Goal: Information Seeking & Learning: Check status

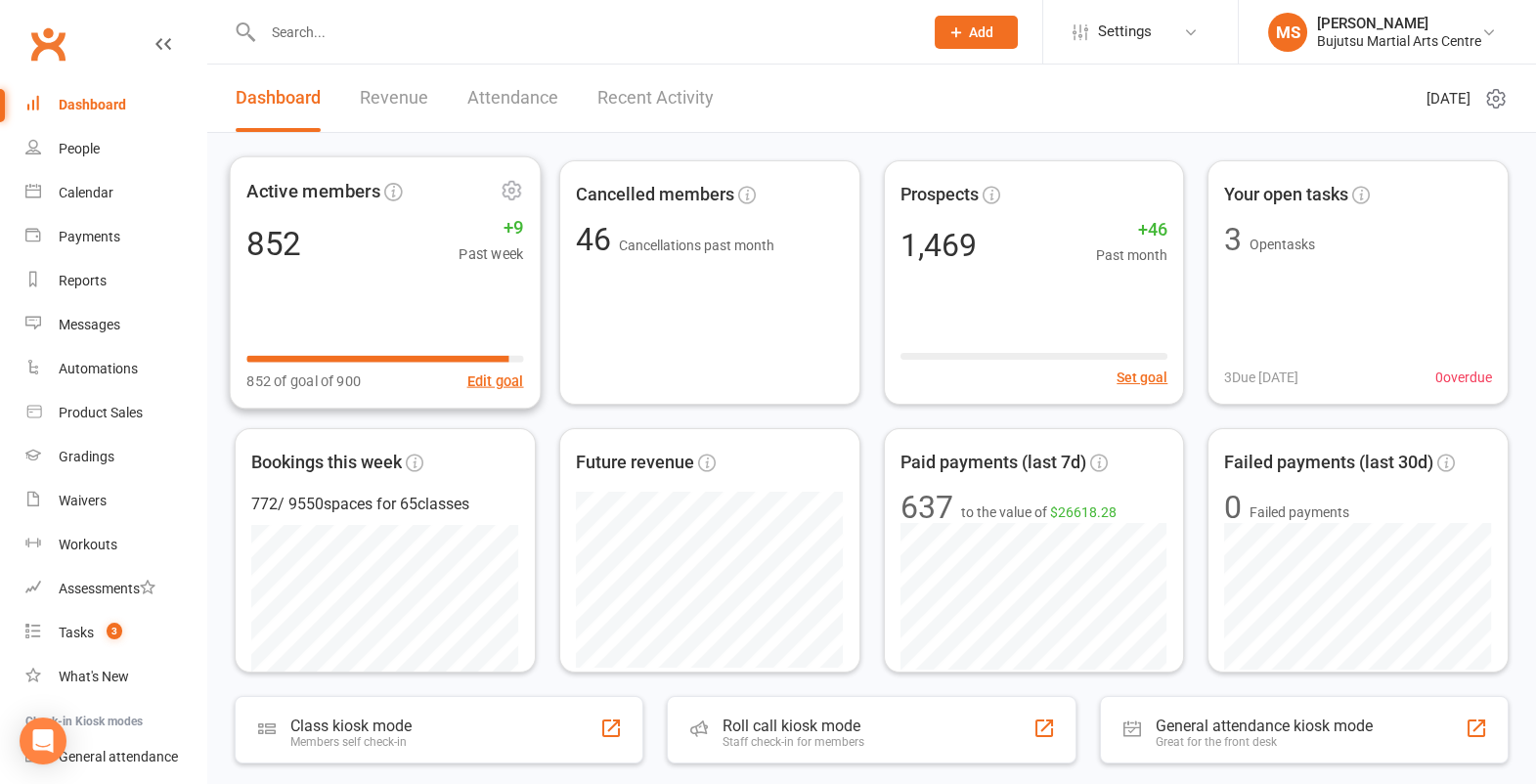
click at [398, 262] on div "852 +9 Past week" at bounding box center [384, 244] width 277 height 44
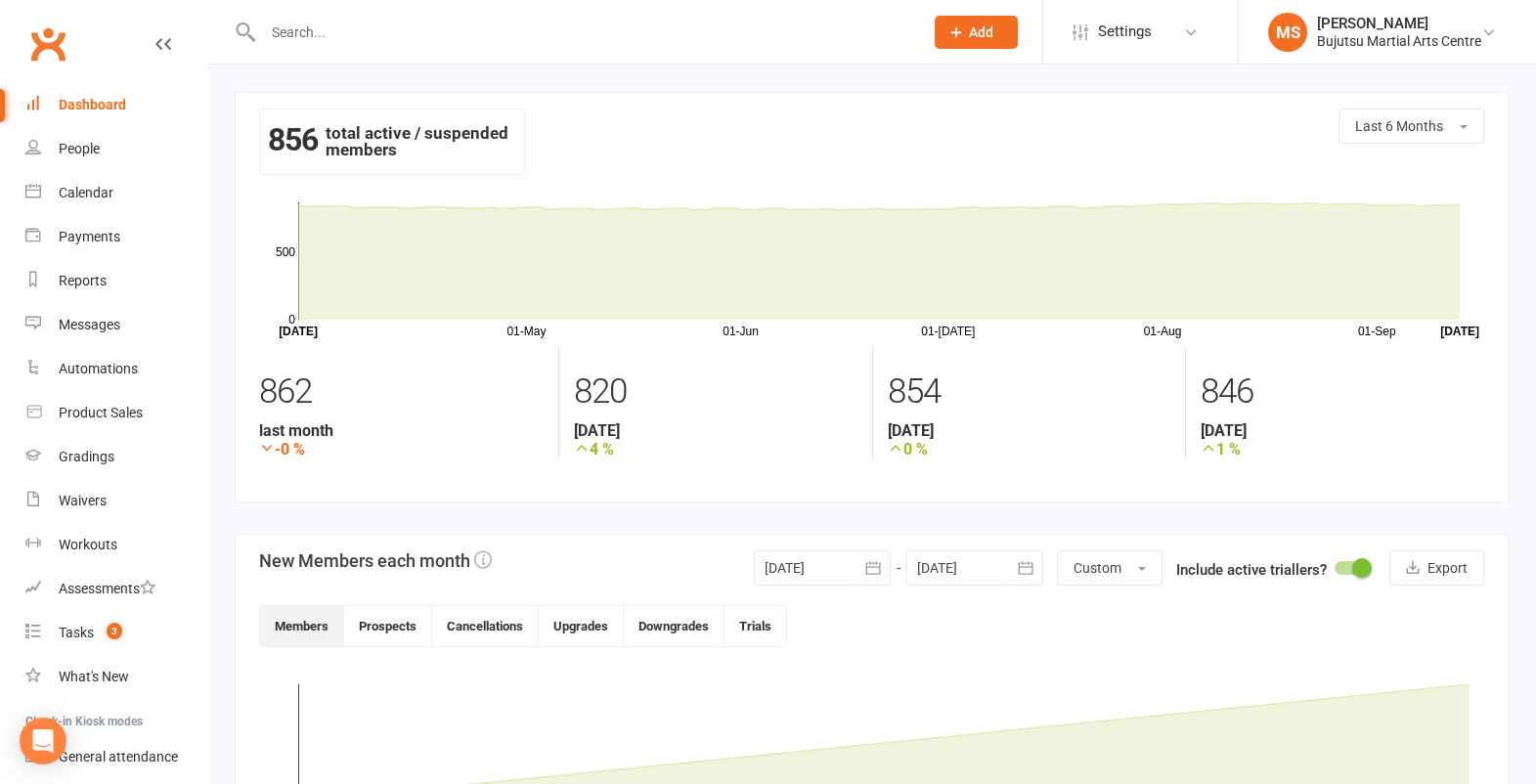
click at [89, 103] on div "Dashboard" at bounding box center [92, 105] width 68 height 16
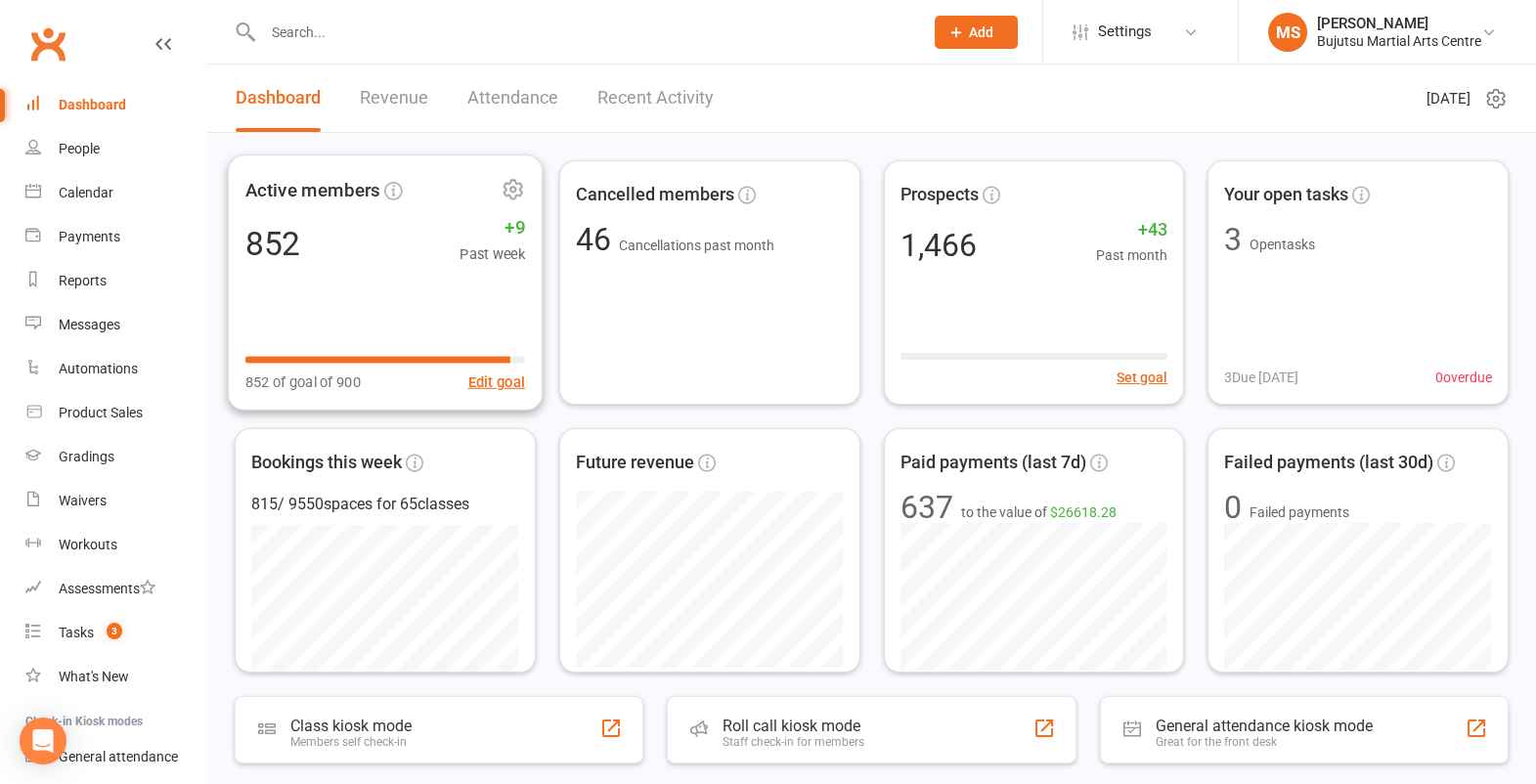
click at [331, 243] on div "852 +9 Past week" at bounding box center [385, 243] width 280 height 44
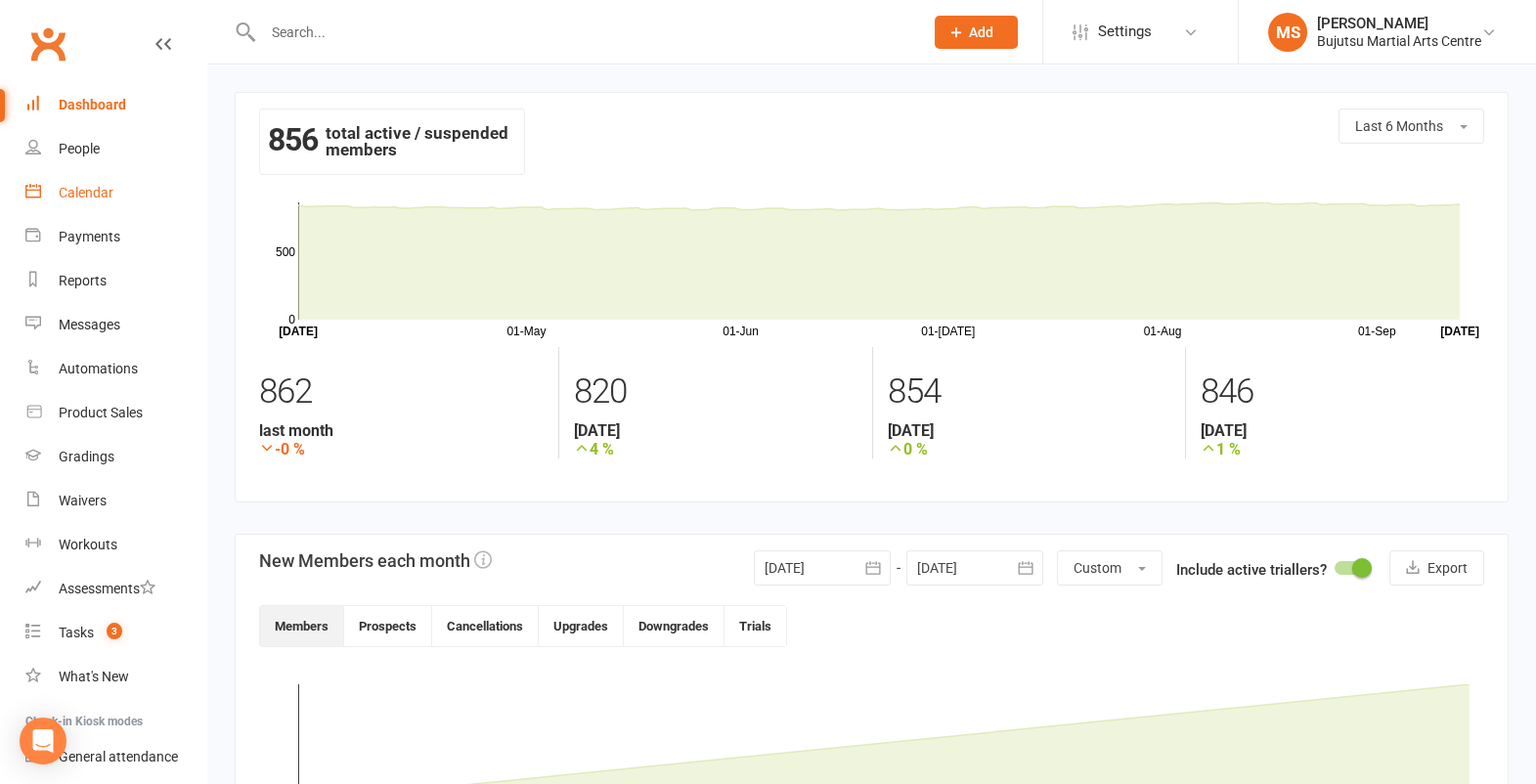
click at [84, 190] on div "Calendar" at bounding box center [85, 193] width 55 height 16
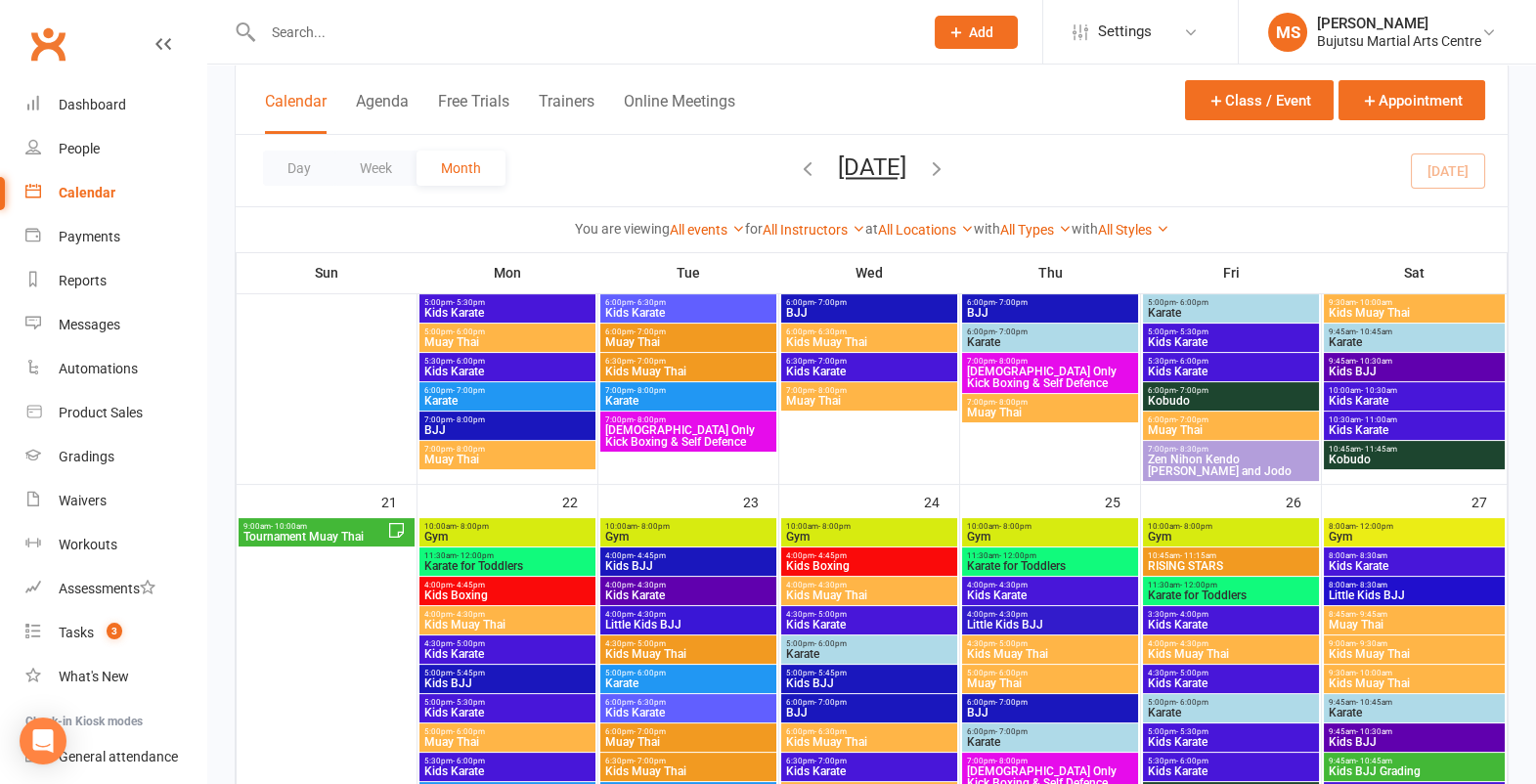
scroll to position [1130, 0]
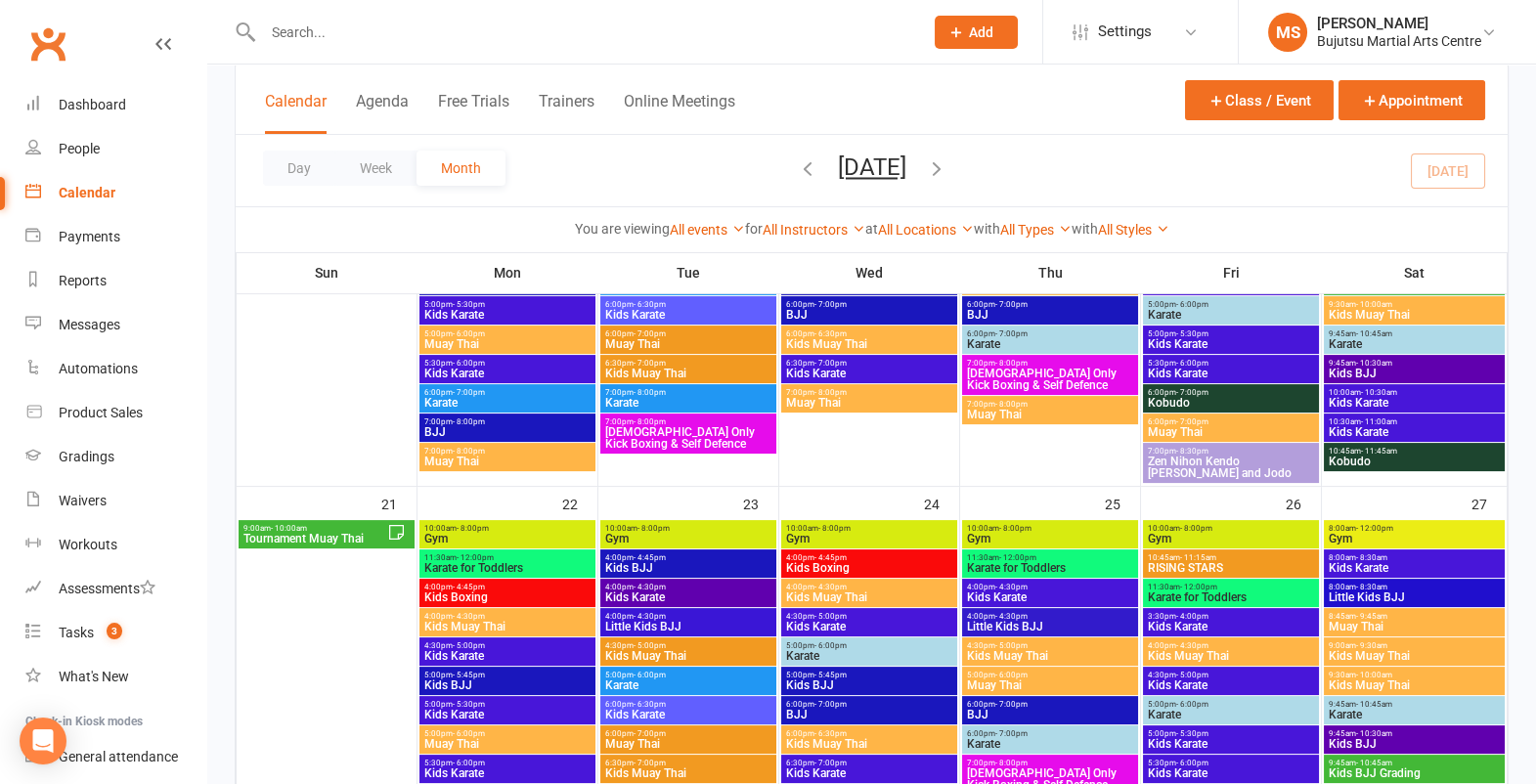
click at [342, 524] on span "9:00am - 10:00am" at bounding box center [315, 528] width 145 height 9
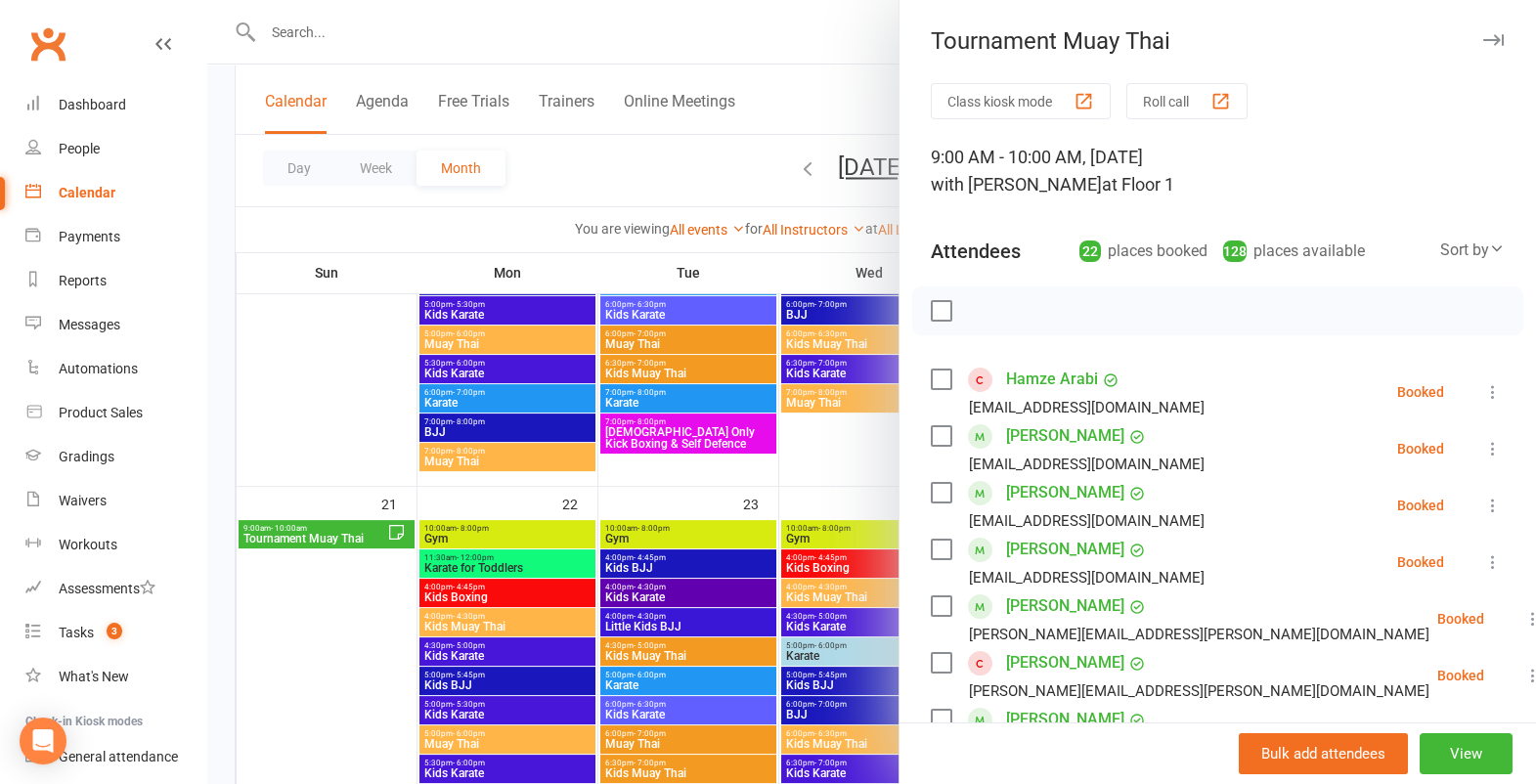
click at [1067, 300] on div at bounding box center [1218, 311] width 612 height 49
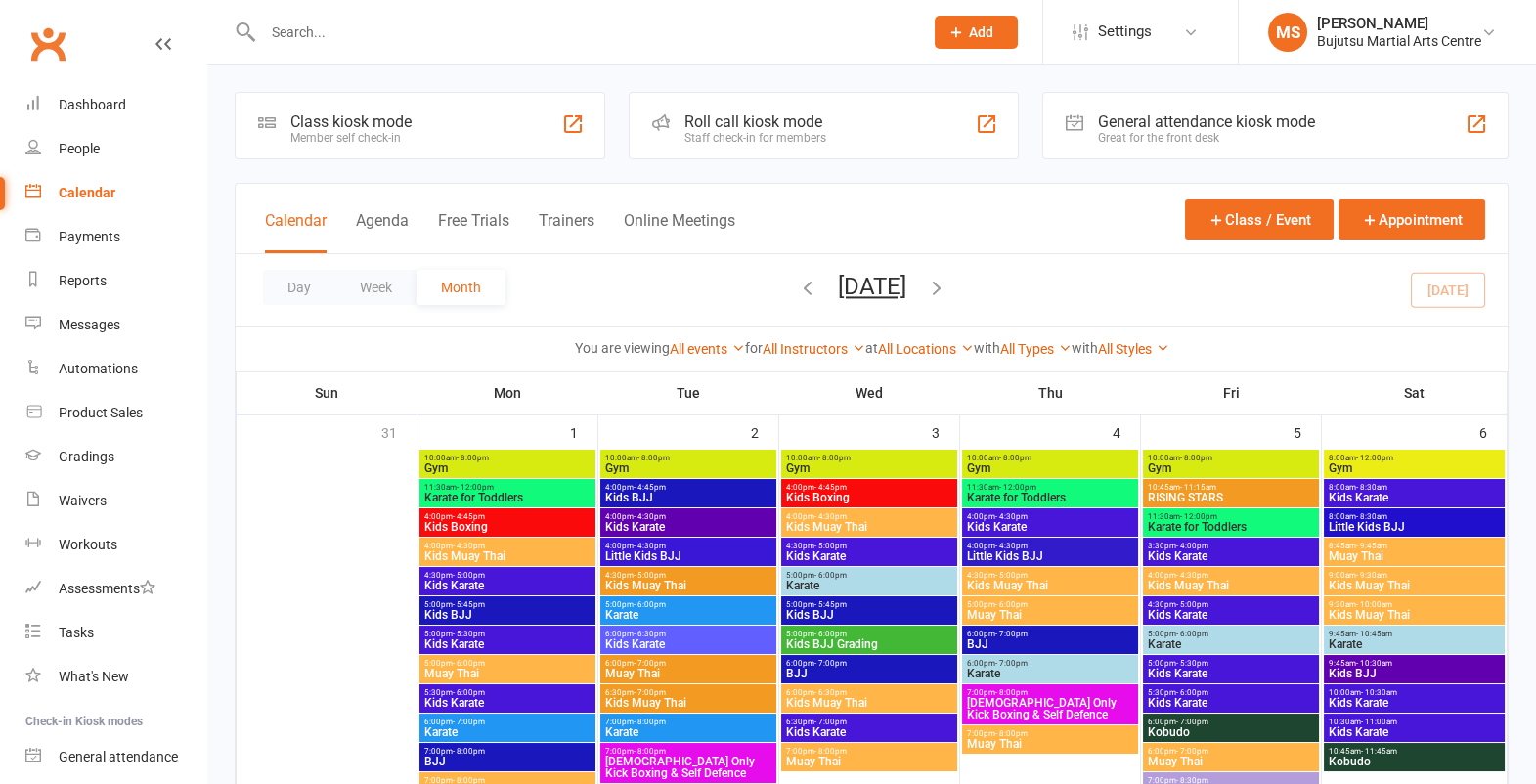
scroll to position [1130, 0]
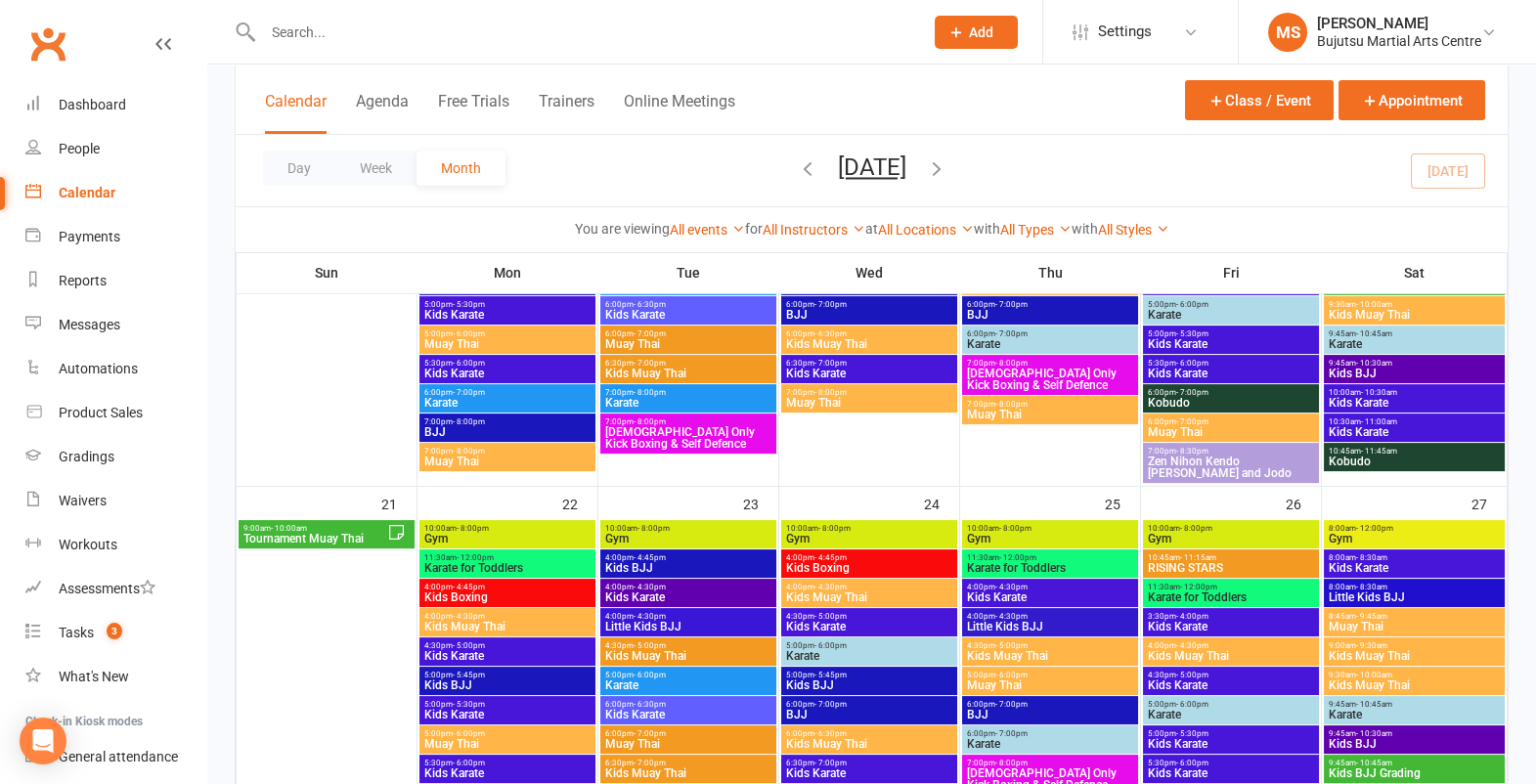
click at [334, 526] on span "9:00am - 10:00am" at bounding box center [315, 528] width 145 height 9
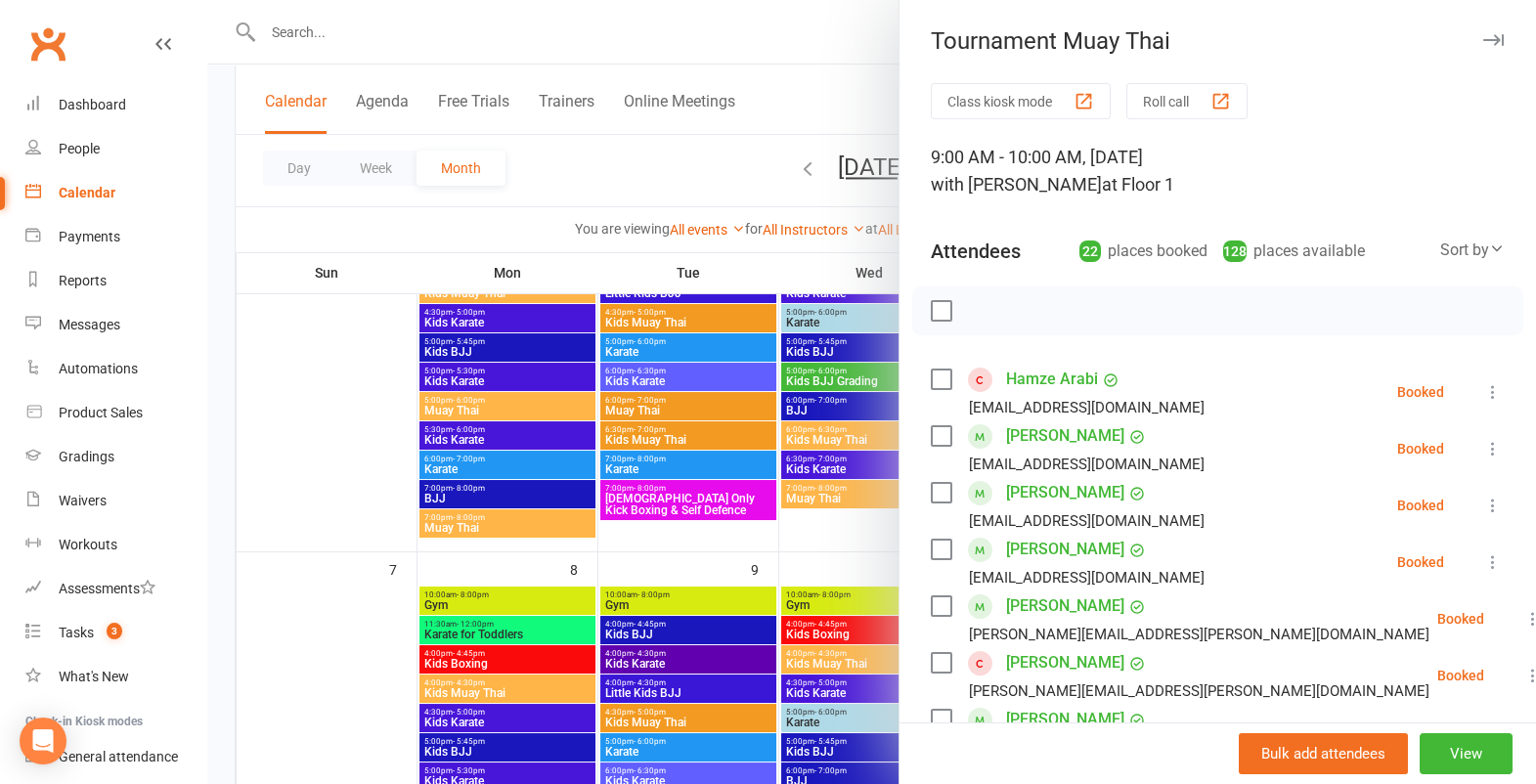
scroll to position [228, 0]
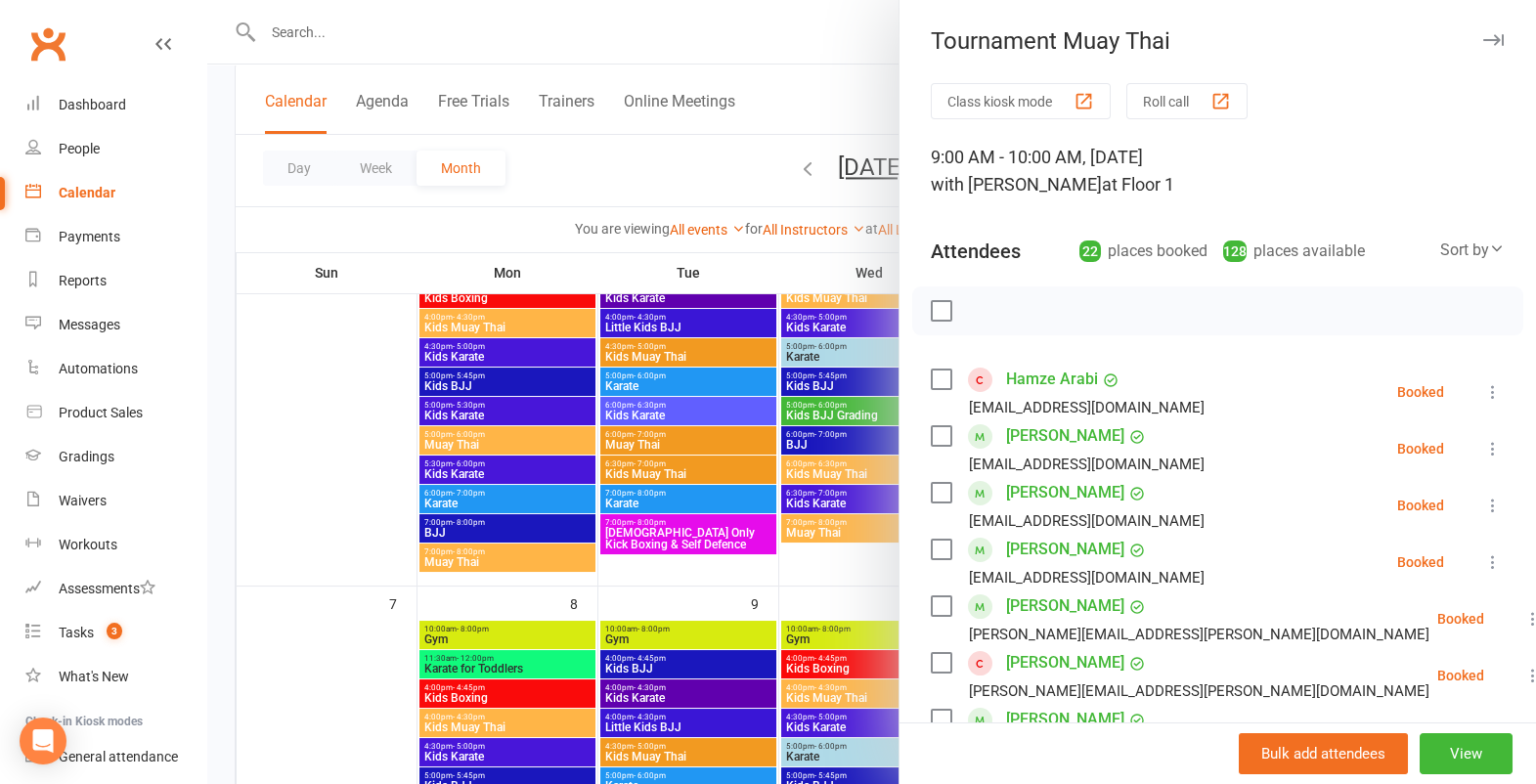
click at [1206, 327] on div at bounding box center [1218, 311] width 612 height 49
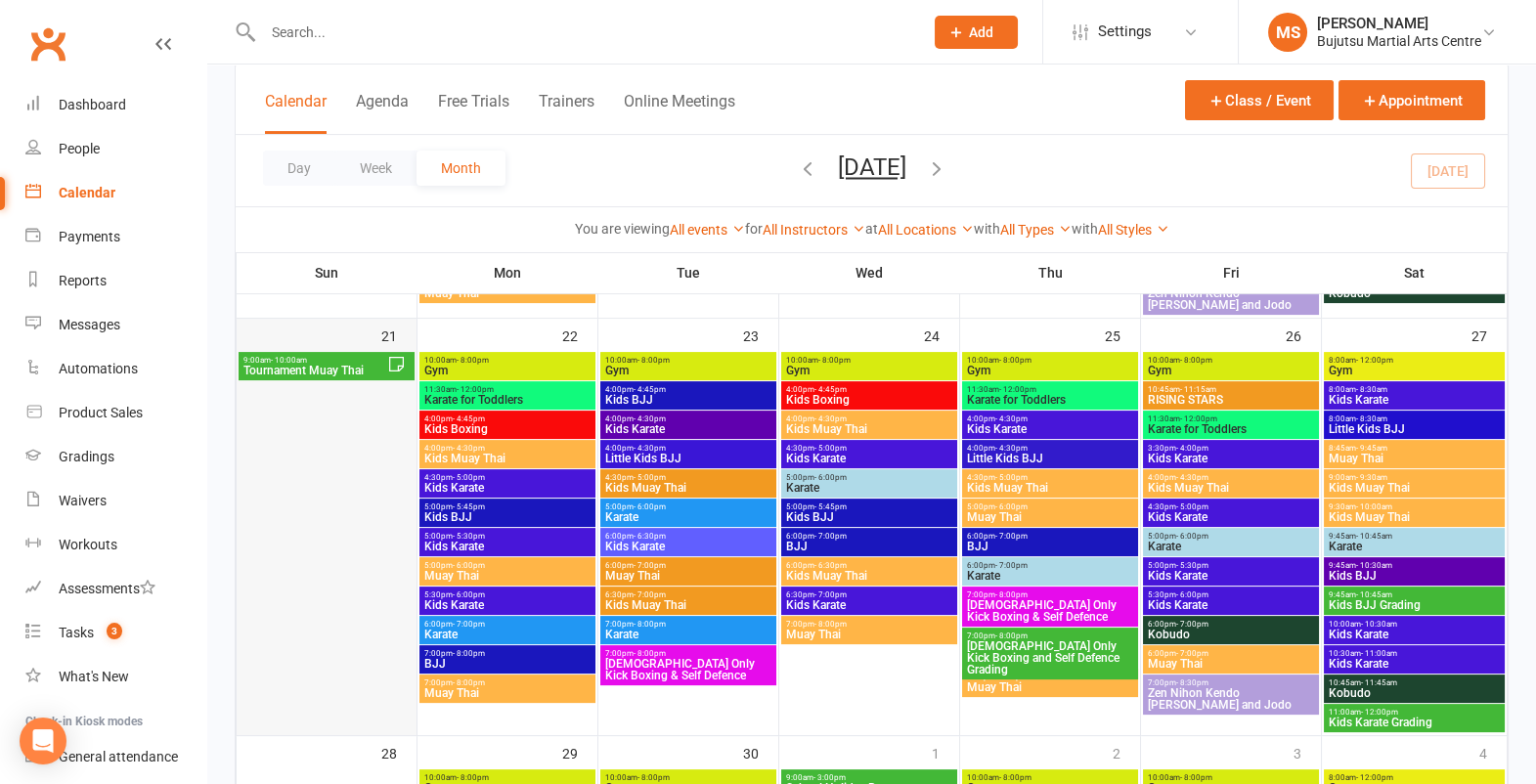
scroll to position [1299, 0]
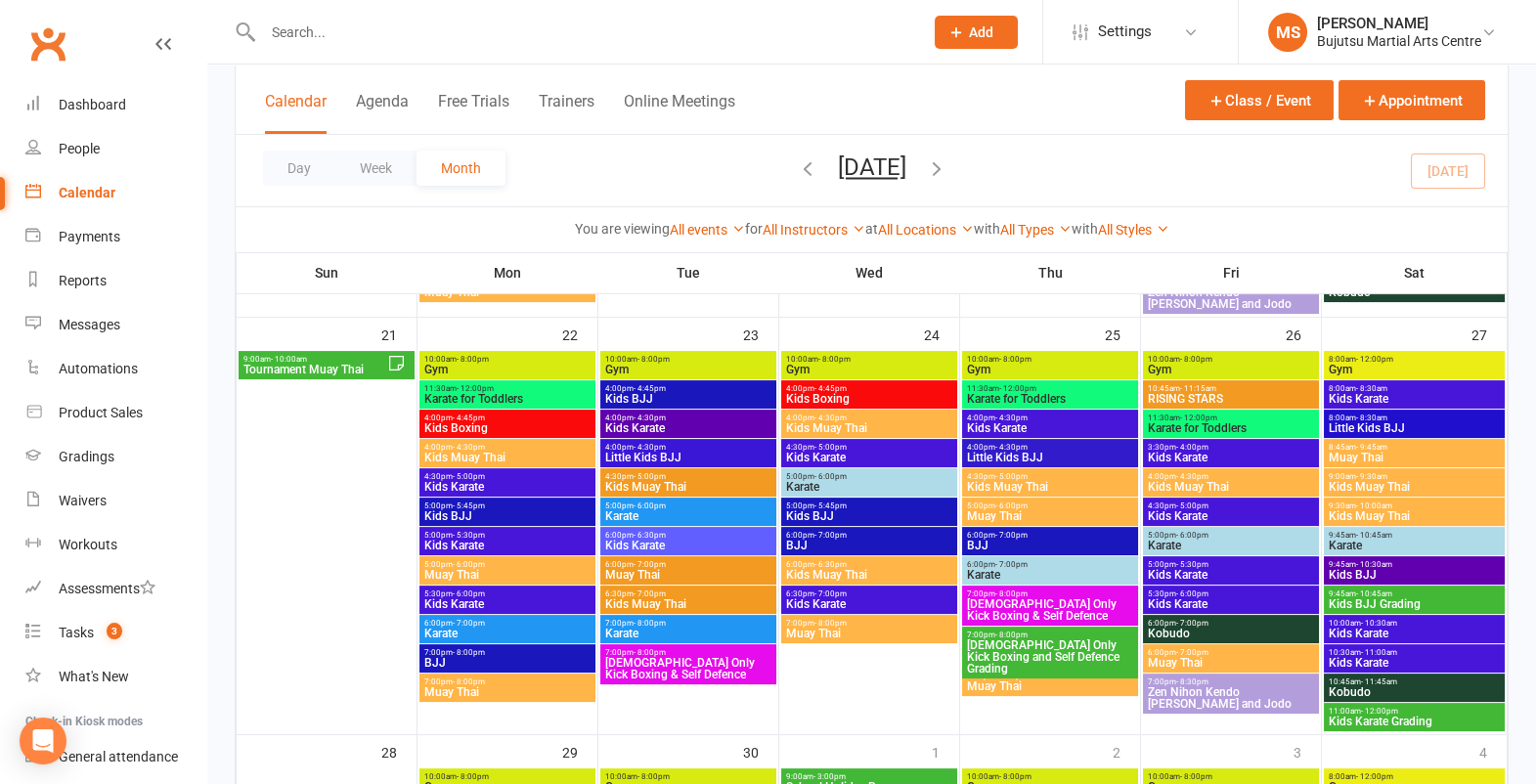
click at [333, 373] on span "Tournament Muay Thai" at bounding box center [315, 369] width 145 height 12
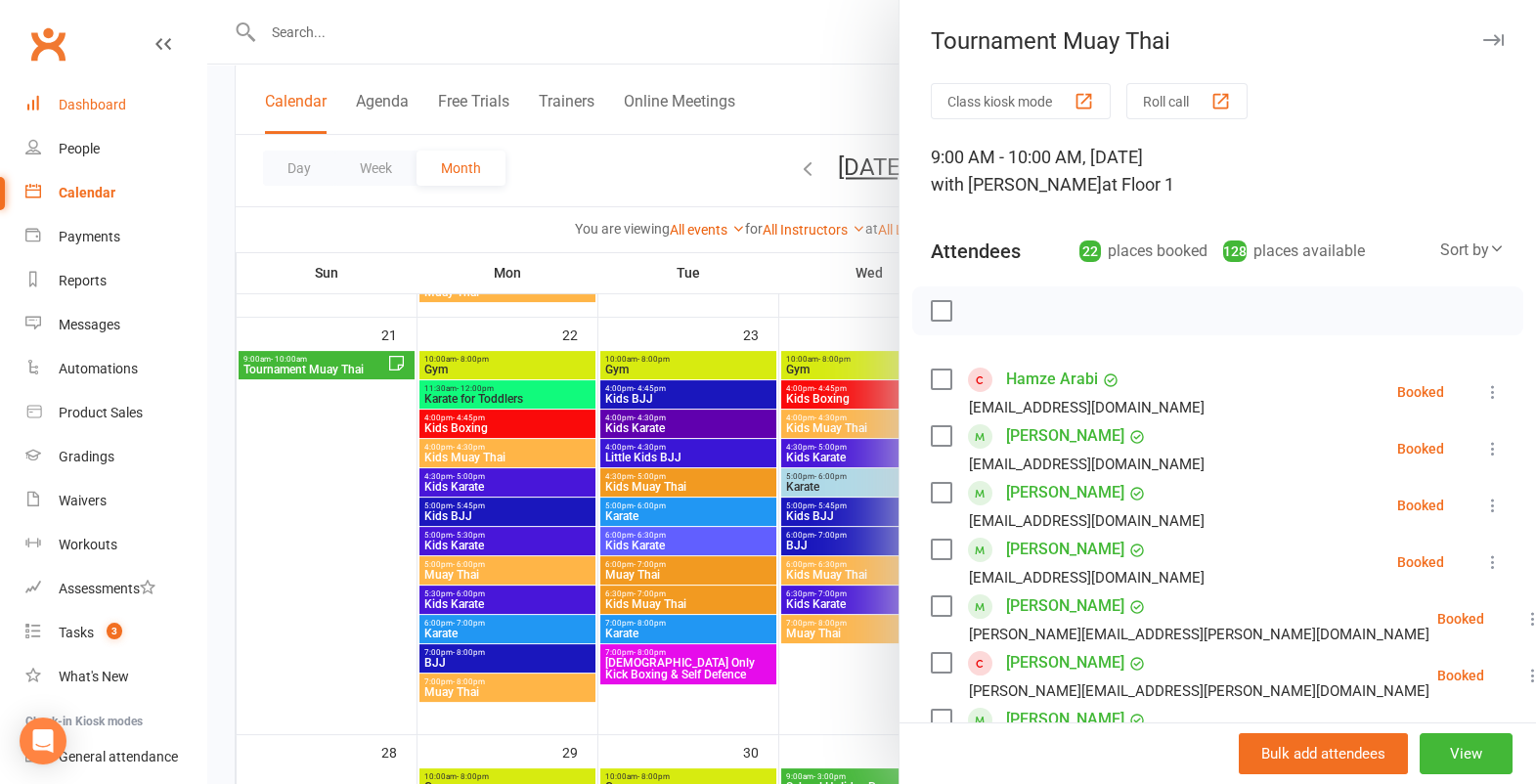
click at [118, 97] on div "Dashboard" at bounding box center [92, 105] width 68 height 16
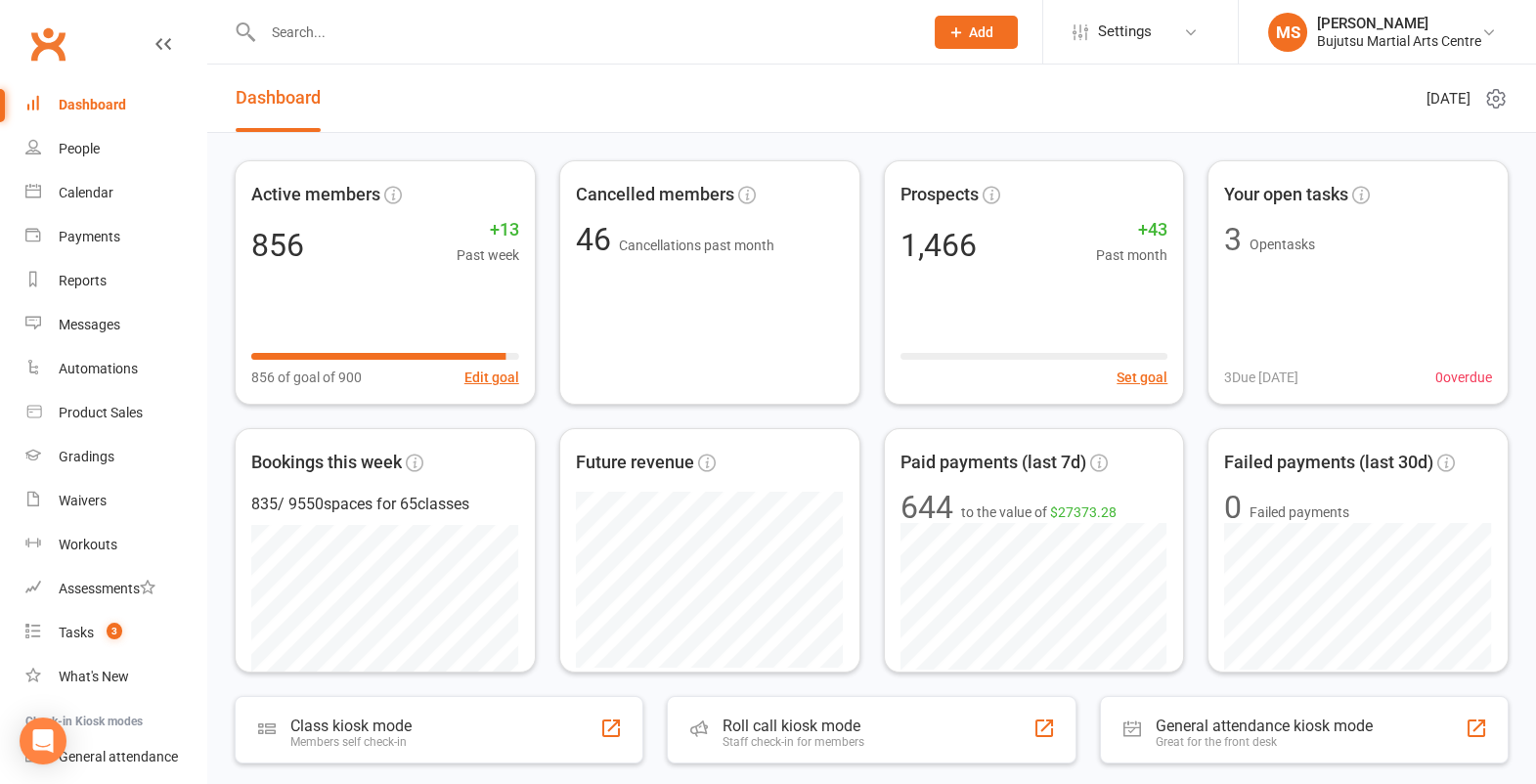
click at [568, 109] on header "Dashboard Saturday 13th, September 2025" at bounding box center [872, 98] width 1329 height 68
click at [123, 195] on link "Calendar" at bounding box center [116, 193] width 181 height 44
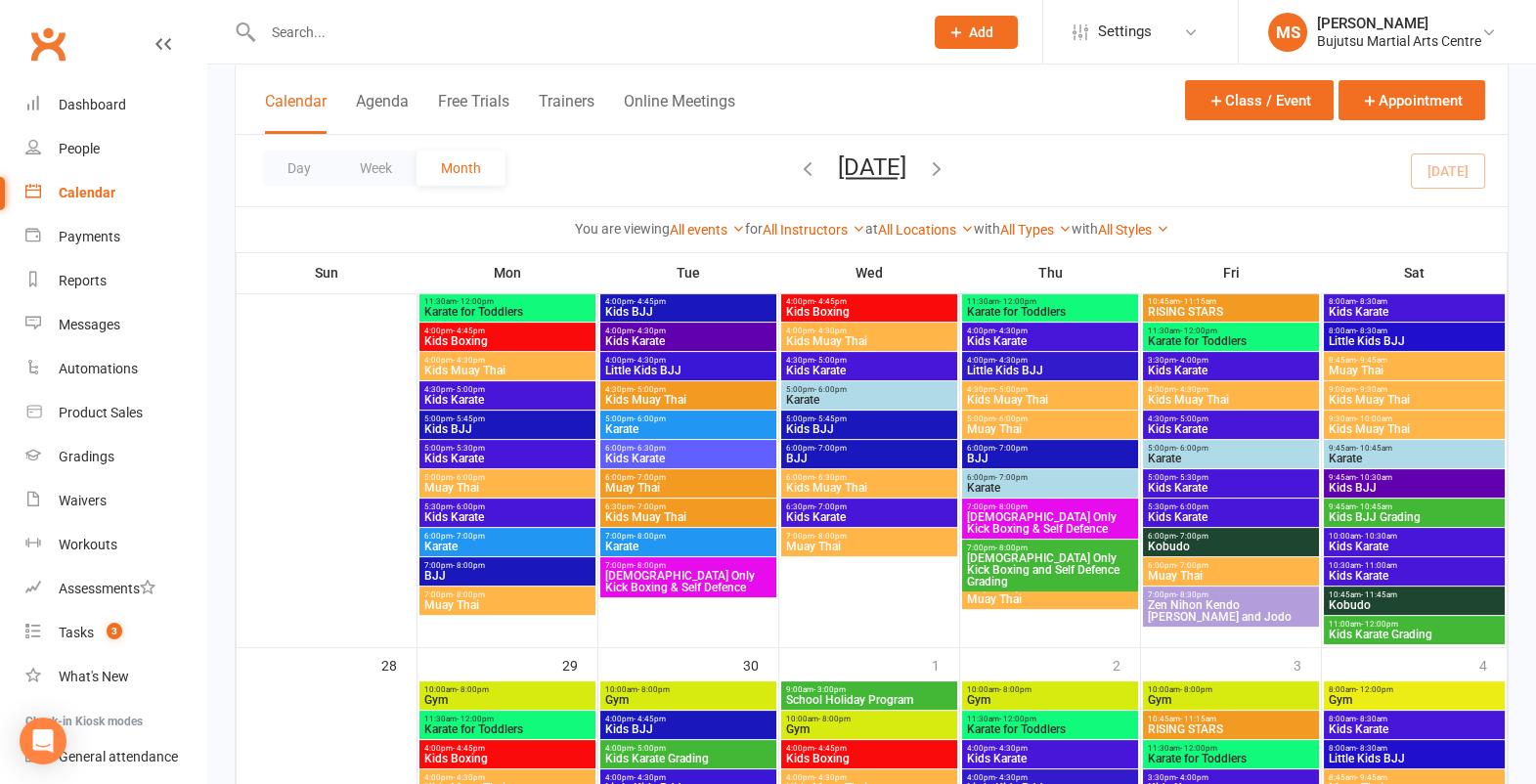
scroll to position [1360, 0]
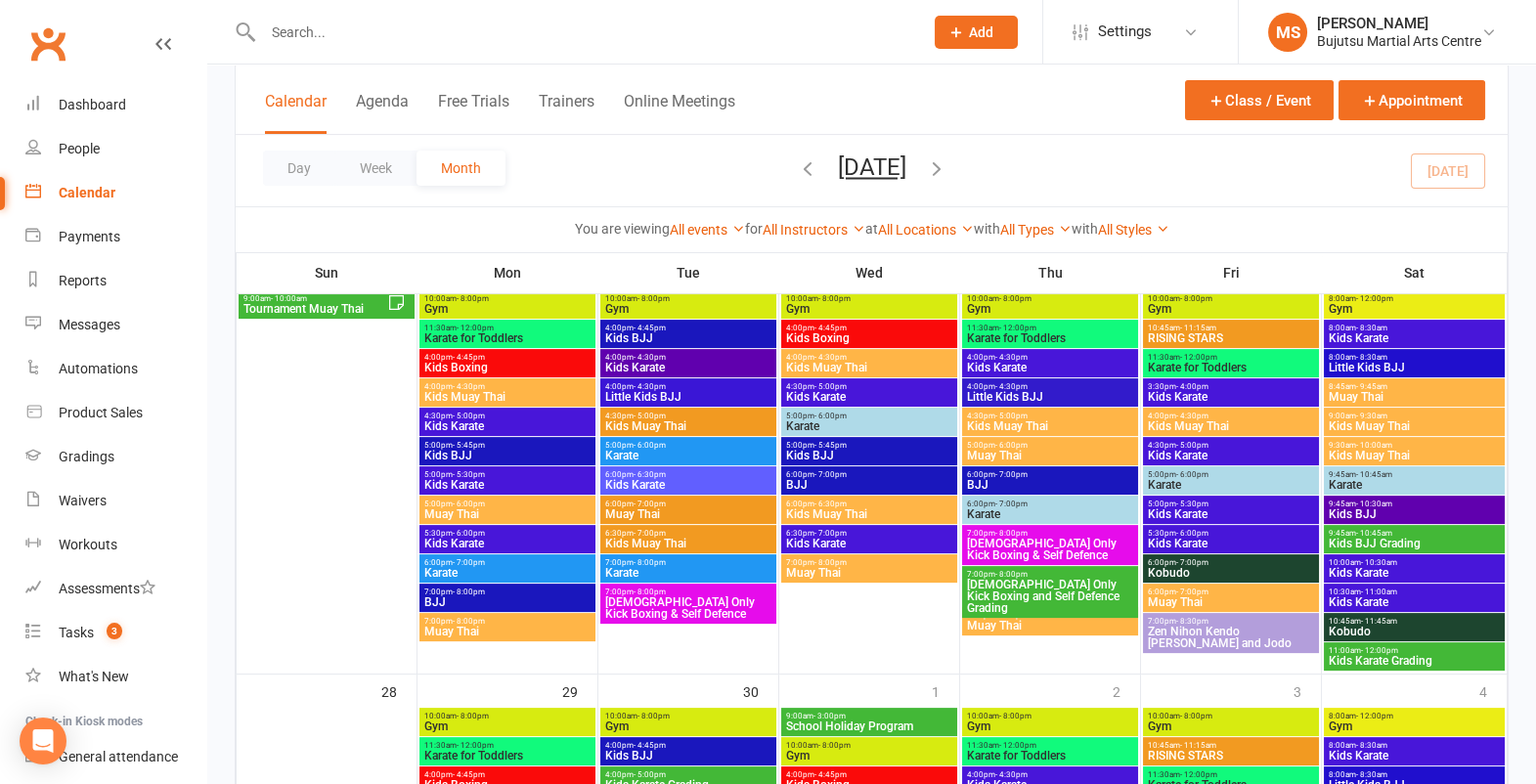
click at [349, 311] on span "Tournament Muay Thai" at bounding box center [315, 309] width 145 height 12
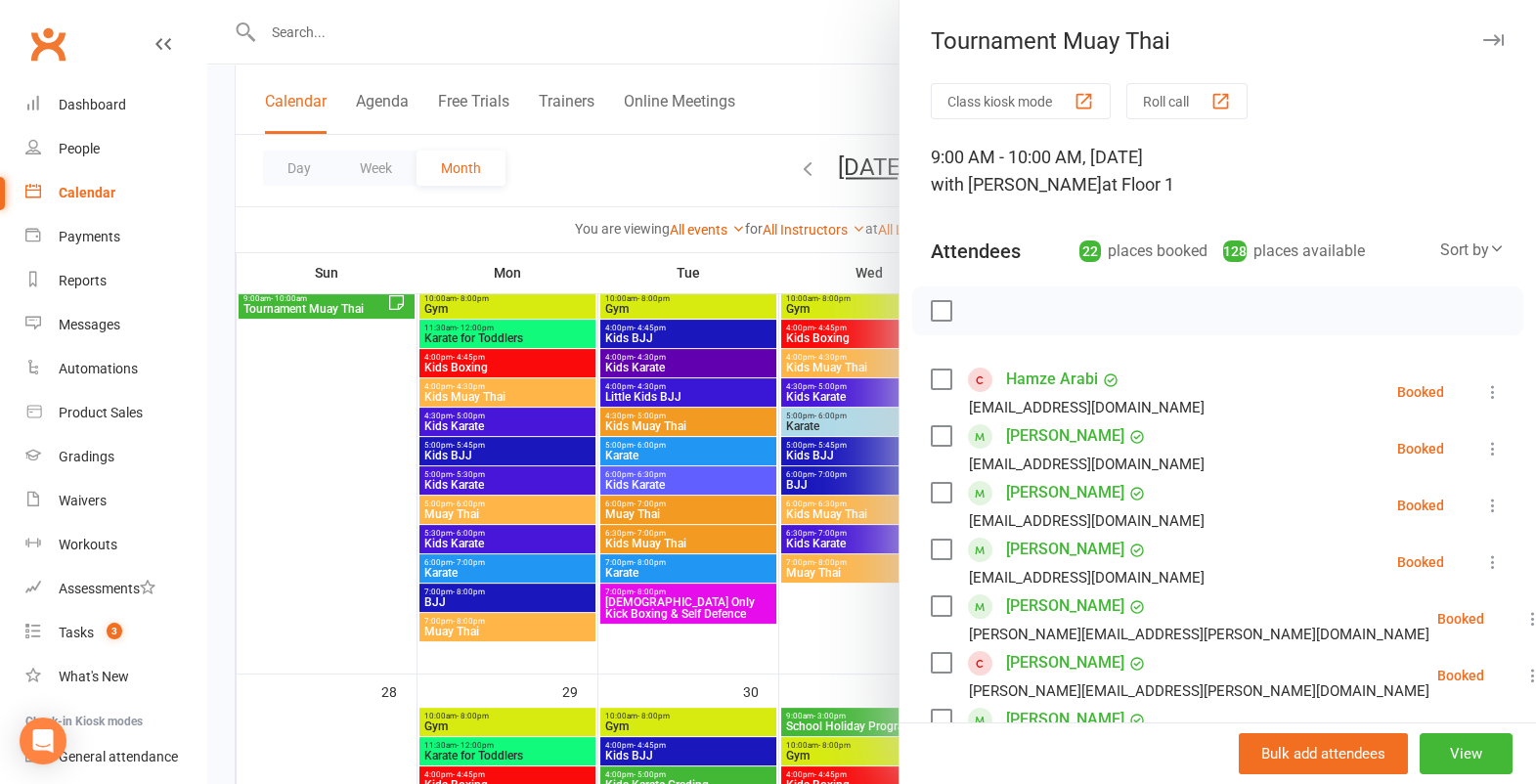
click at [545, 43] on div at bounding box center [872, 392] width 1329 height 784
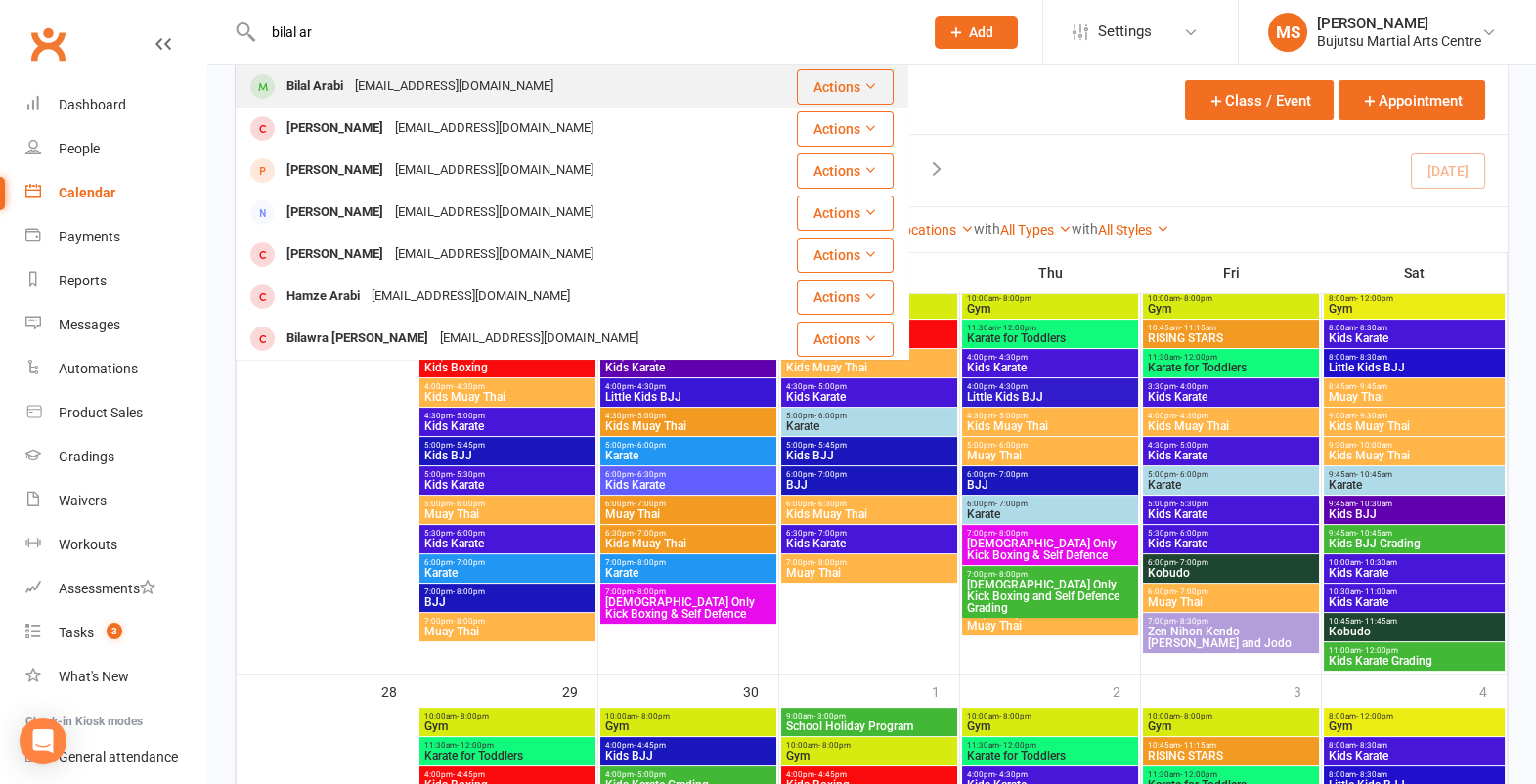
type input "bilal ar"
click at [461, 85] on div "[EMAIL_ADDRESS][DOMAIN_NAME]" at bounding box center [455, 86] width 210 height 29
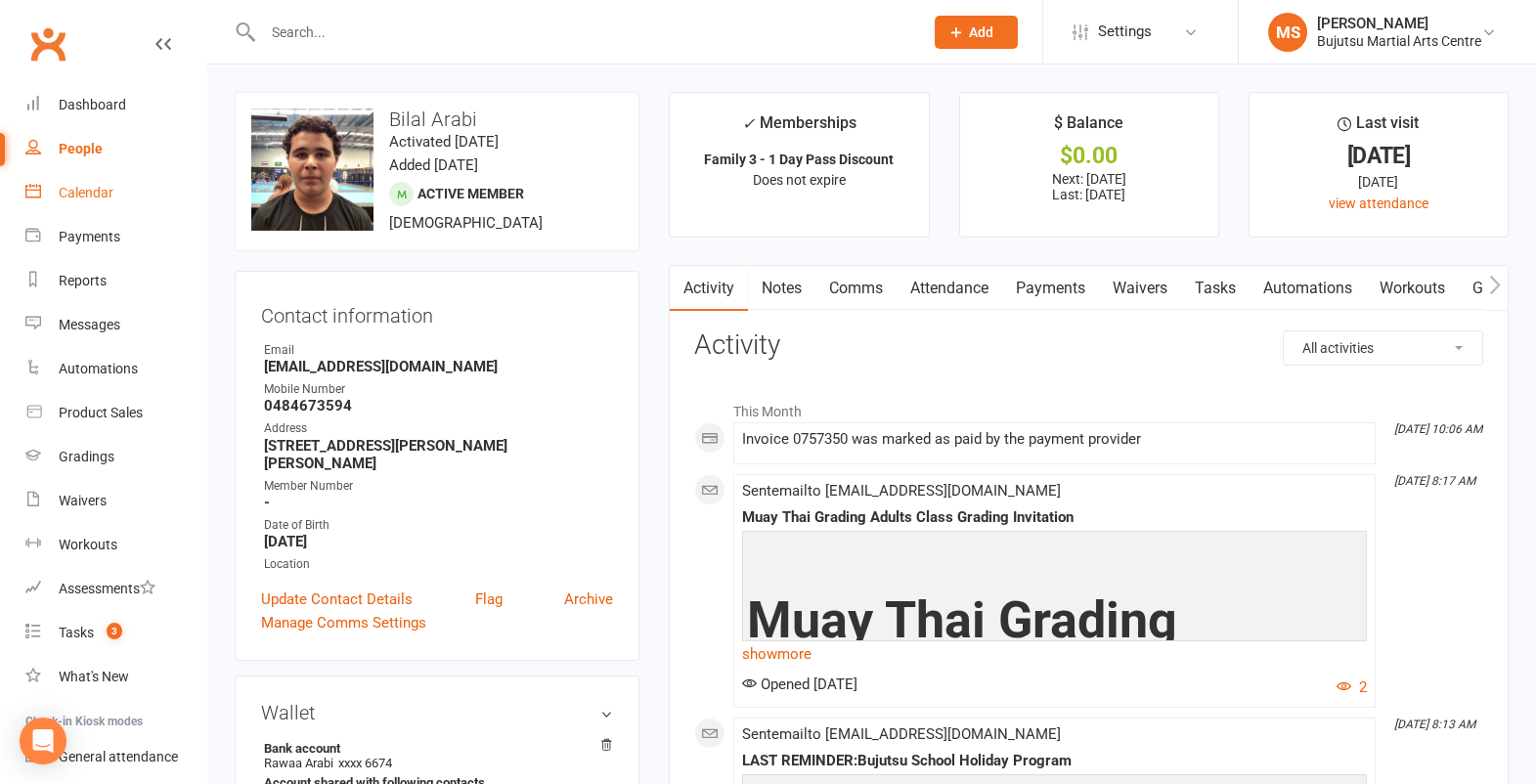
click at [90, 200] on div "Calendar" at bounding box center [85, 193] width 55 height 16
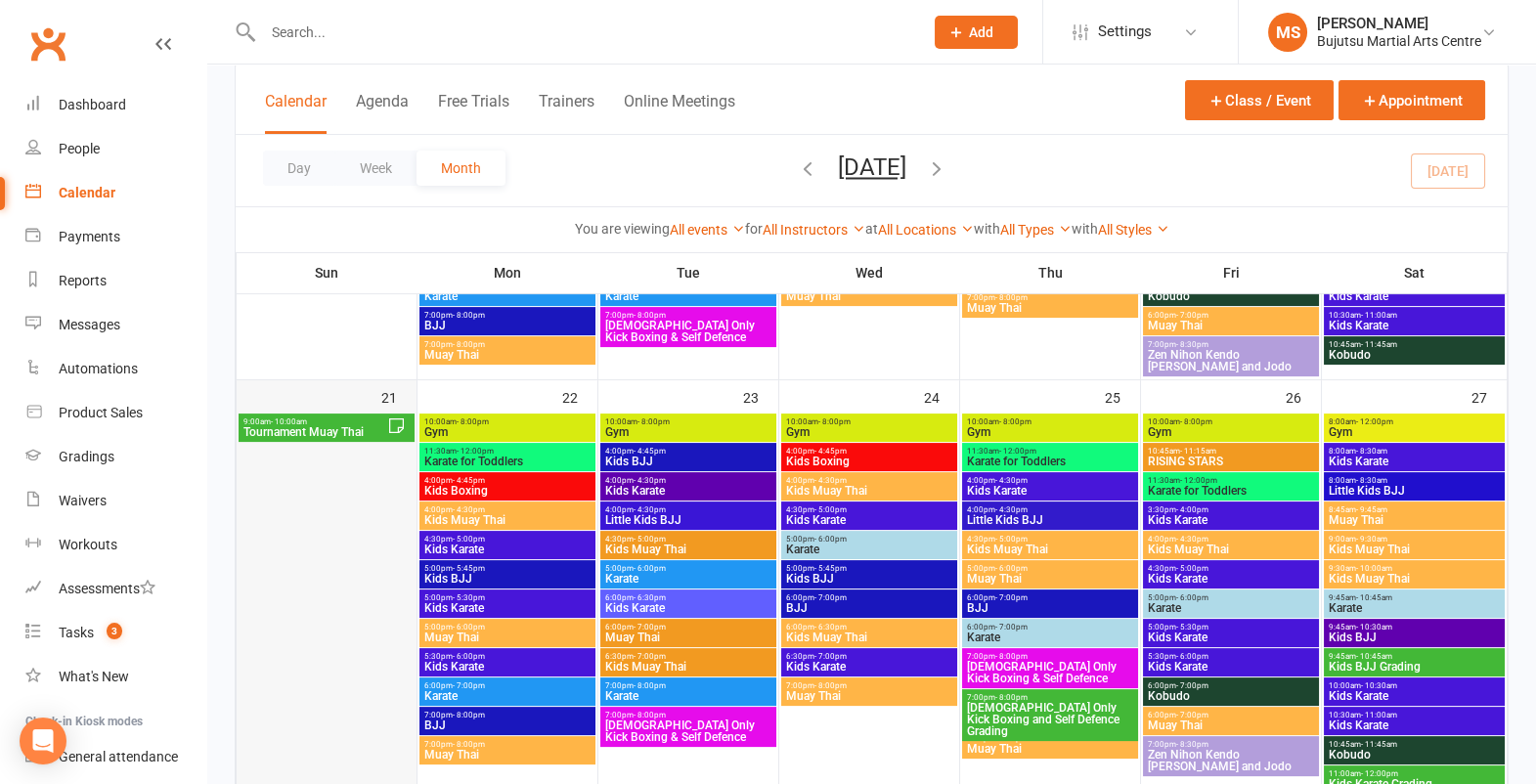
scroll to position [1154, 0]
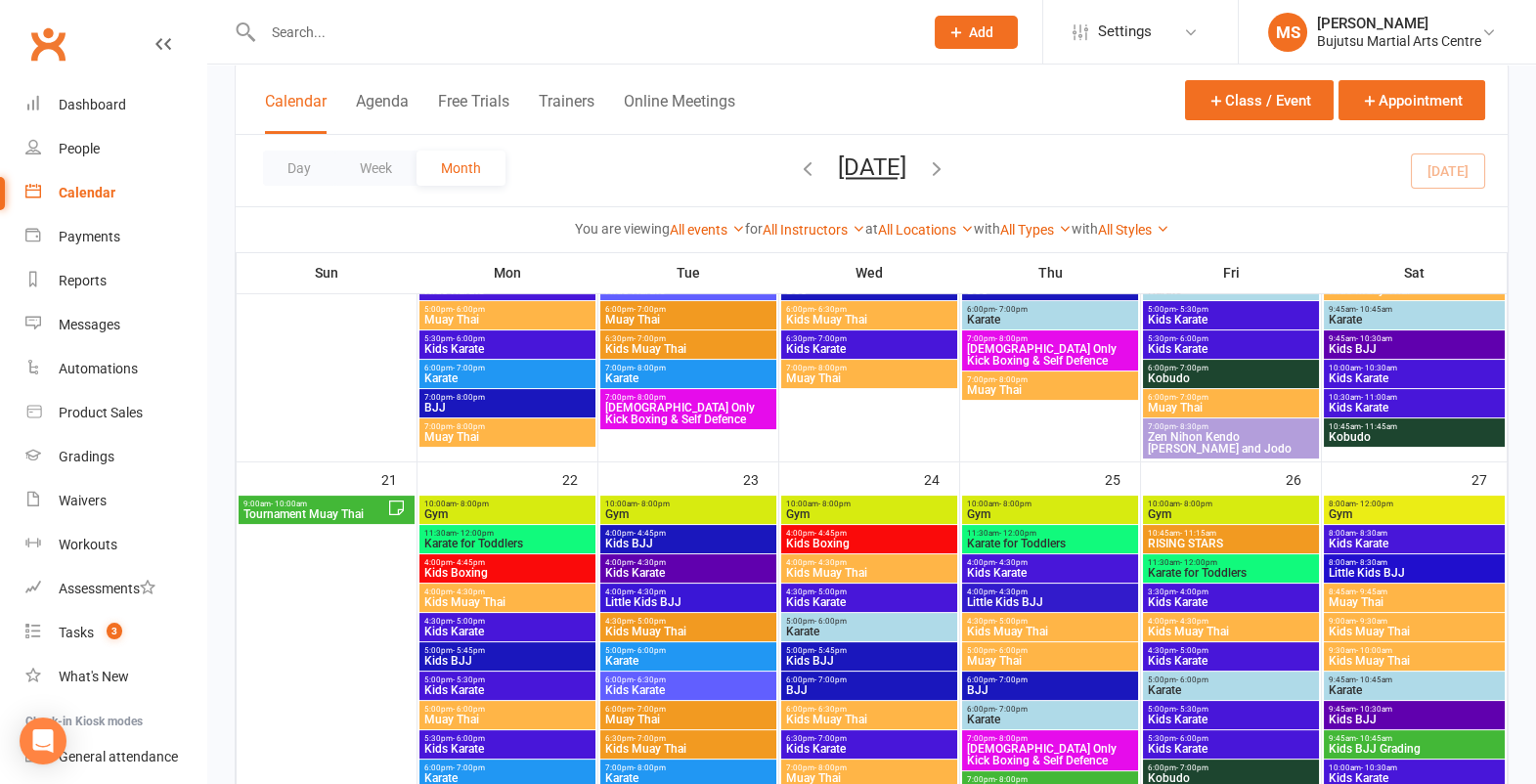
click at [317, 511] on span "Tournament Muay Thai" at bounding box center [315, 514] width 145 height 12
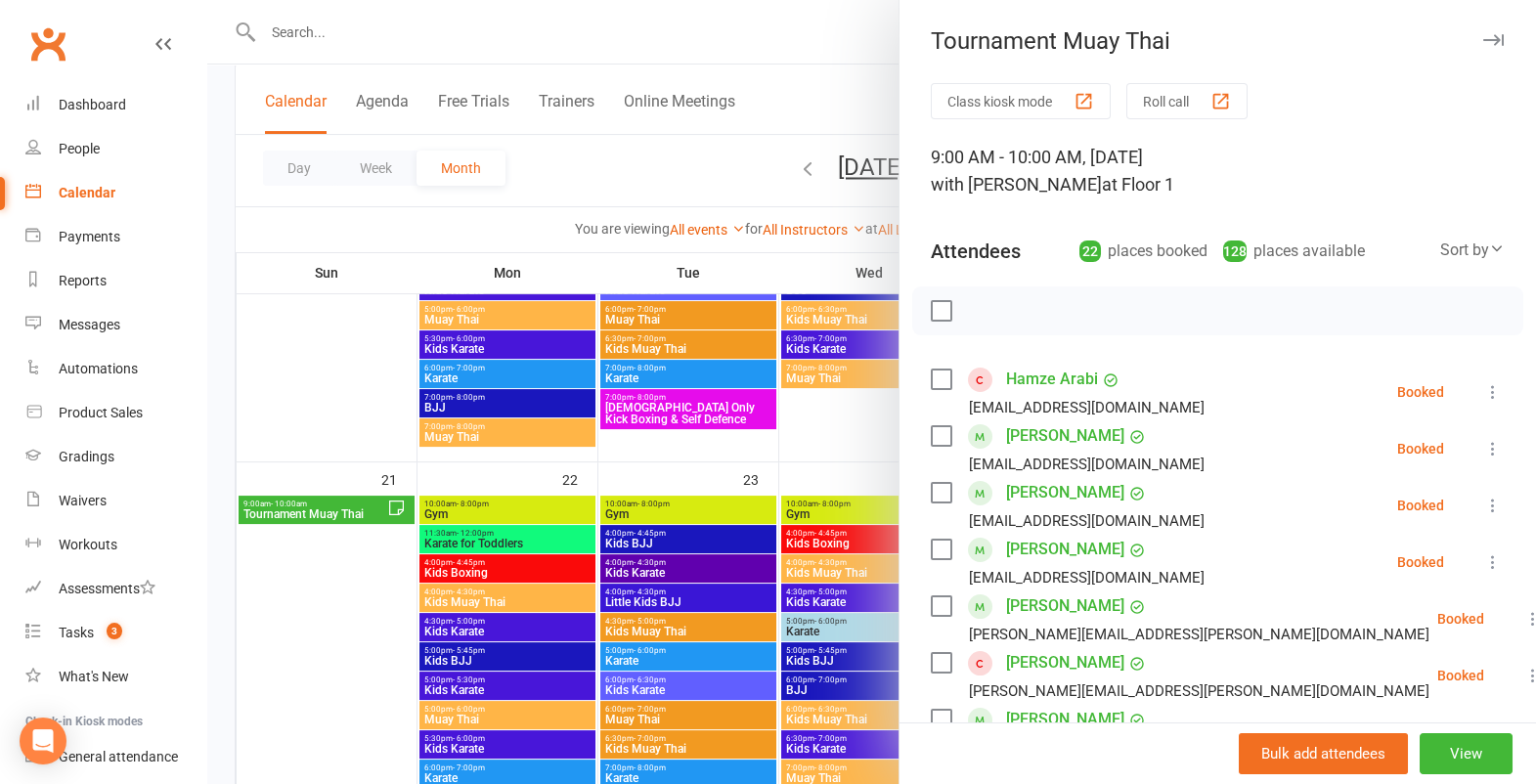
click at [1049, 495] on link "[PERSON_NAME]" at bounding box center [1064, 493] width 118 height 32
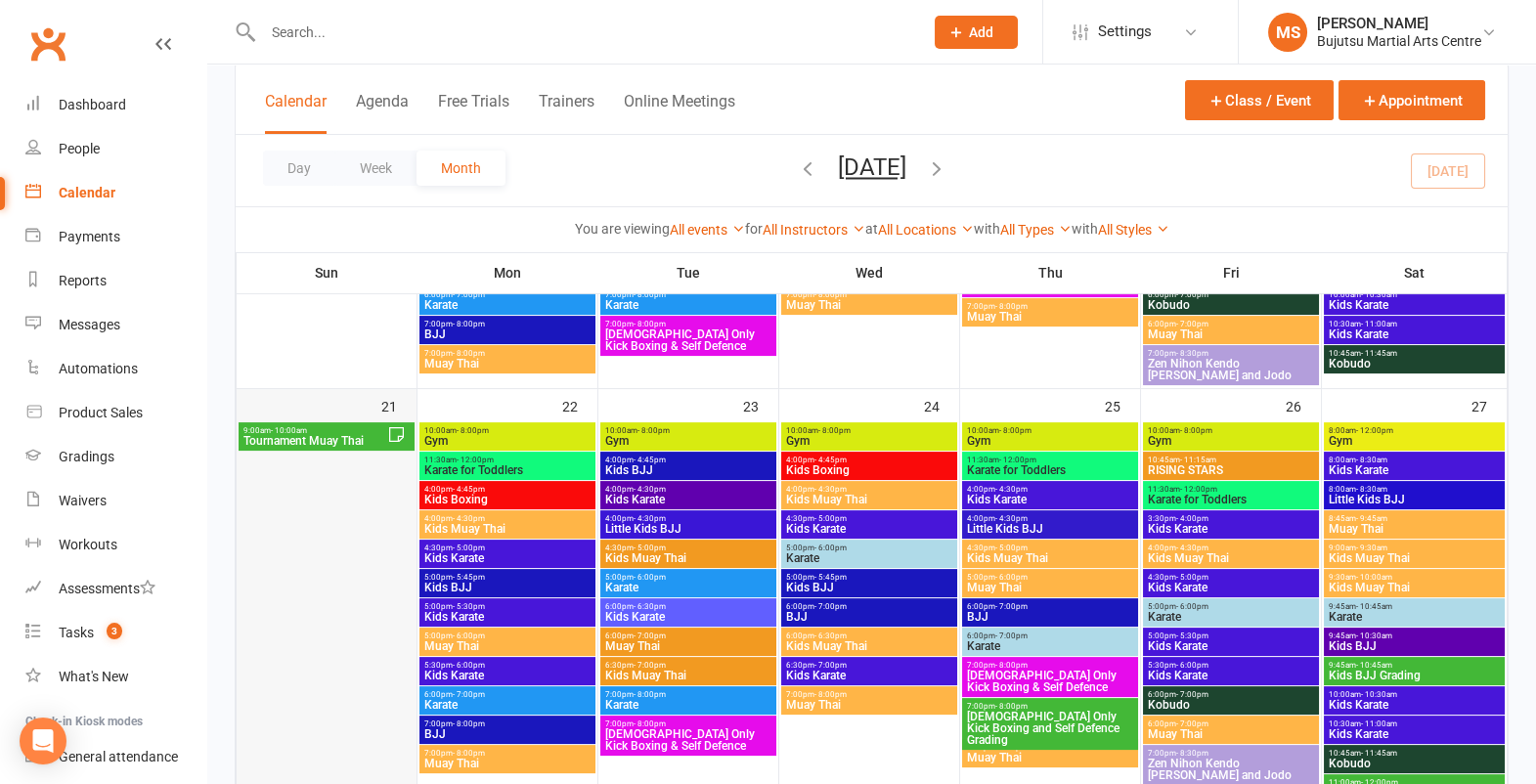
scroll to position [1229, 0]
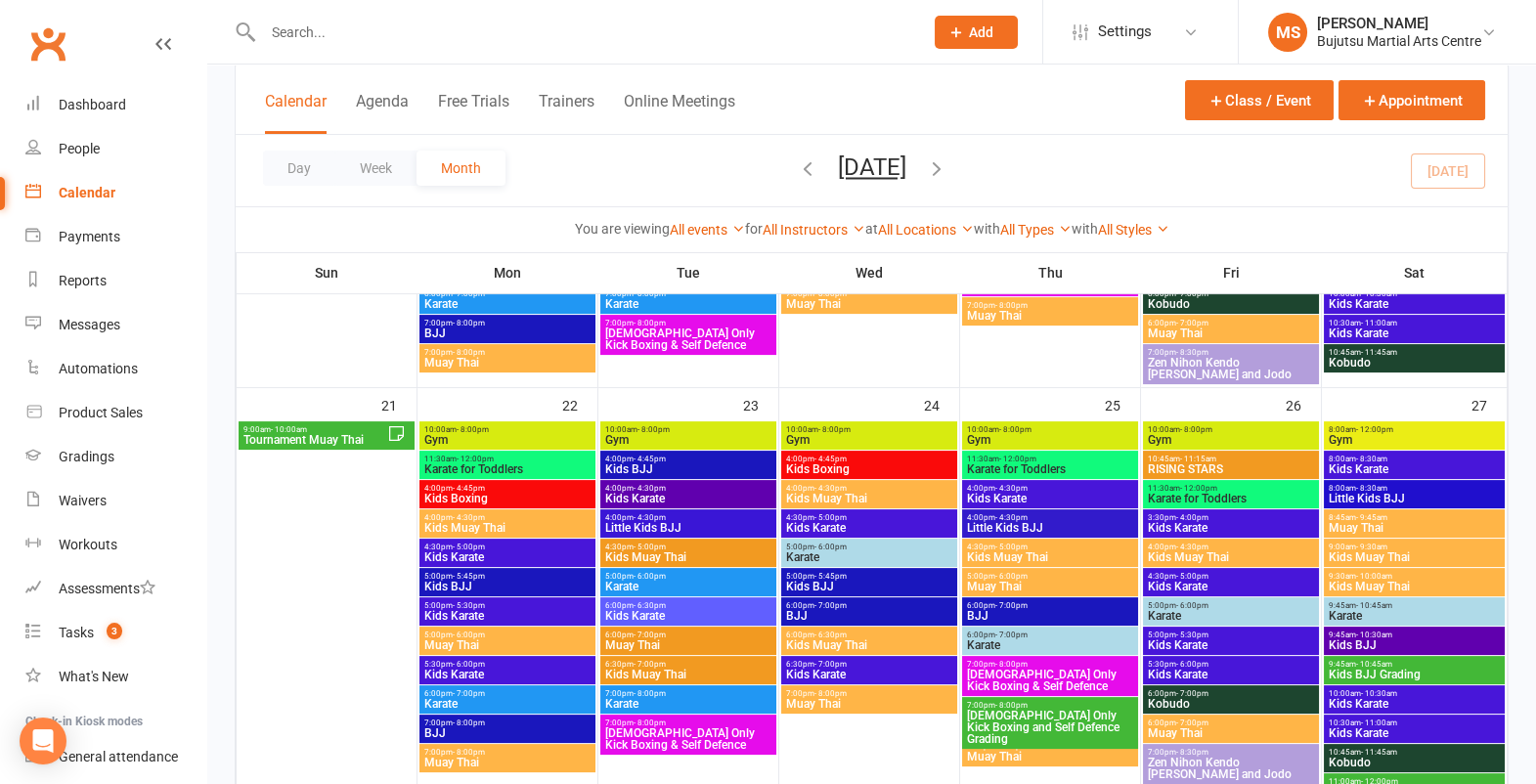
click at [346, 434] on span "Tournament Muay Thai" at bounding box center [315, 440] width 145 height 12
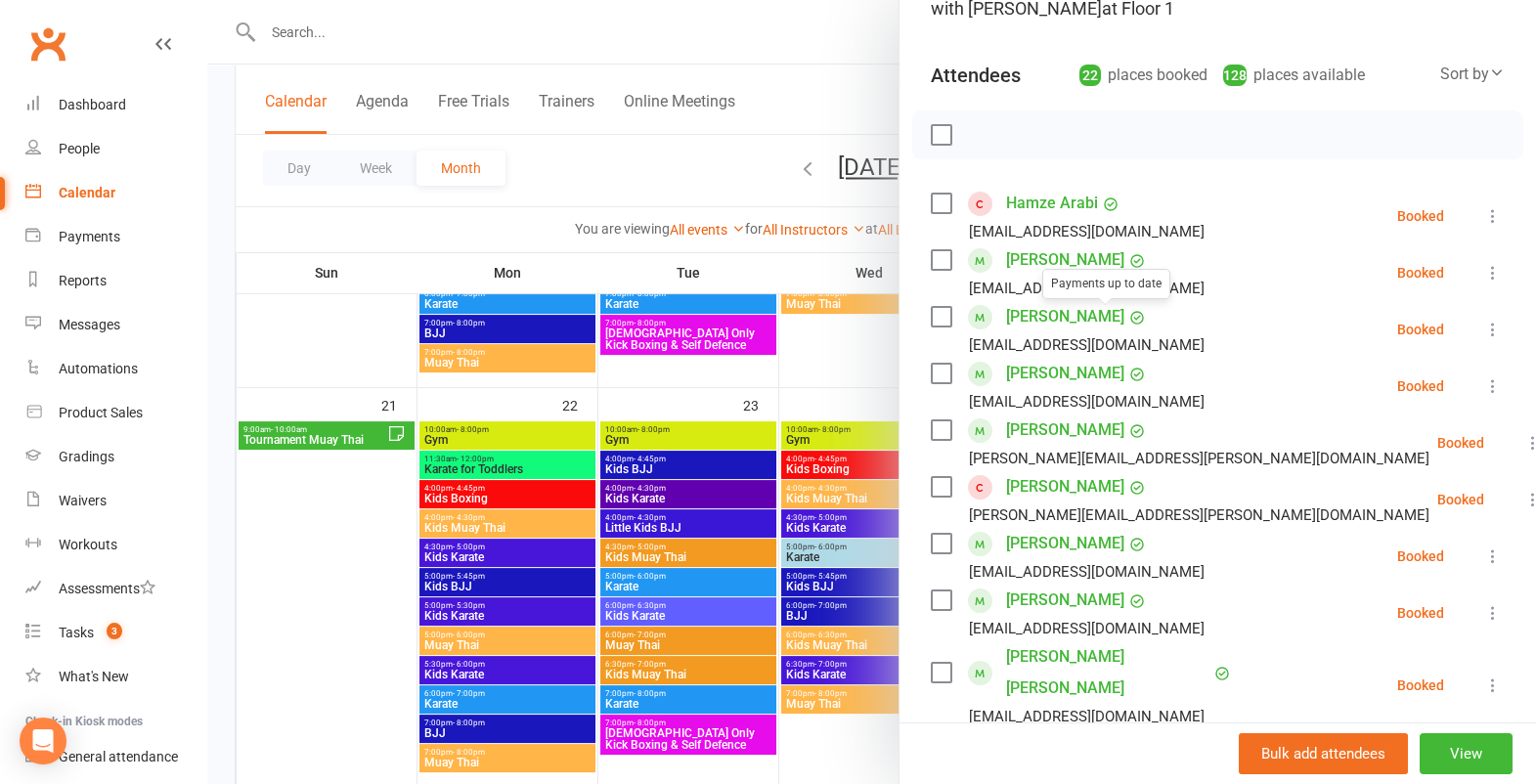
scroll to position [197, 0]
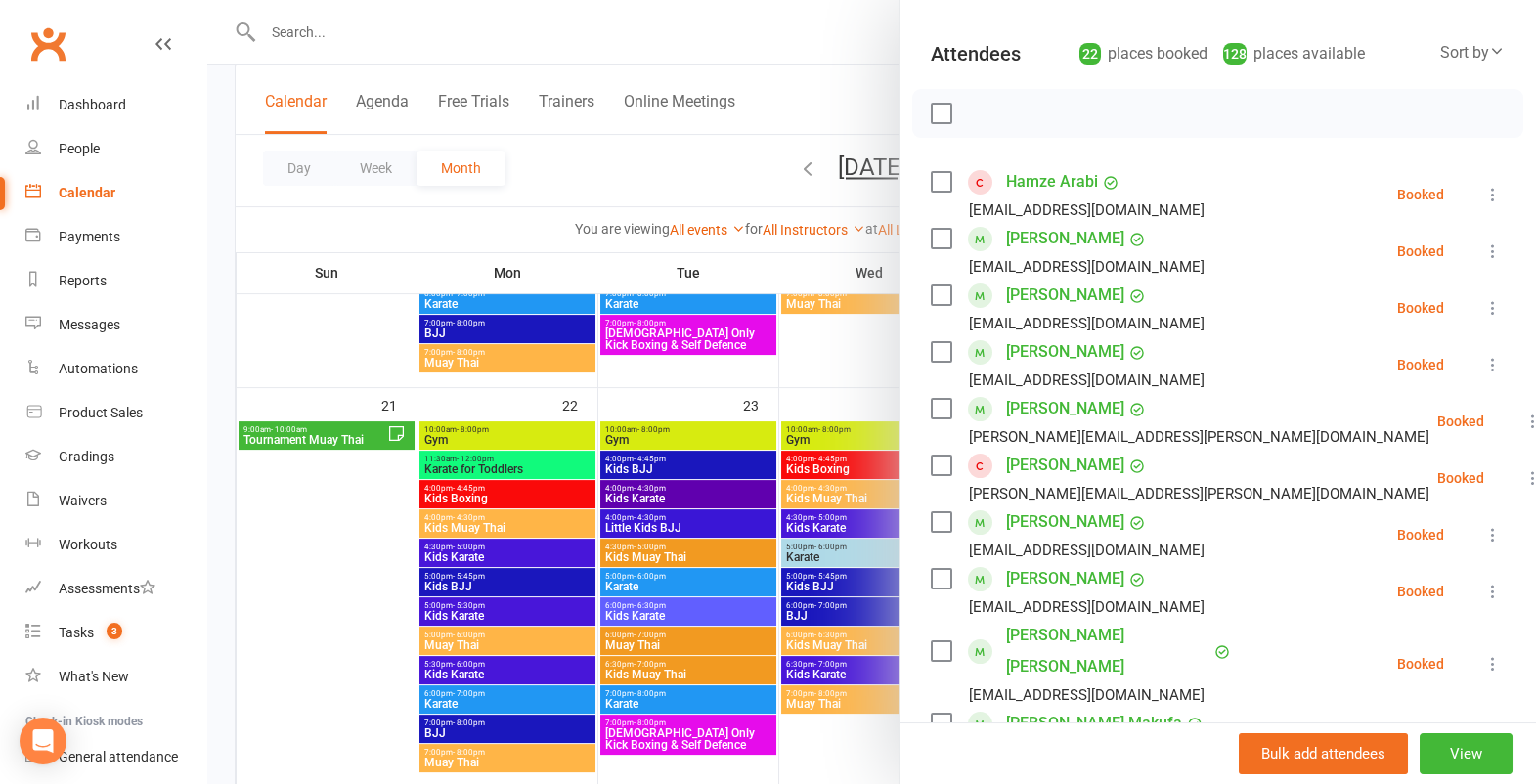
click at [1058, 462] on link "[PERSON_NAME]" at bounding box center [1064, 465] width 118 height 32
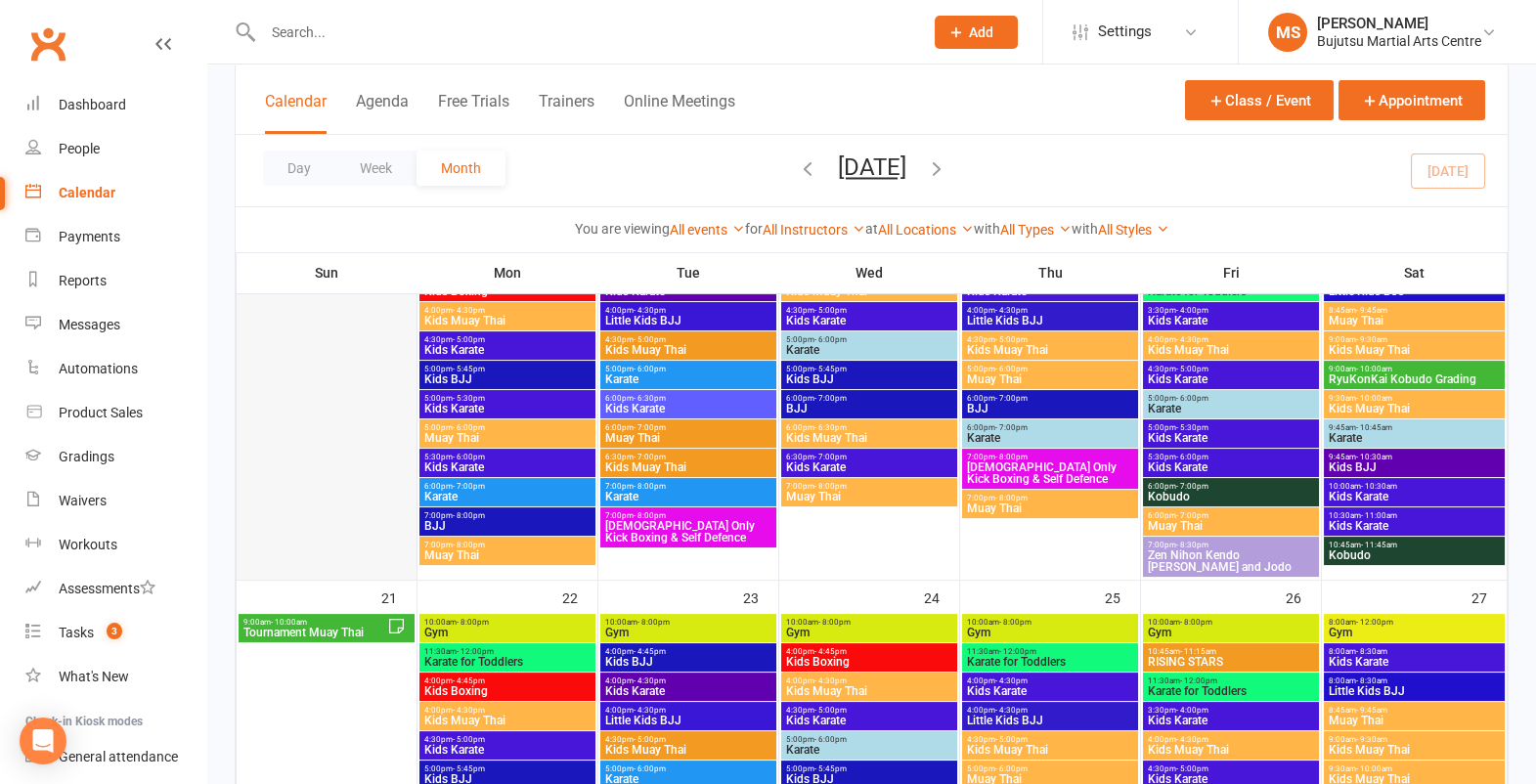
scroll to position [1036, 0]
click at [302, 633] on span "Tournament Muay Thai" at bounding box center [315, 632] width 145 height 12
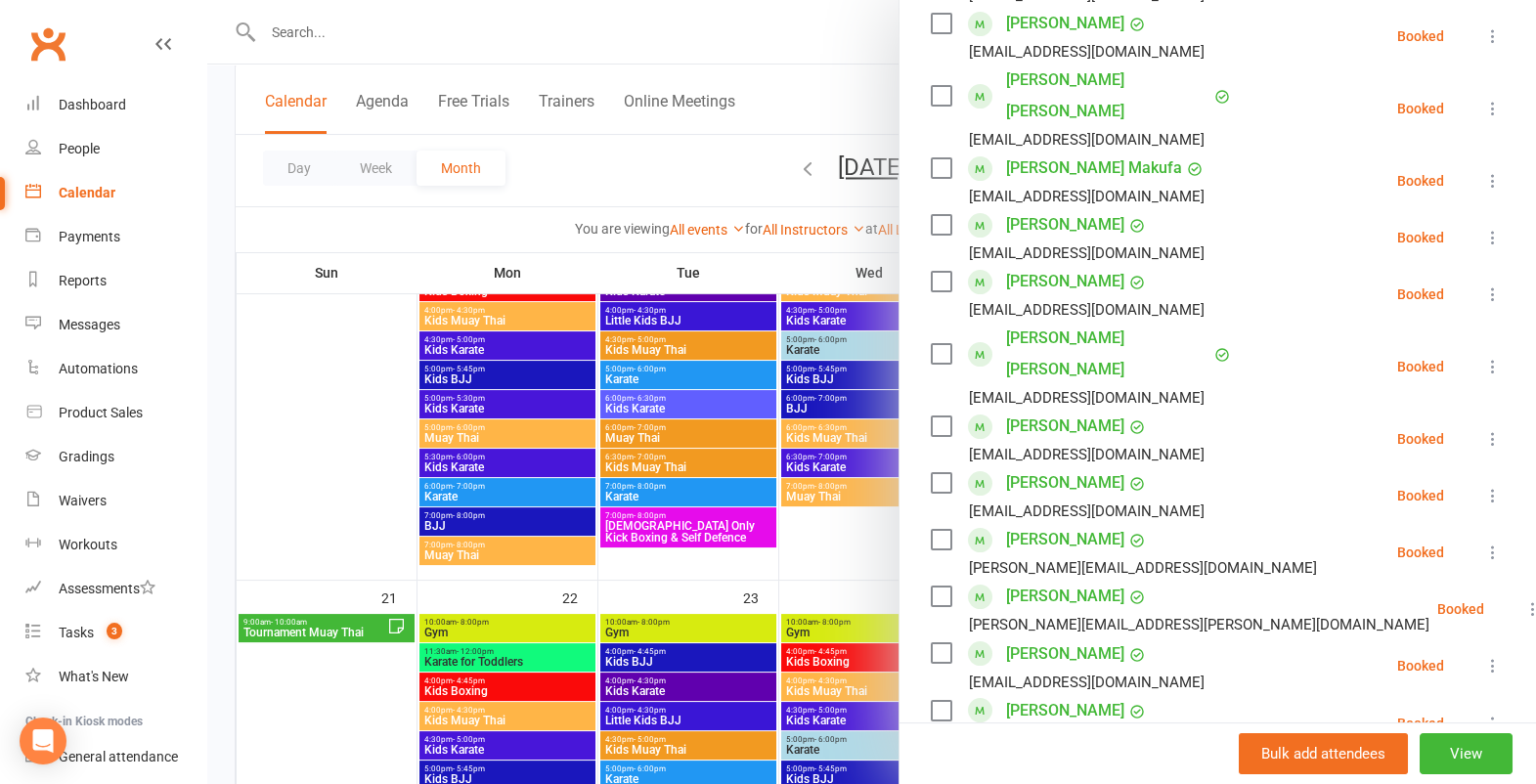
scroll to position [755, 0]
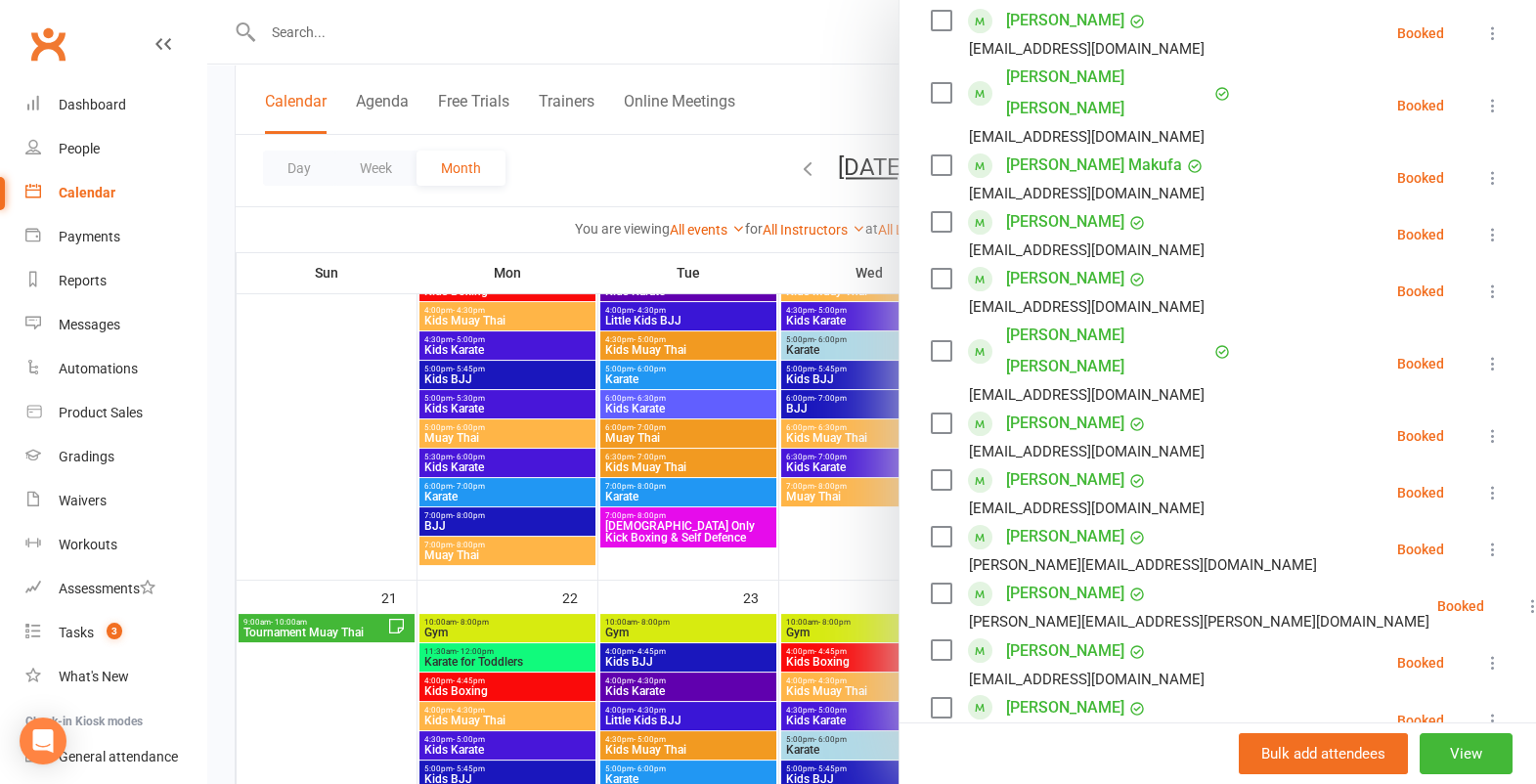
click at [1058, 75] on link "[PERSON_NAME] [PERSON_NAME]" at bounding box center [1107, 92] width 204 height 63
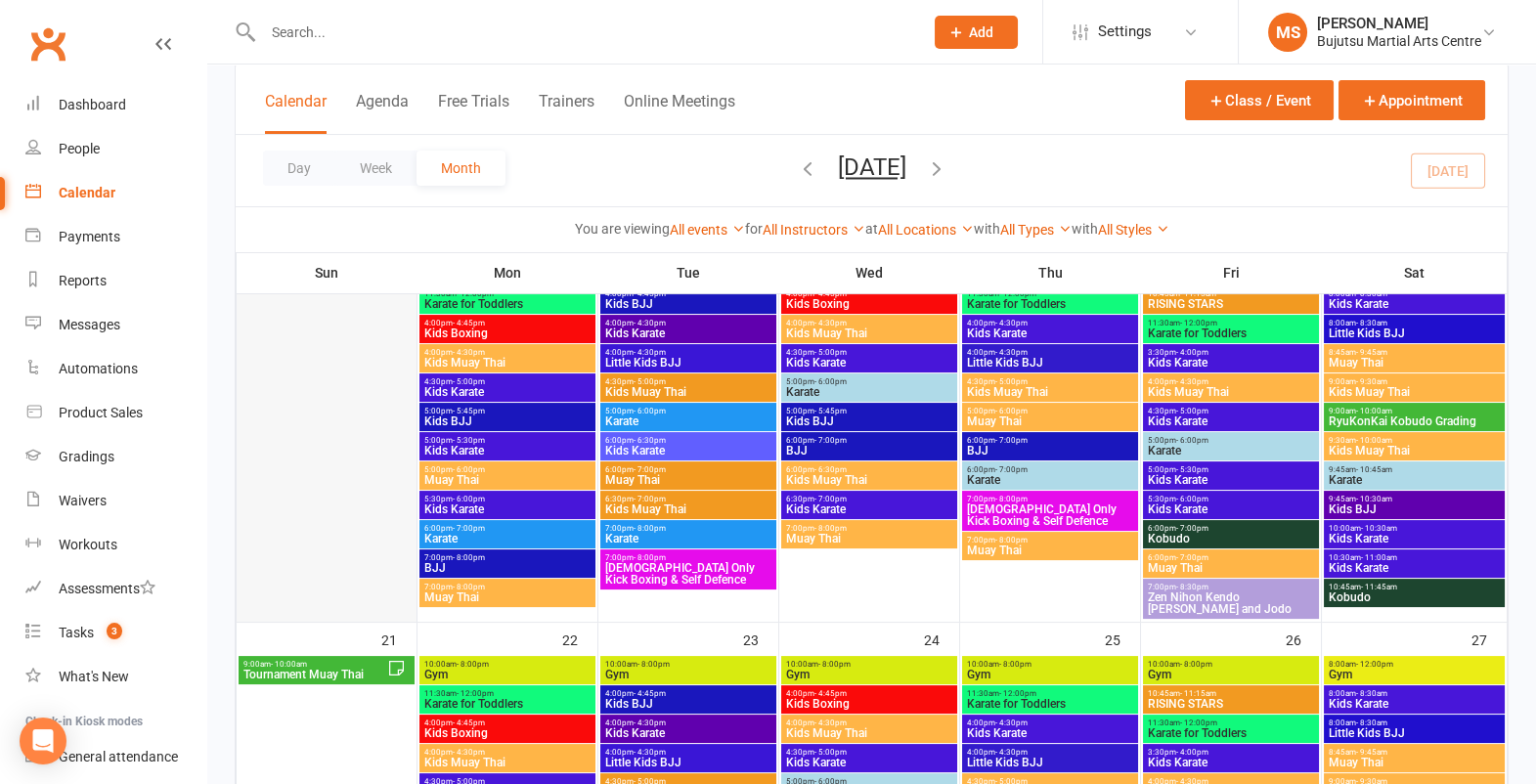
scroll to position [1007, 0]
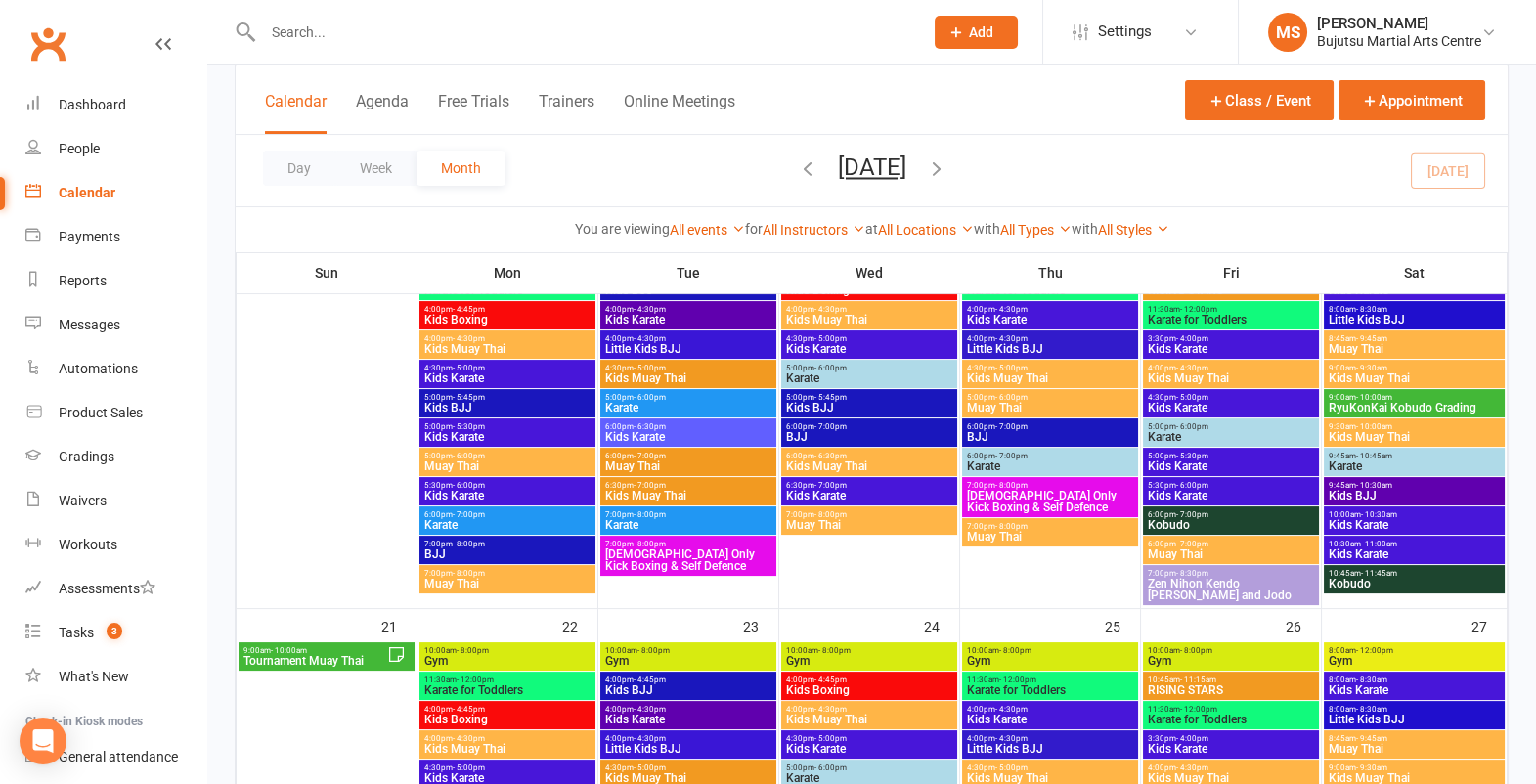
click at [308, 644] on div "9:00am - 10:00am Tournament Muay Thai" at bounding box center [326, 656] width 176 height 29
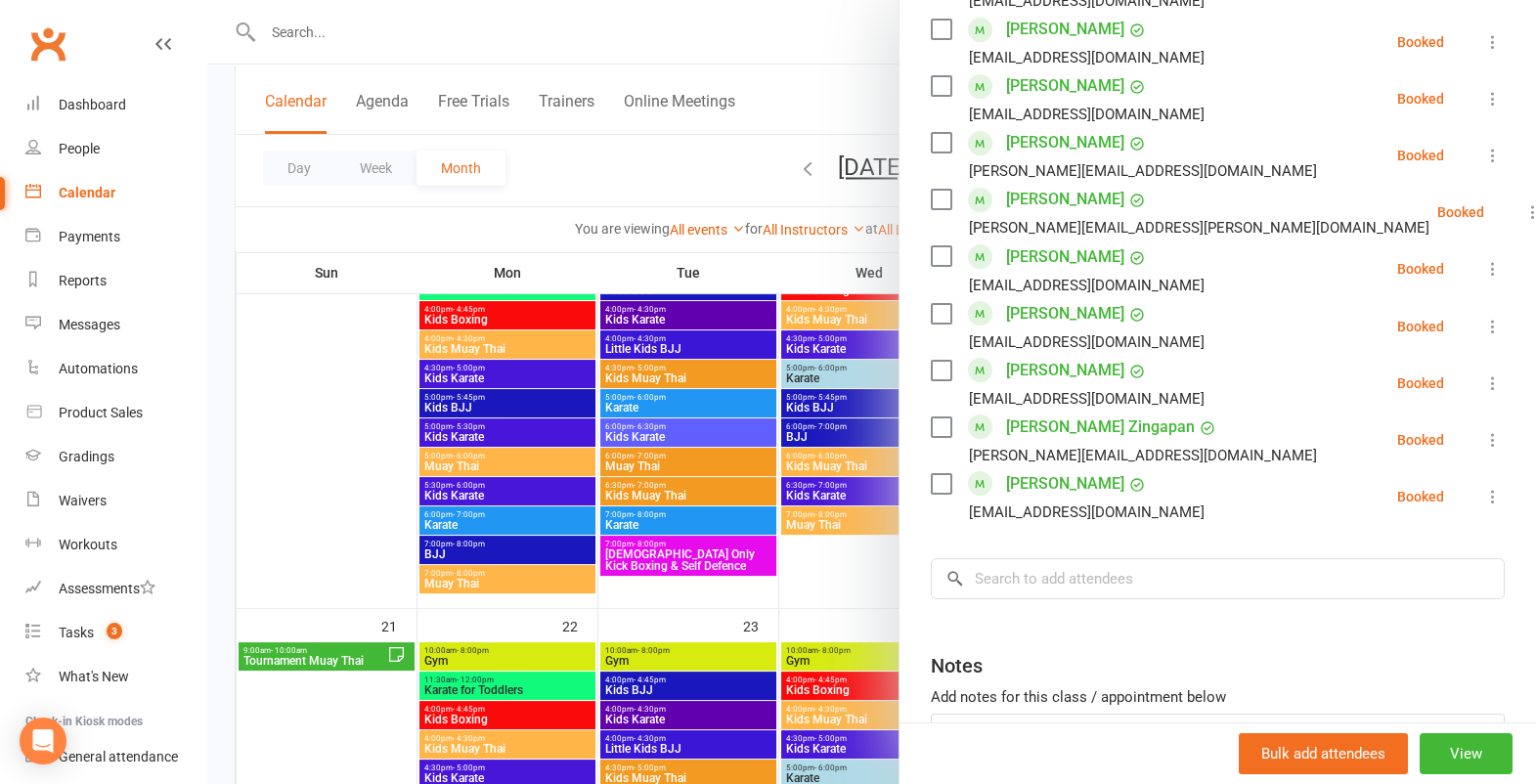
scroll to position [1172, 0]
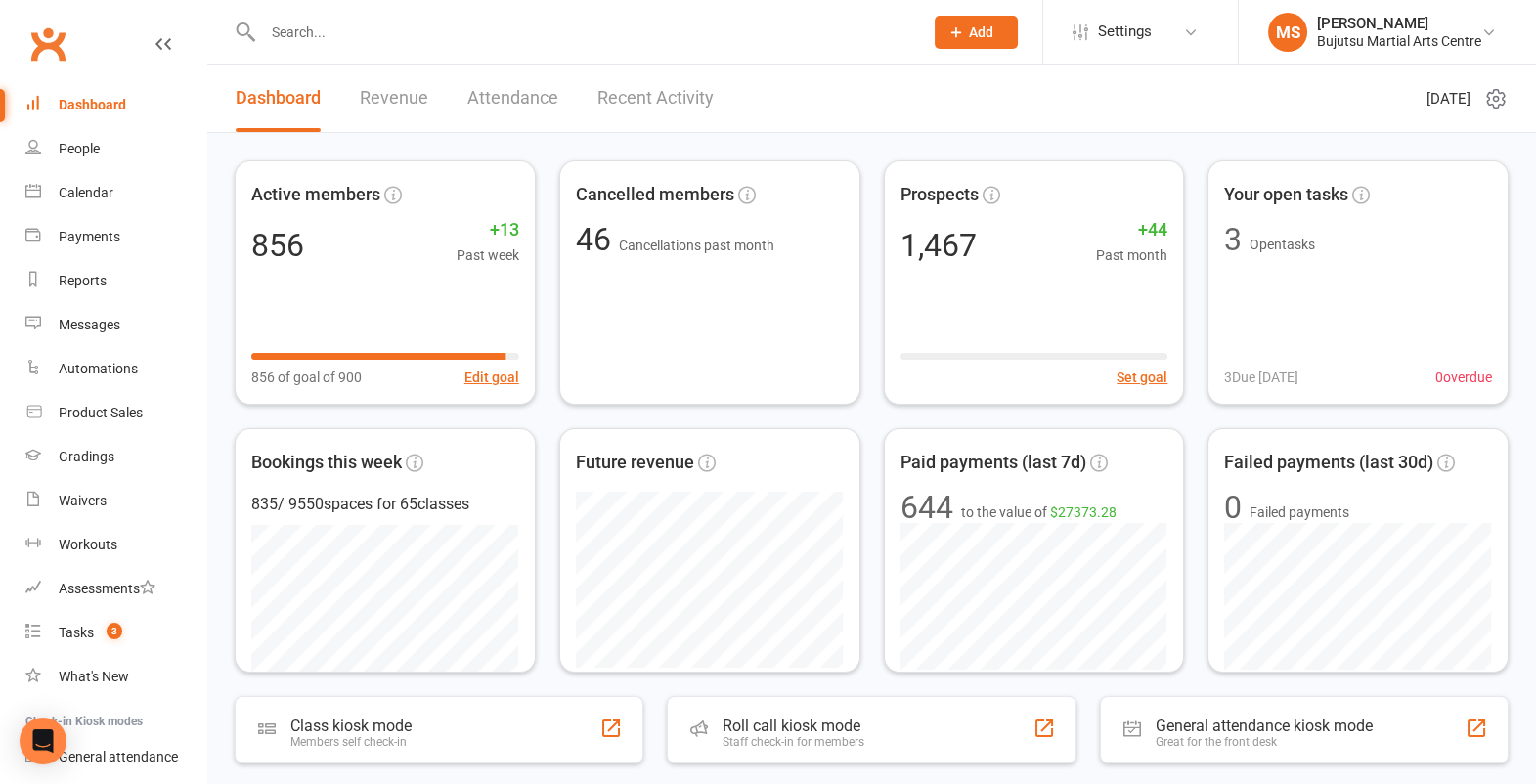
click at [665, 36] on input "text" at bounding box center [583, 33] width 652 height 28
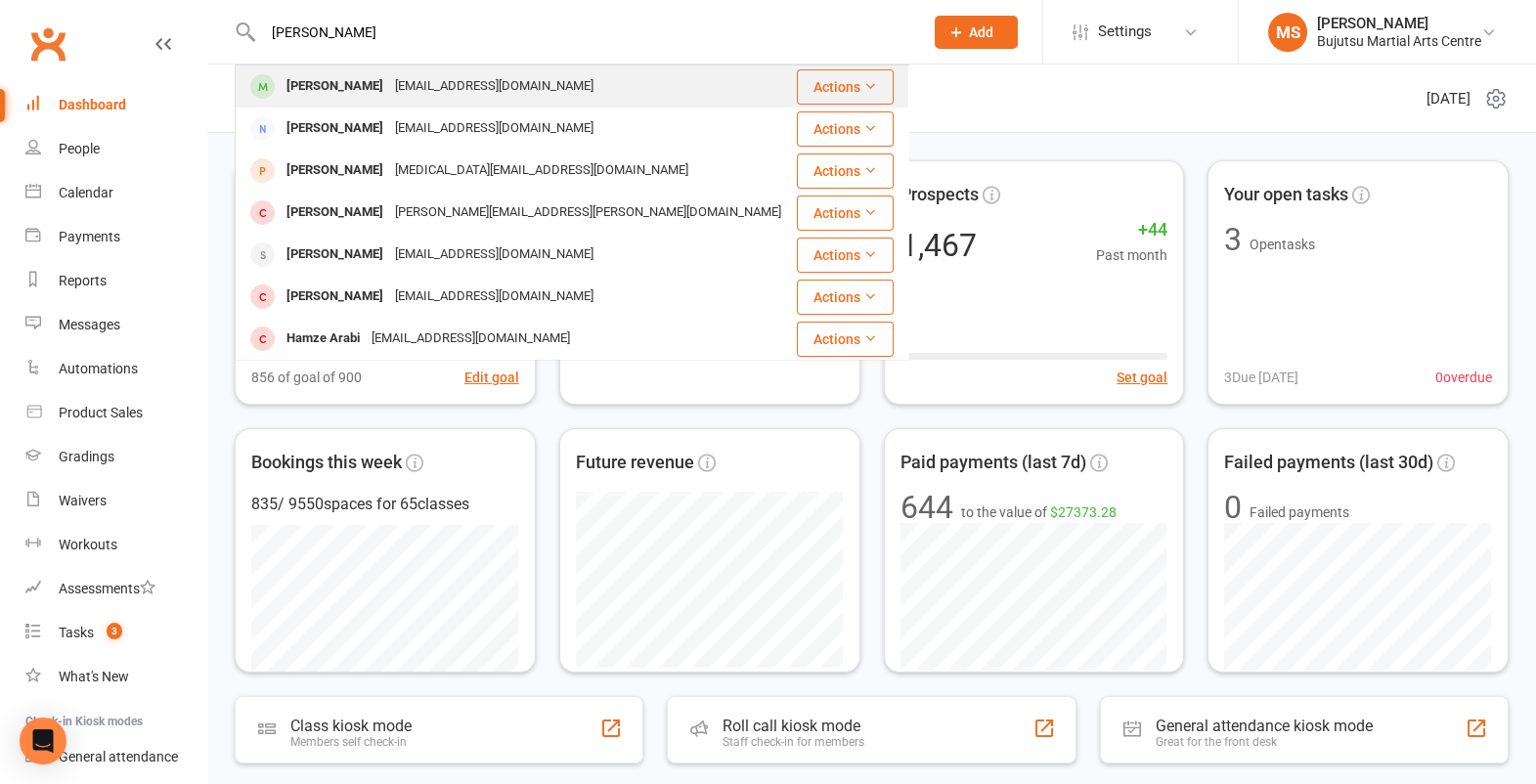
type input "karim arabi"
click at [577, 95] on div "Karim Arabi hamze_03@live.com.au" at bounding box center [515, 86] width 558 height 40
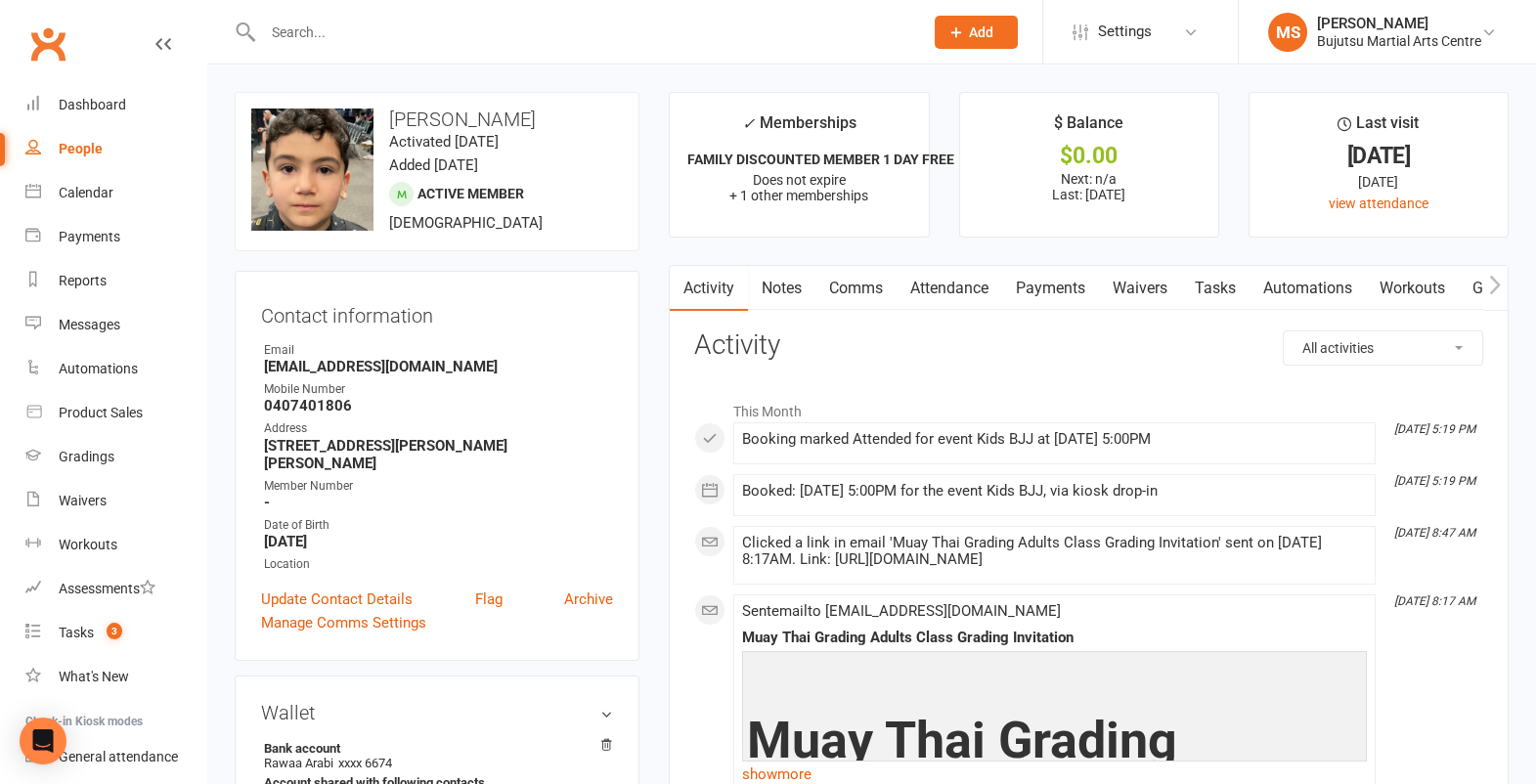
click at [754, 33] on input "text" at bounding box center [583, 33] width 652 height 28
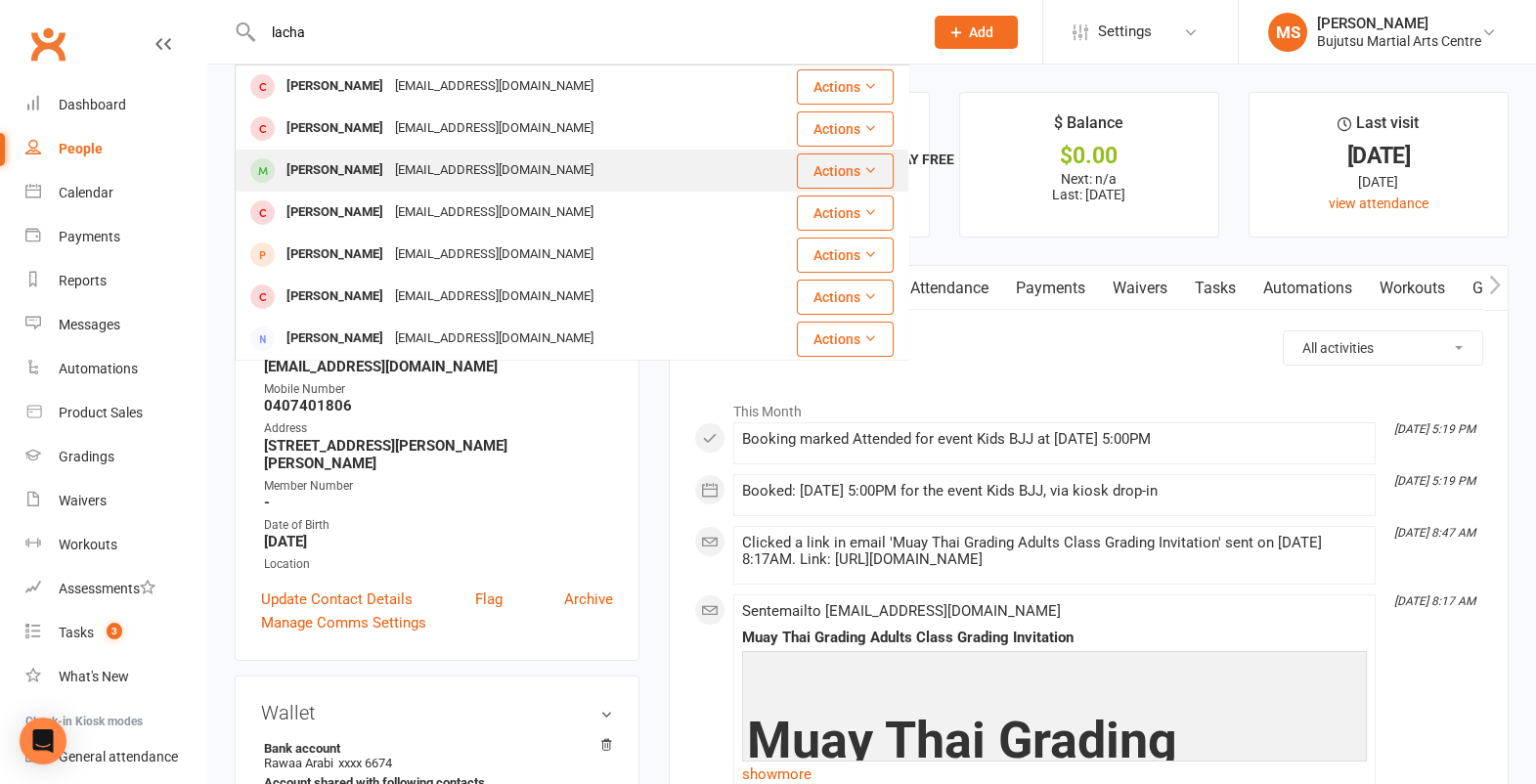
type input "lacha"
click at [647, 183] on div "Lachlan Barr lboulom@gmail.com" at bounding box center [515, 171] width 558 height 40
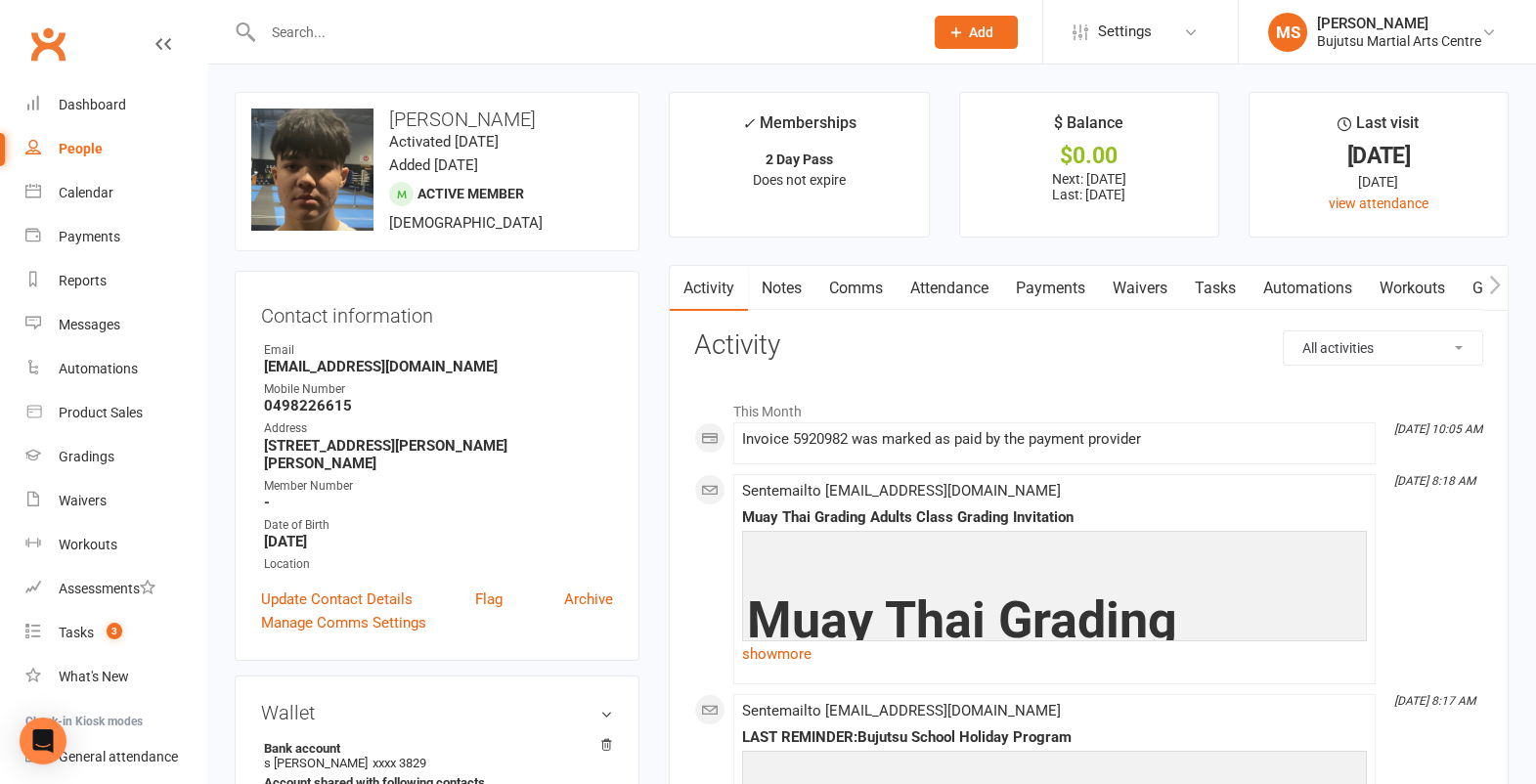
click at [527, 44] on input "text" at bounding box center [583, 33] width 652 height 28
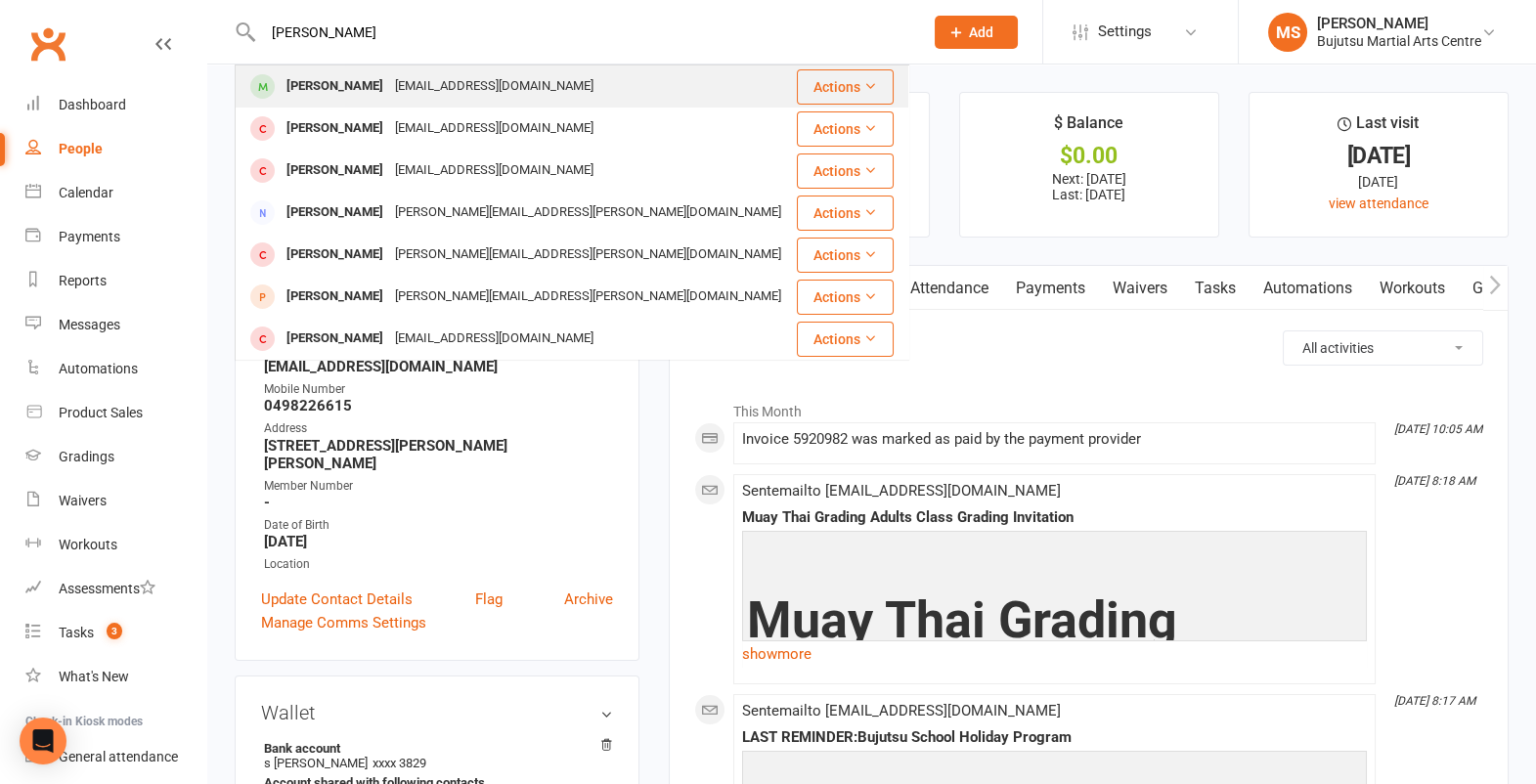
type input "jaseer gulzar"
click at [366, 79] on div "[PERSON_NAME]" at bounding box center [335, 86] width 108 height 29
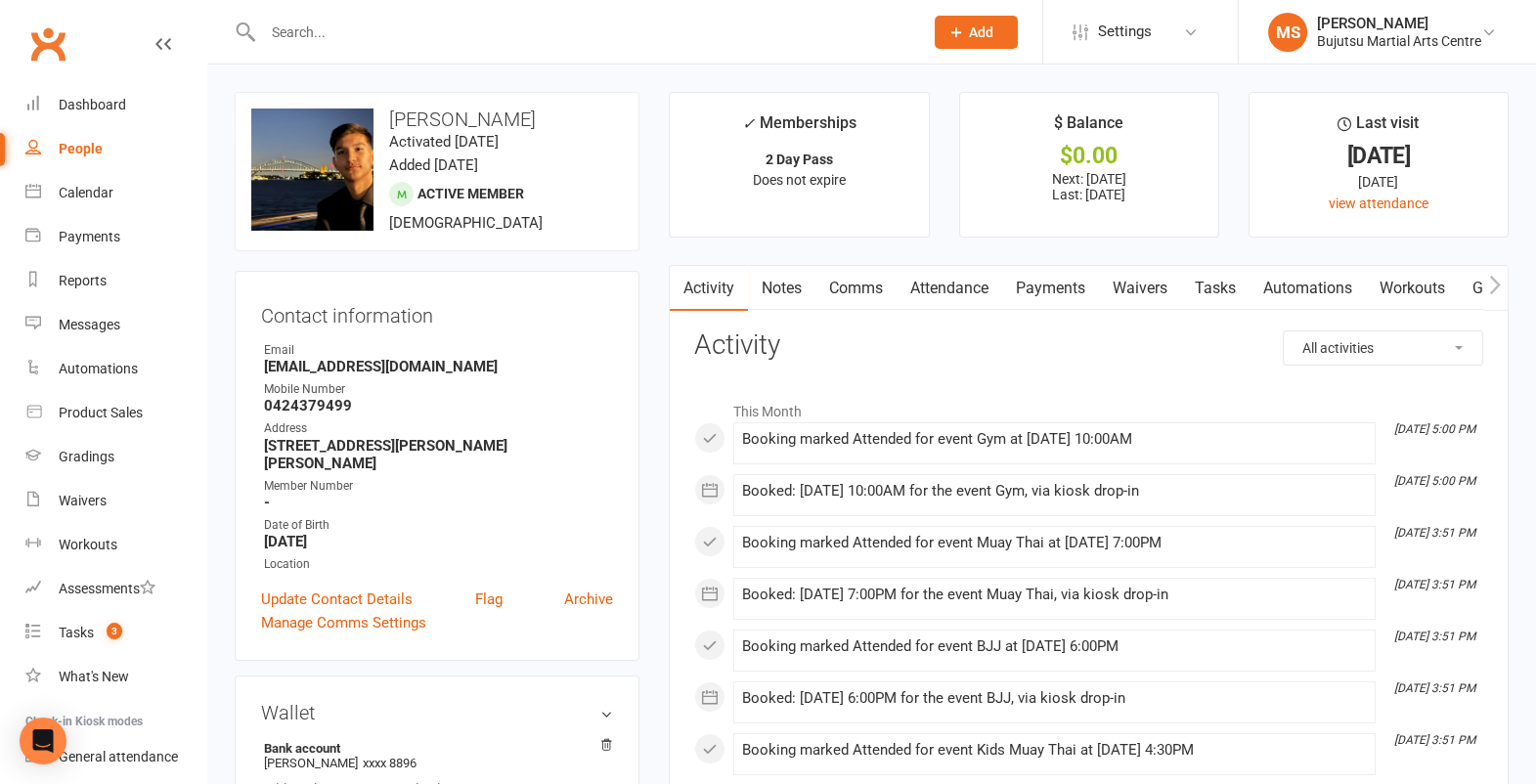
click at [721, 30] on input "text" at bounding box center [583, 33] width 652 height 28
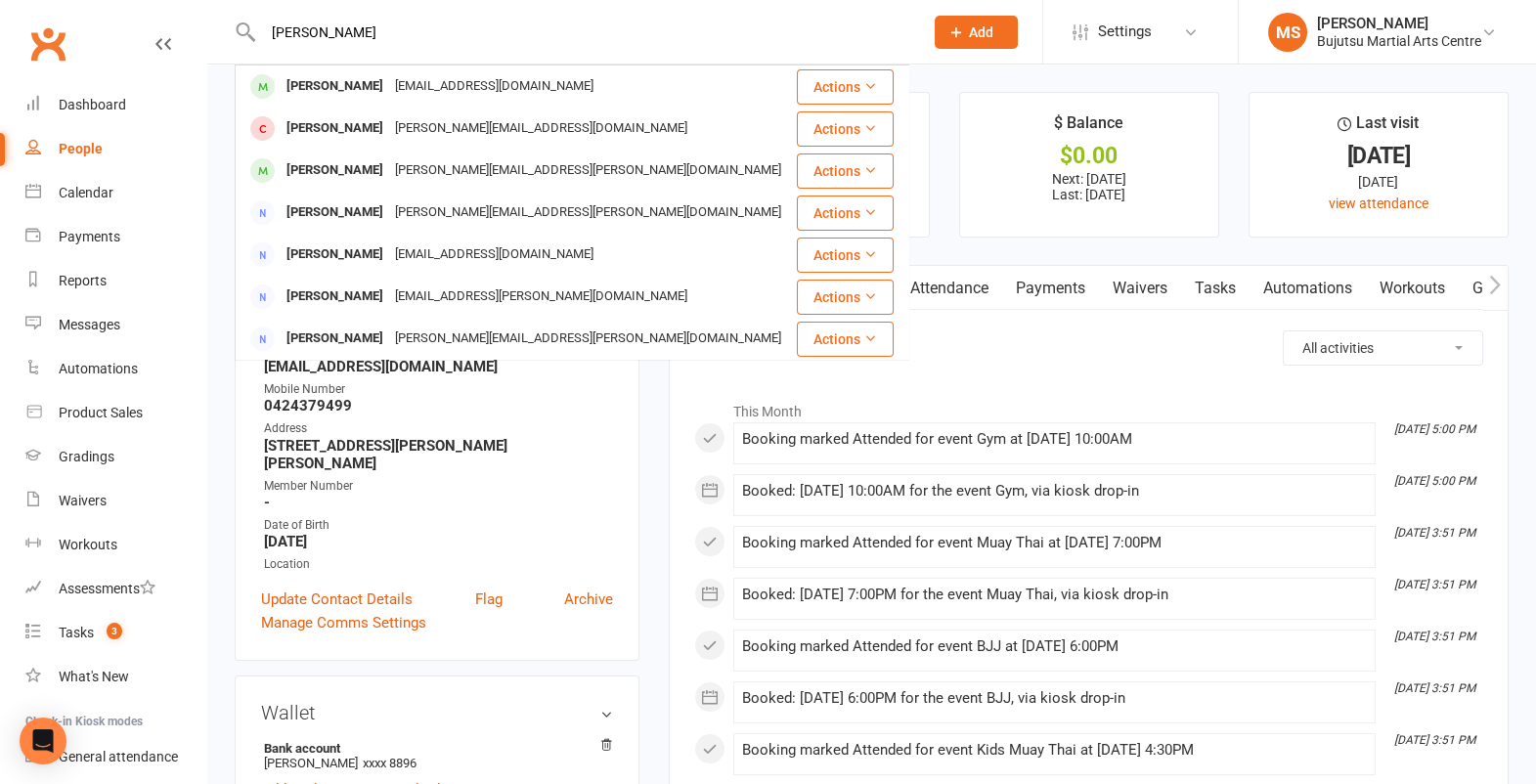
type input "allan hallo"
click at [357, 169] on div "[PERSON_NAME]" at bounding box center [335, 171] width 108 height 29
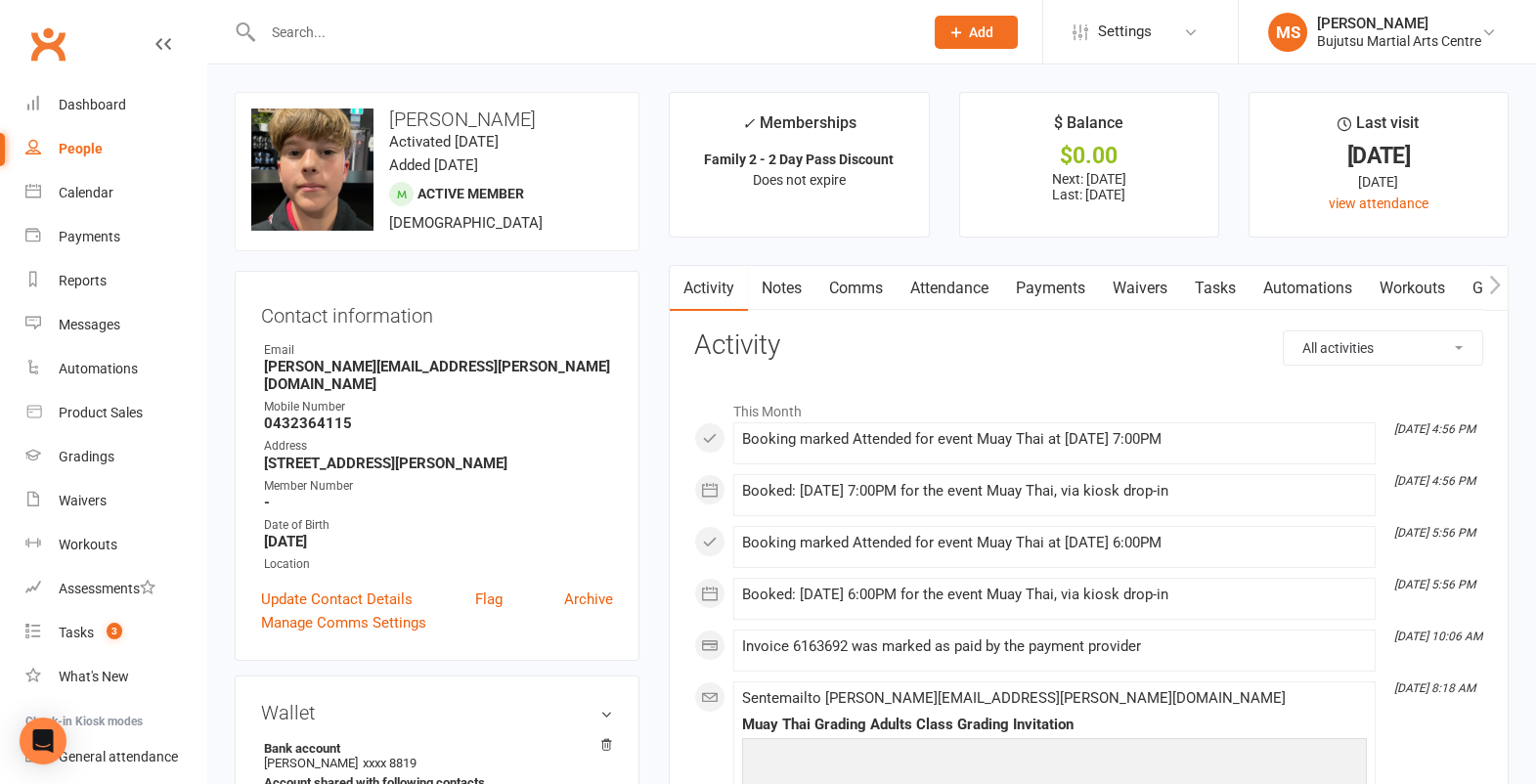
click at [579, 33] on input "text" at bounding box center [583, 33] width 652 height 28
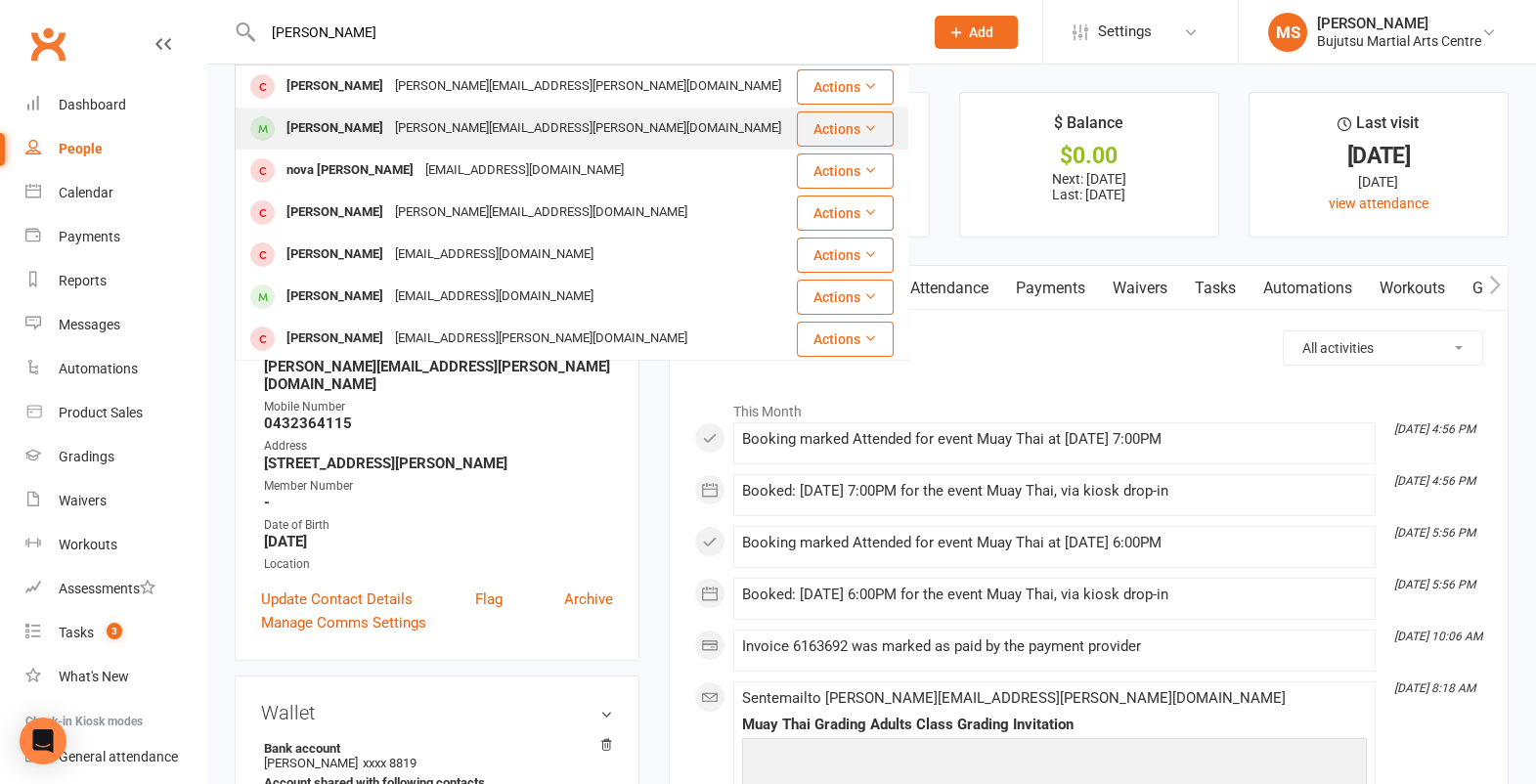
type input "noah holme"
click at [409, 129] on div "jacquelyn.l.holmes@gmail.com" at bounding box center [588, 128] width 398 height 29
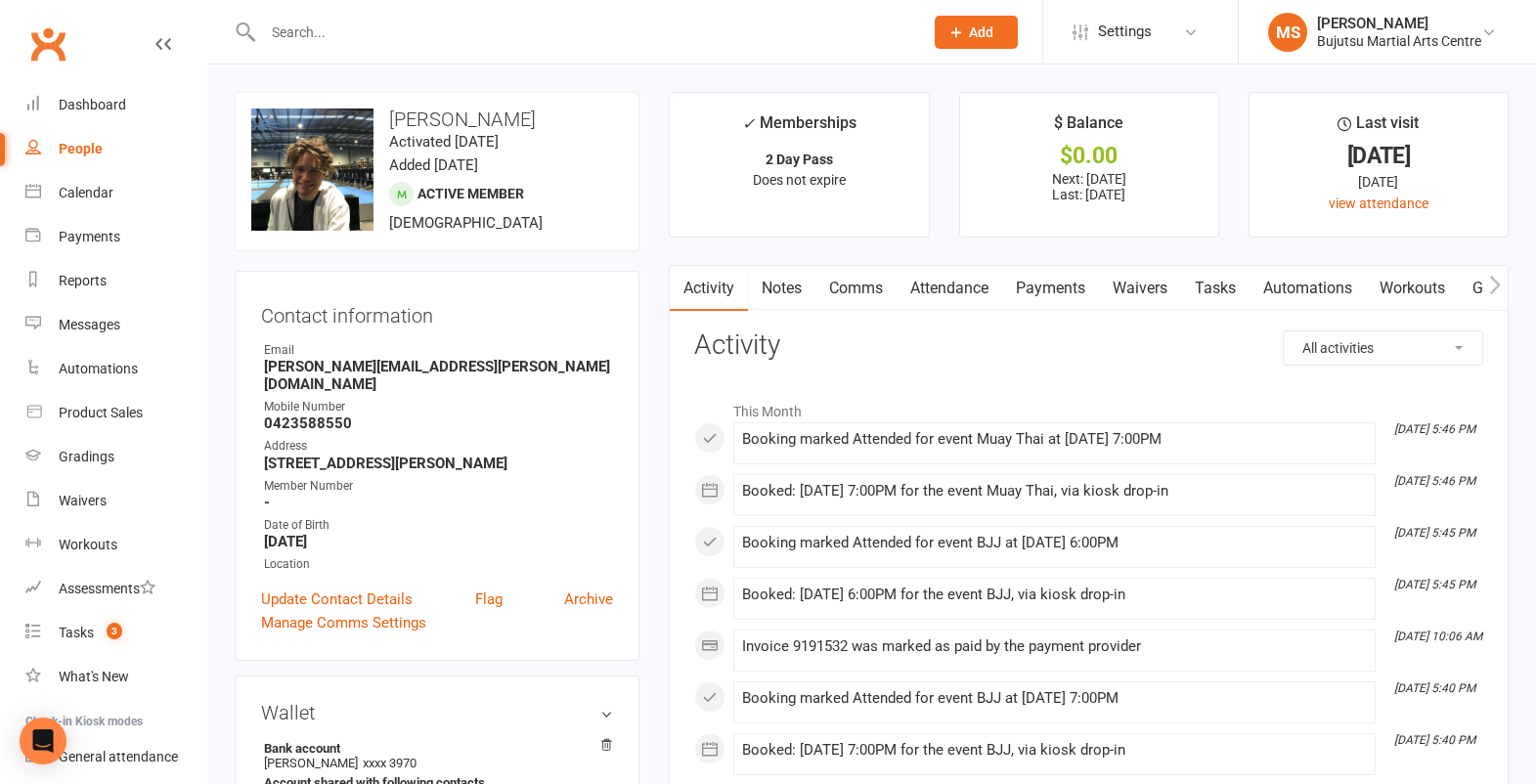
click at [725, 31] on input "text" at bounding box center [583, 33] width 652 height 28
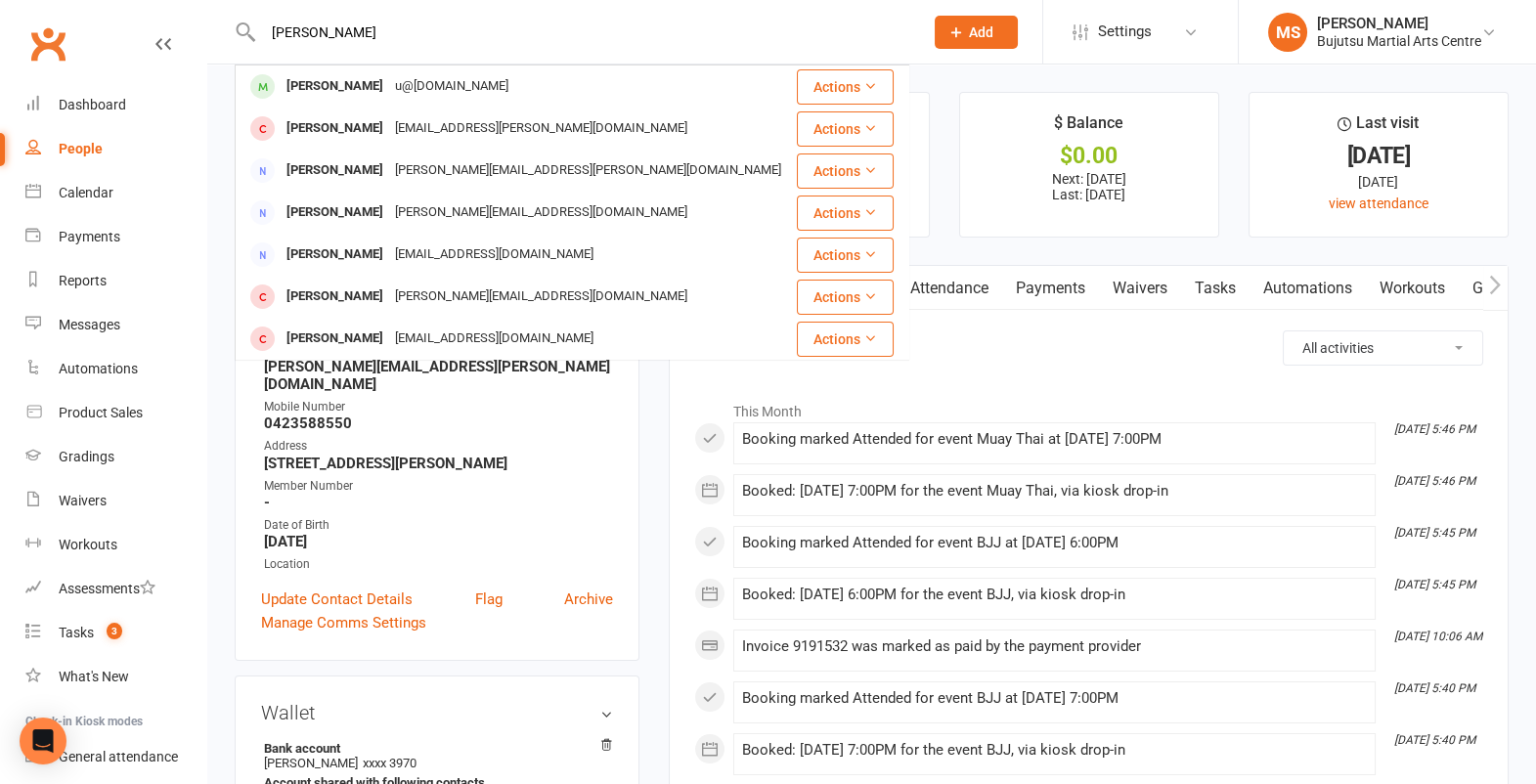
type input "adrian iog"
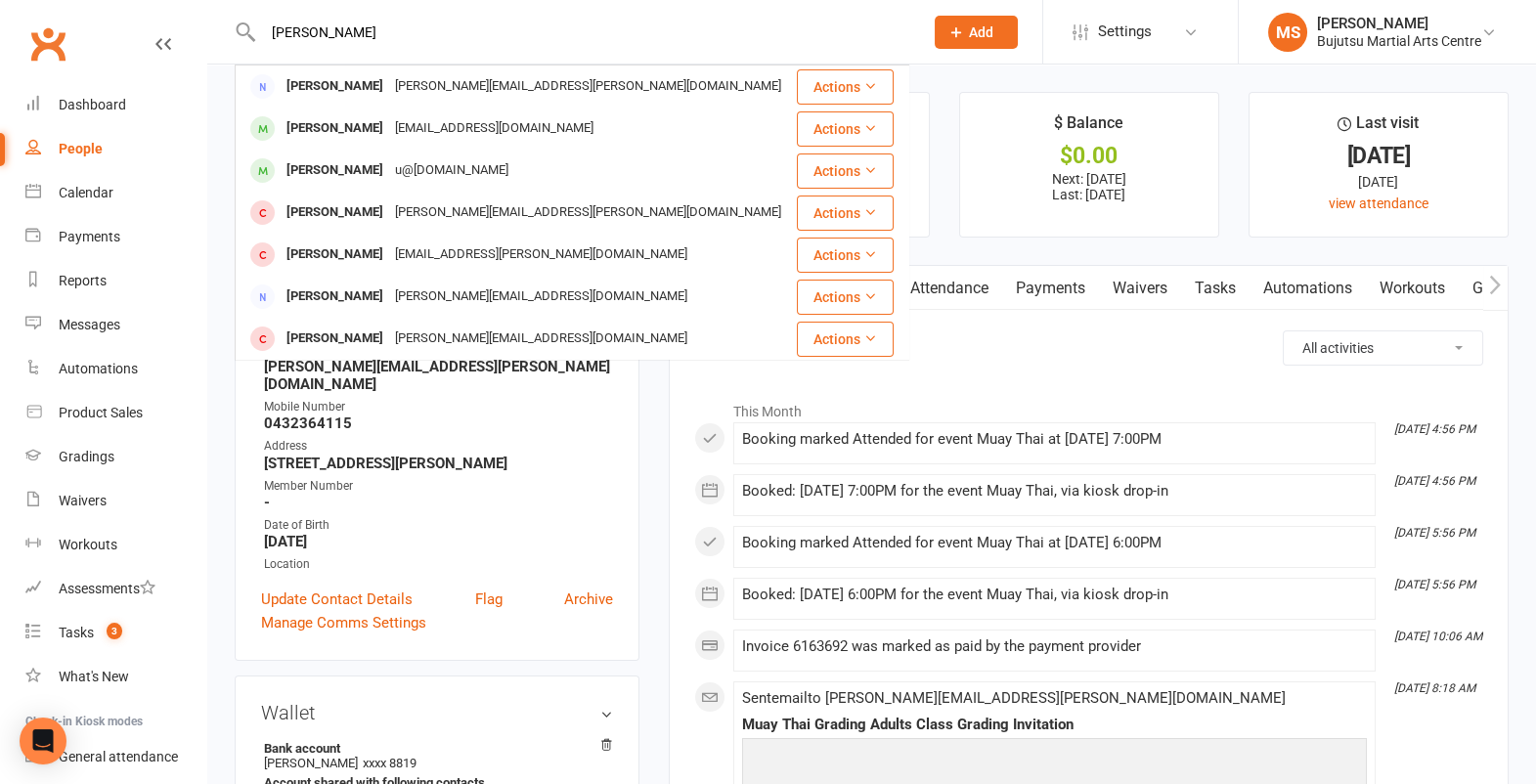
click at [634, 134] on div "Adrian Iogha karinaiogha@hotmail.com" at bounding box center [515, 128] width 558 height 40
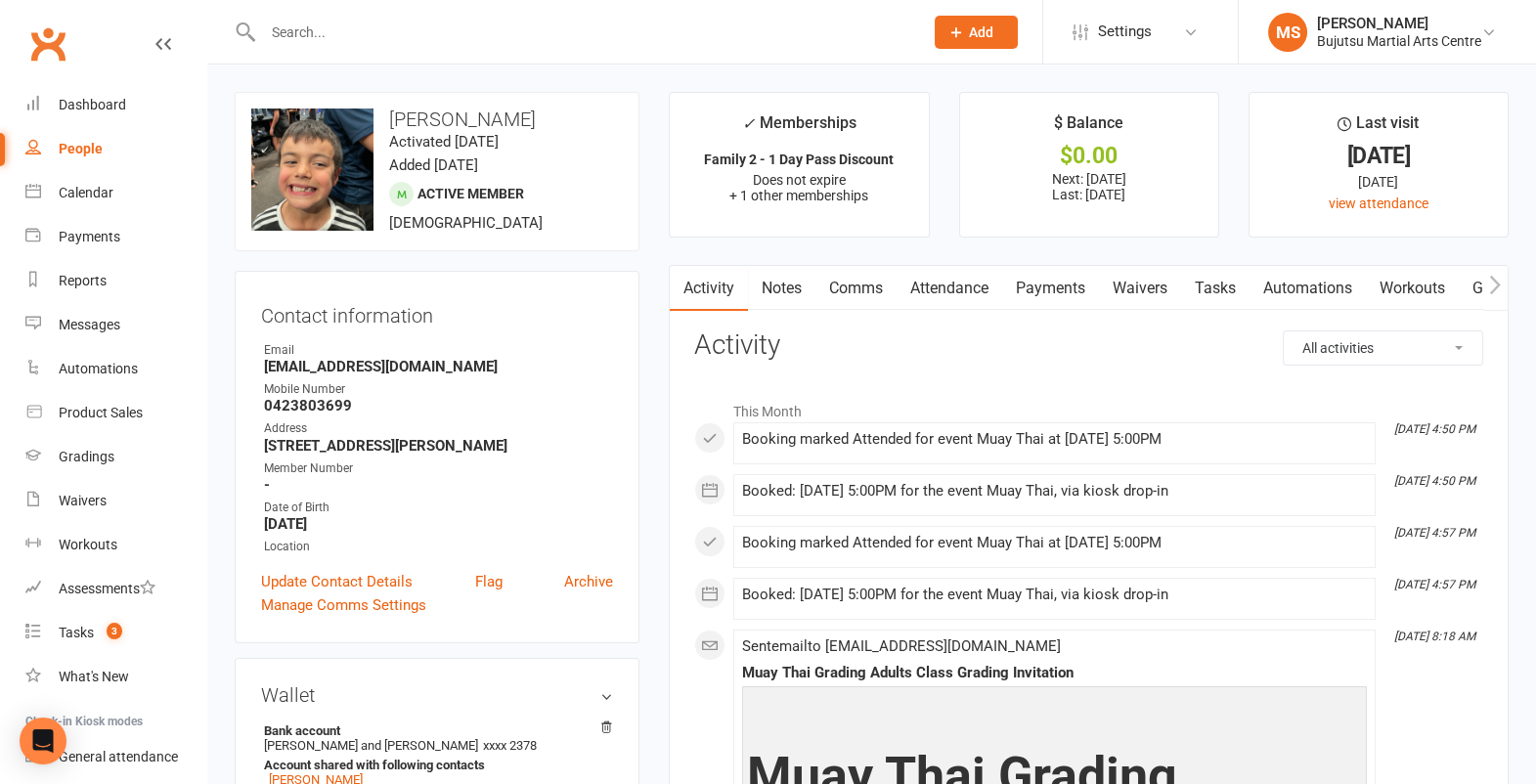
click at [651, 35] on input "text" at bounding box center [583, 33] width 652 height 28
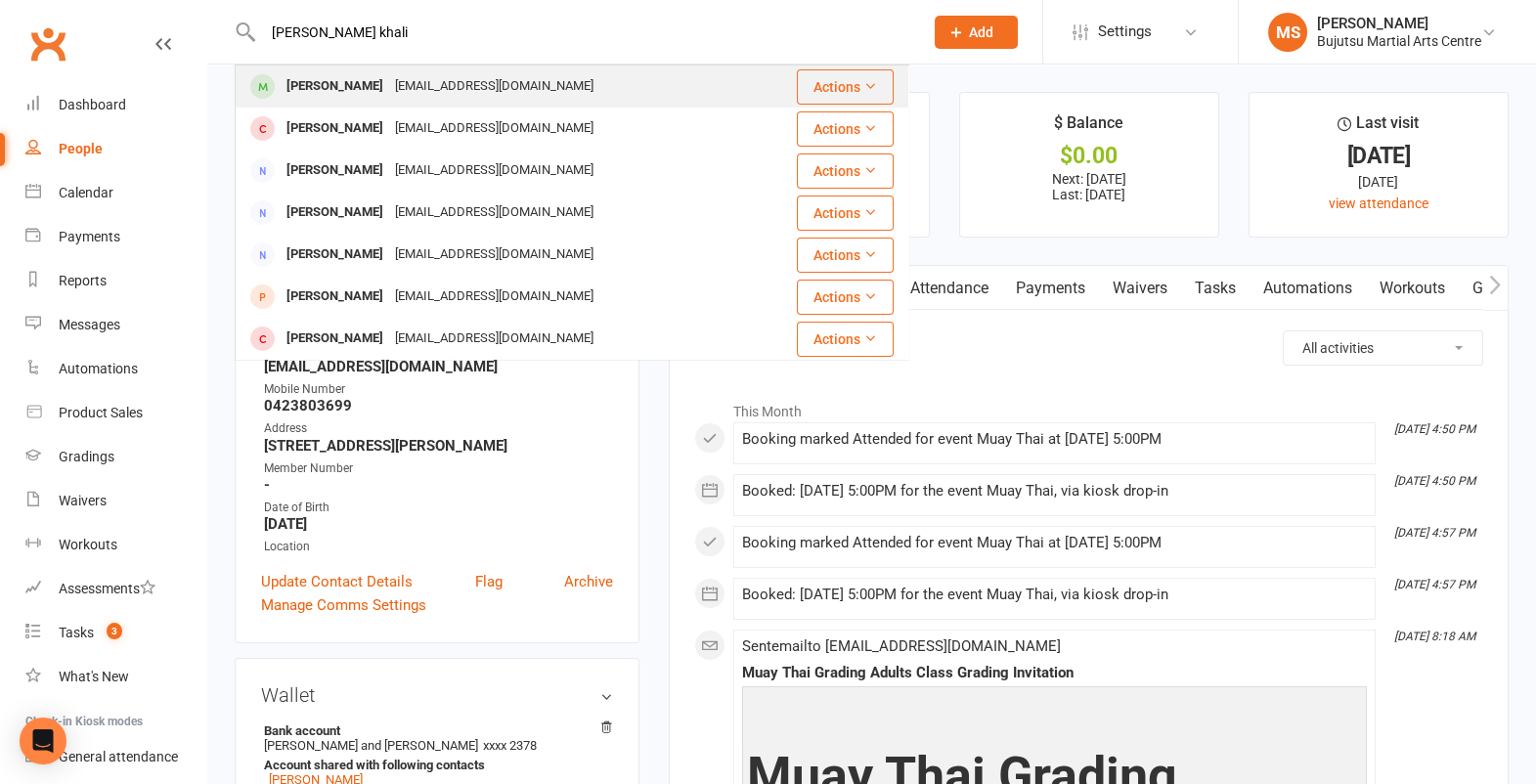
type input "hannan khali"
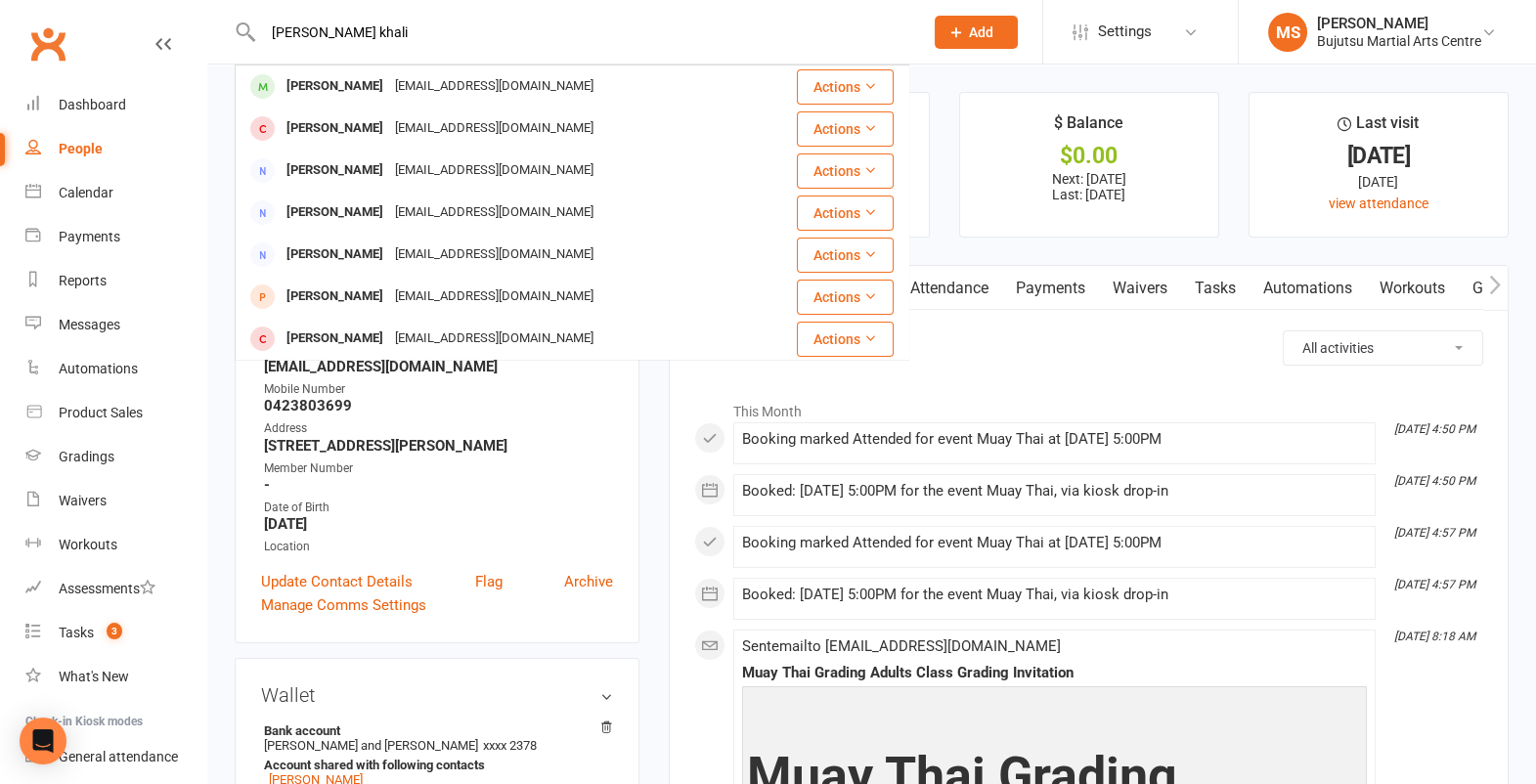
click at [367, 76] on div "[PERSON_NAME]" at bounding box center [335, 86] width 108 height 29
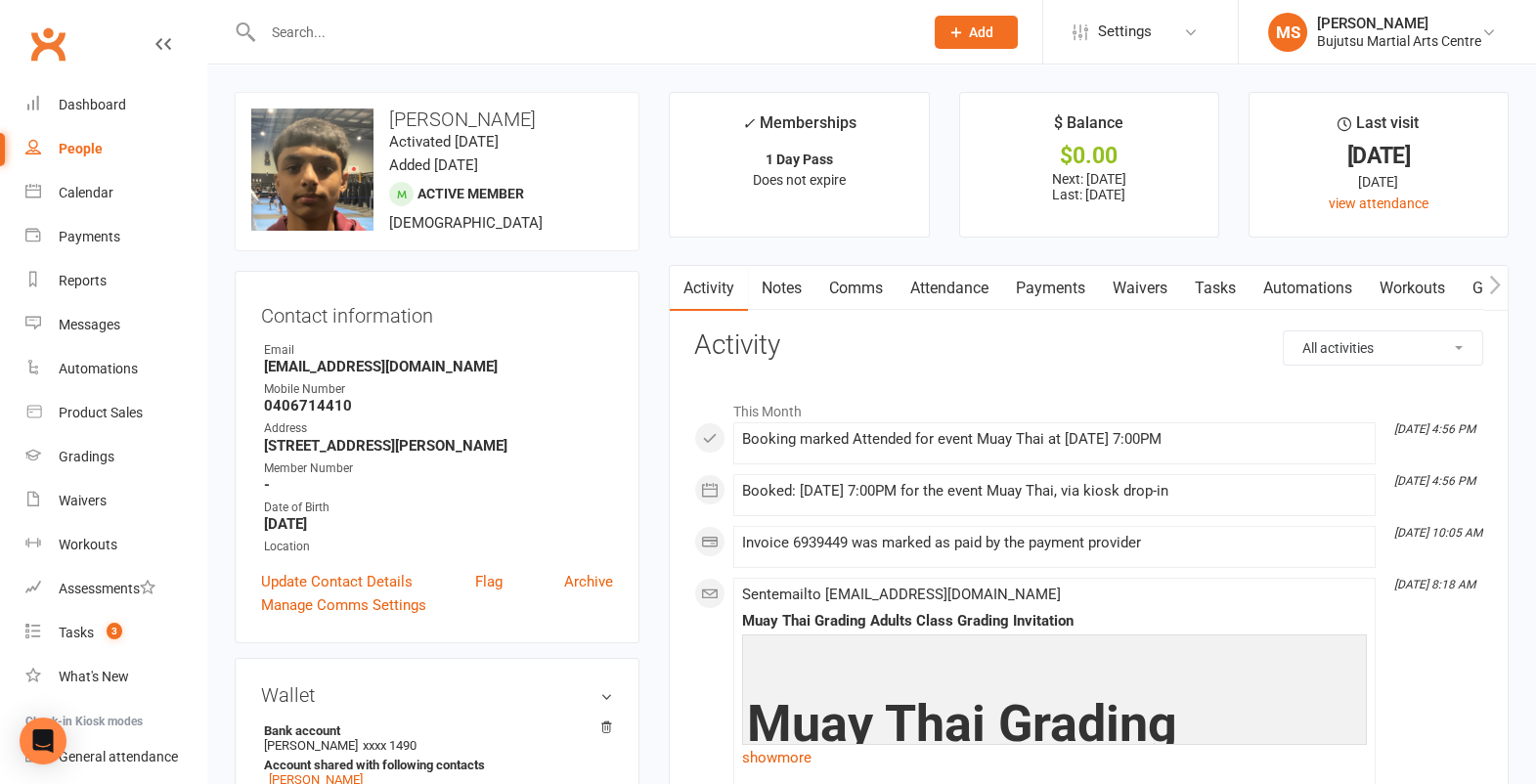
click at [846, 29] on input "text" at bounding box center [583, 33] width 652 height 28
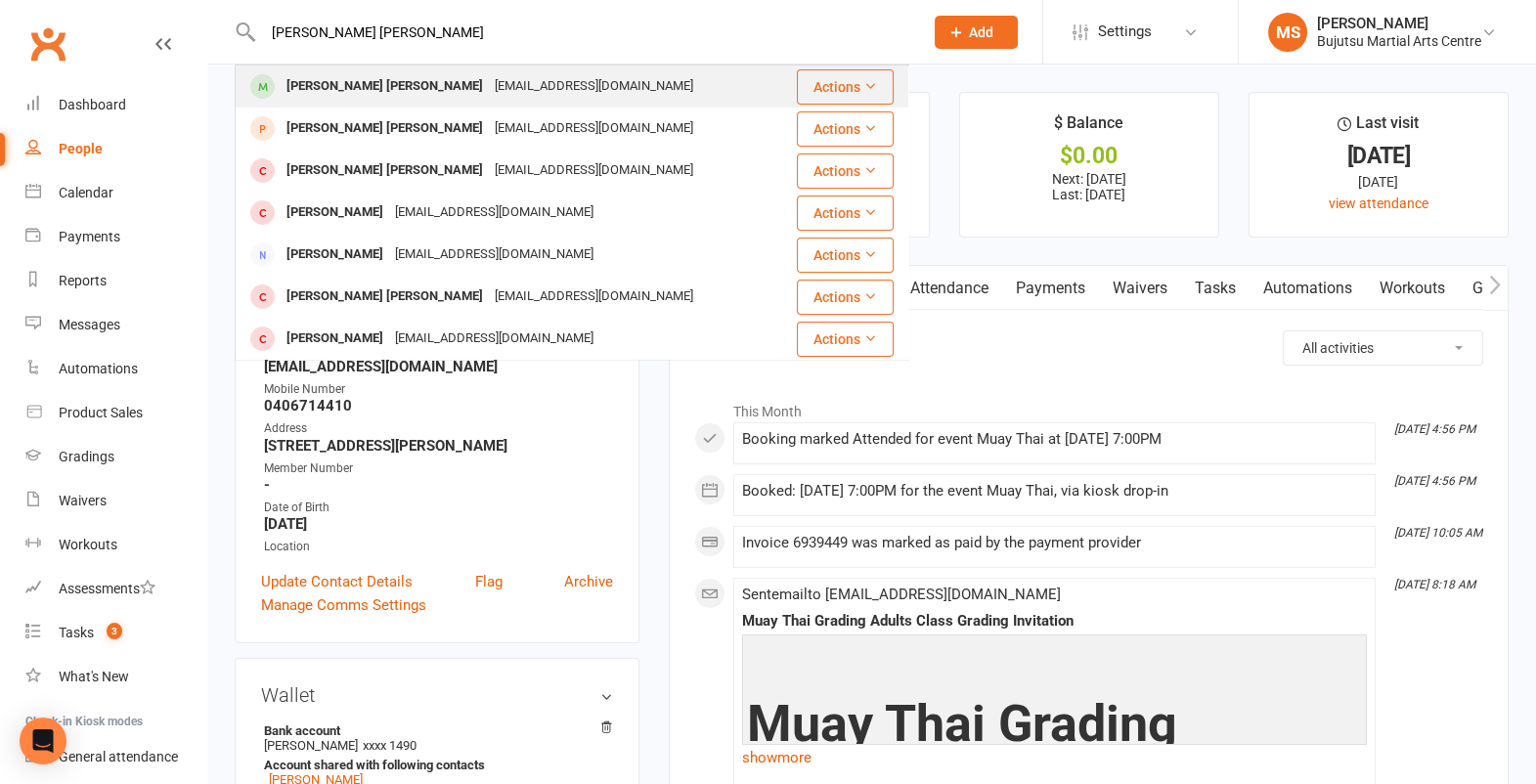
type input "hudson langi"
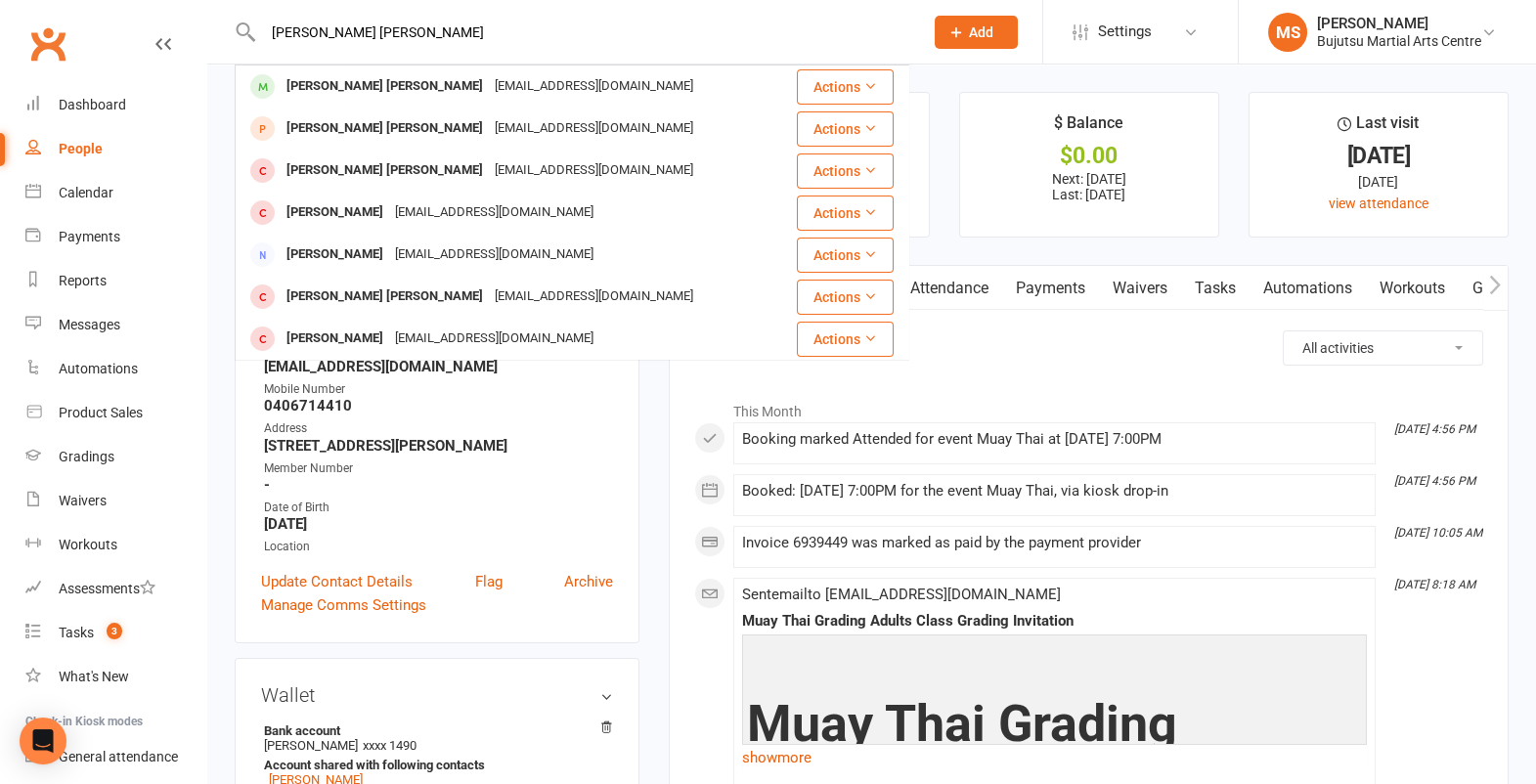
click at [489, 94] on div "[EMAIL_ADDRESS][DOMAIN_NAME]" at bounding box center [594, 86] width 210 height 29
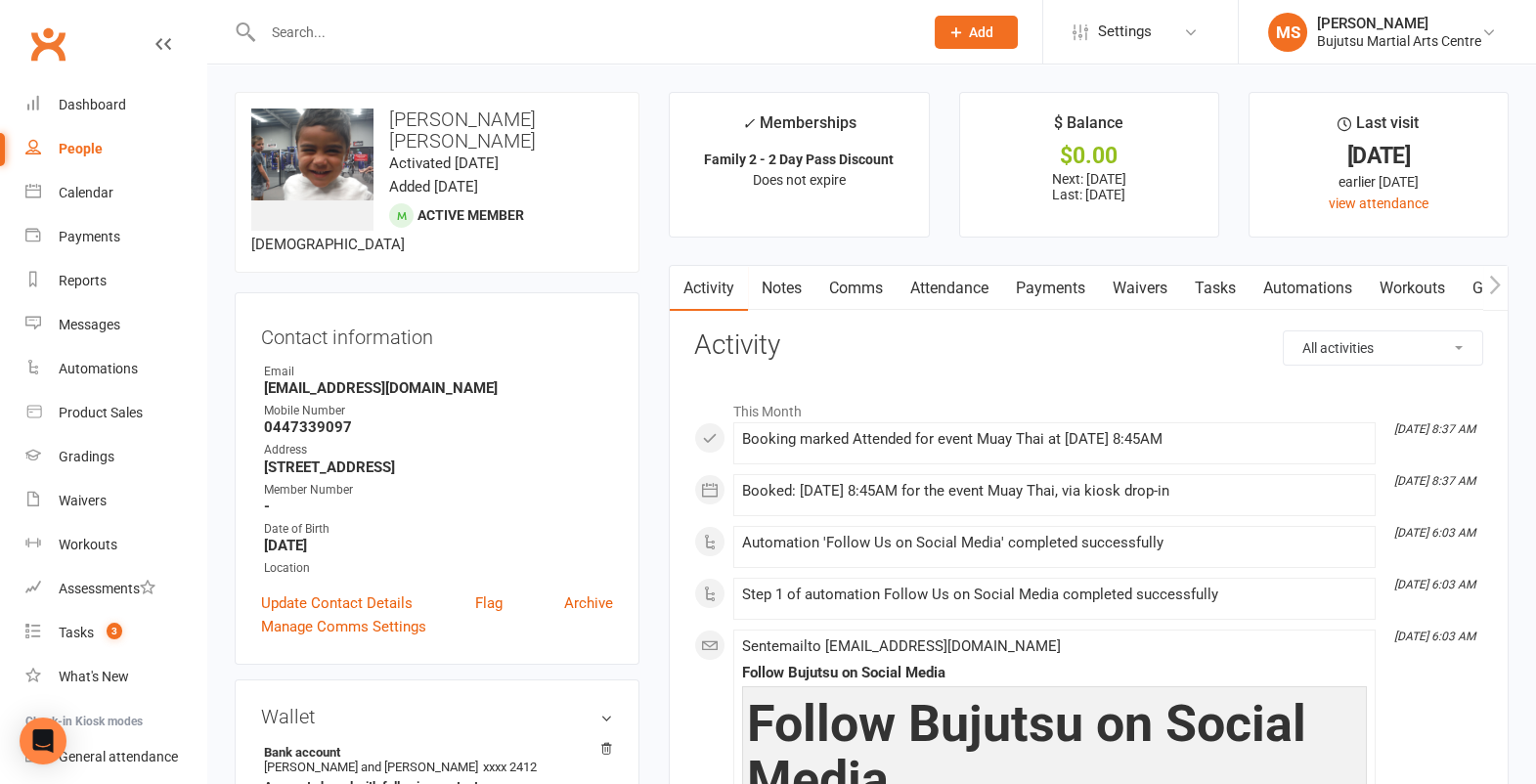
click at [693, 36] on input "text" at bounding box center [583, 33] width 652 height 28
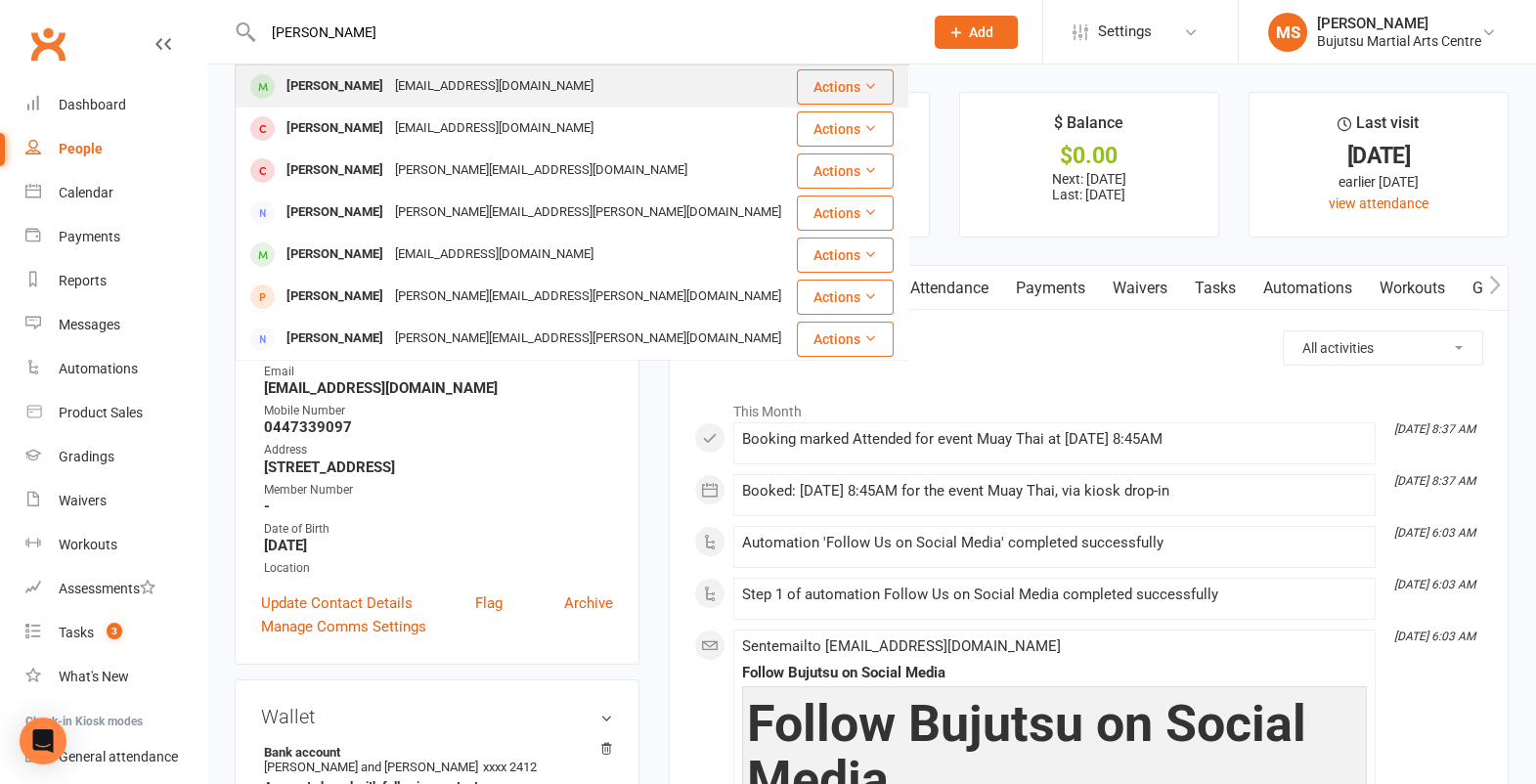
type input "luca mineo"
click at [577, 86] on div "Luca Mineo frankmineo@outlook.com" at bounding box center [515, 86] width 558 height 40
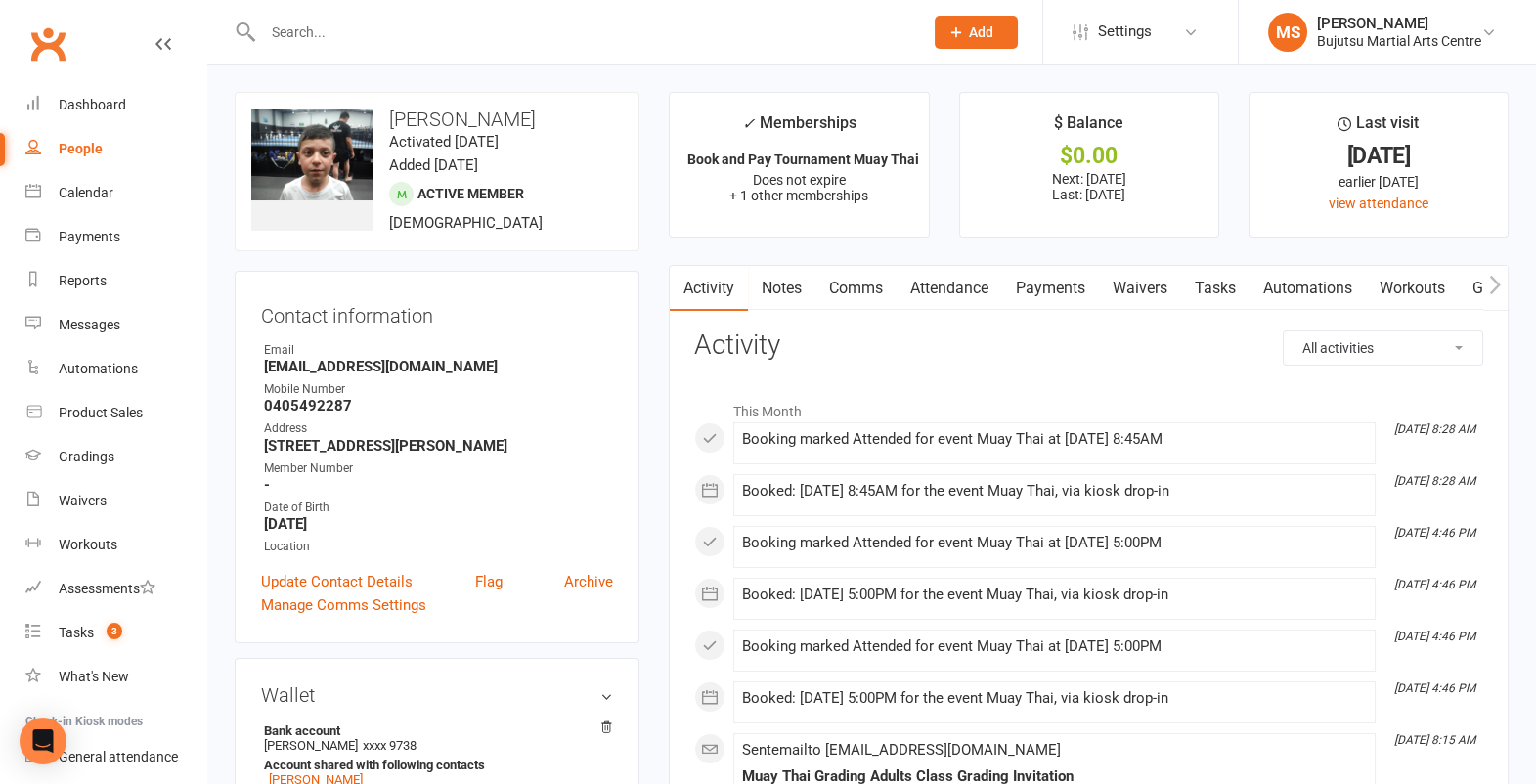
click at [768, 31] on input "text" at bounding box center [583, 33] width 652 height 28
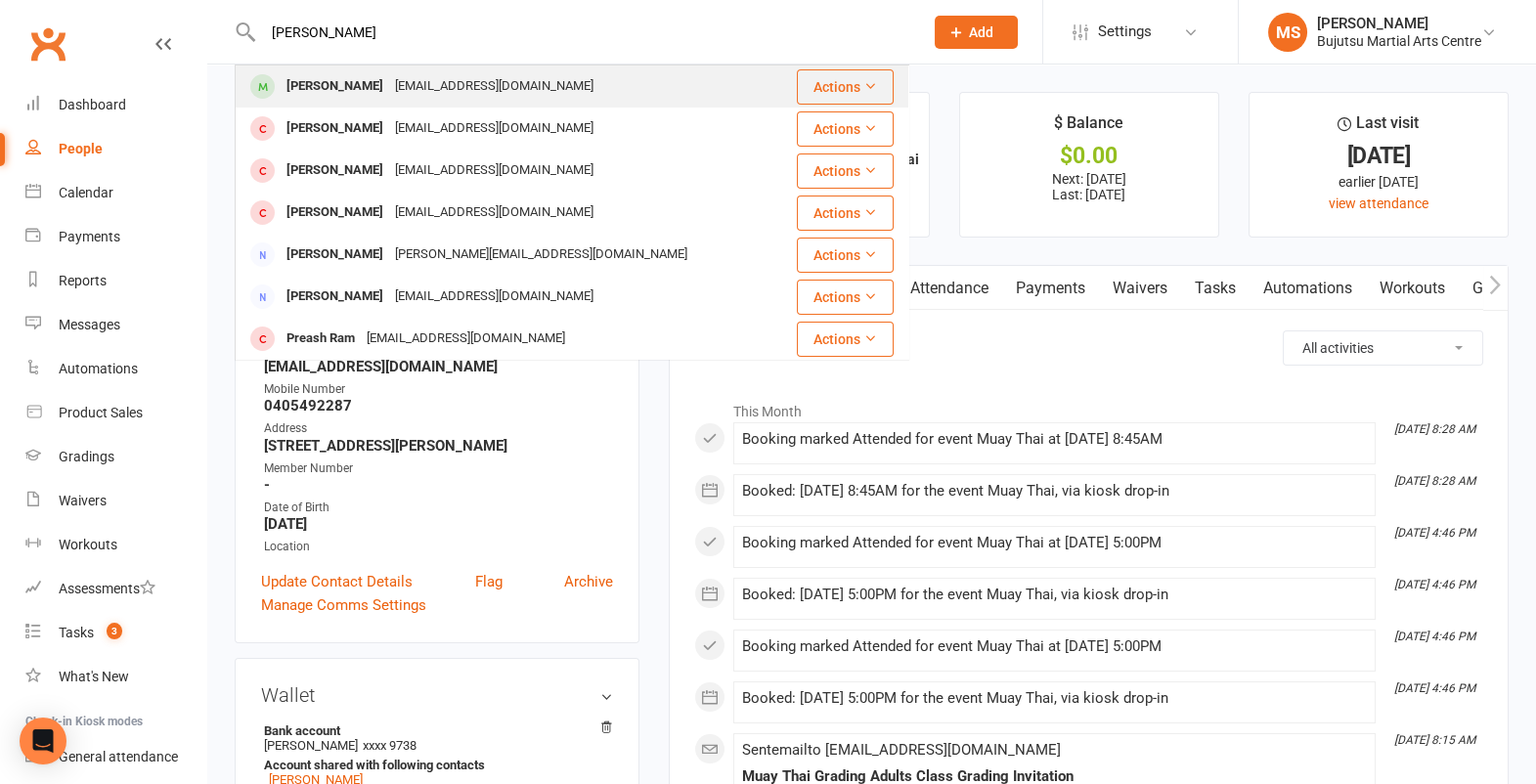
type input "byron rash"
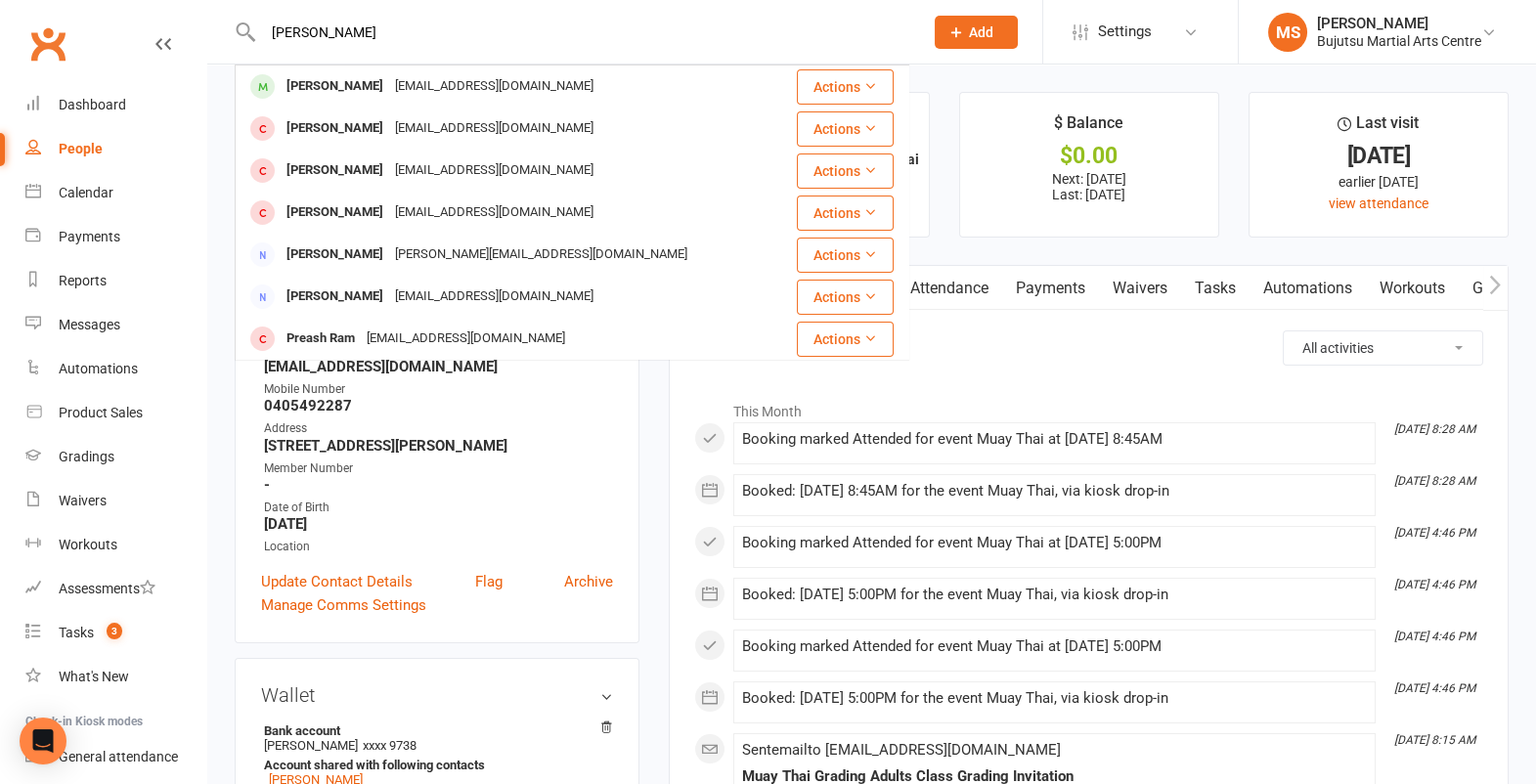
click at [537, 93] on div "Byron Rashleigh tjrashleigh@yahoo.com" at bounding box center [515, 86] width 558 height 40
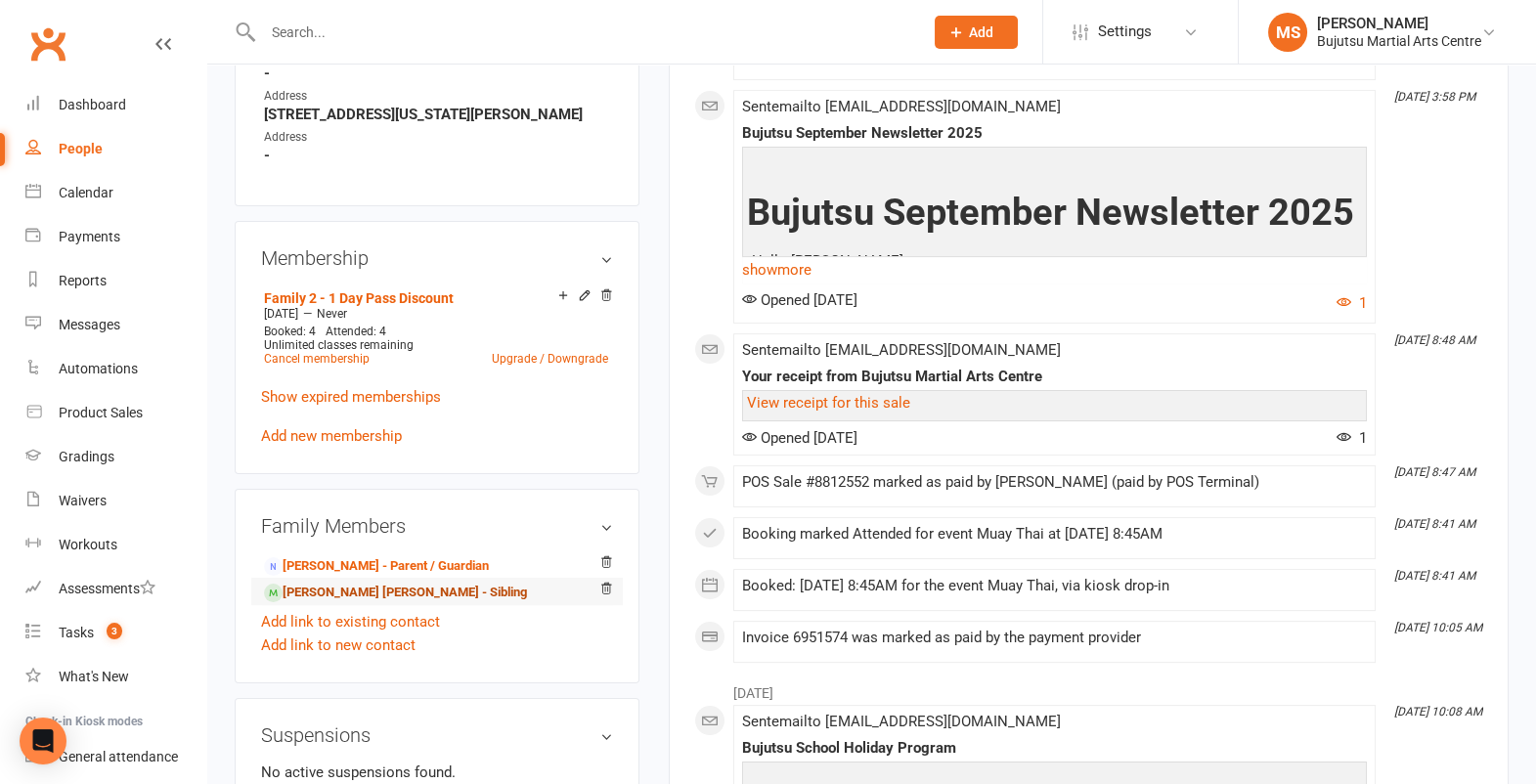
scroll to position [1265, 0]
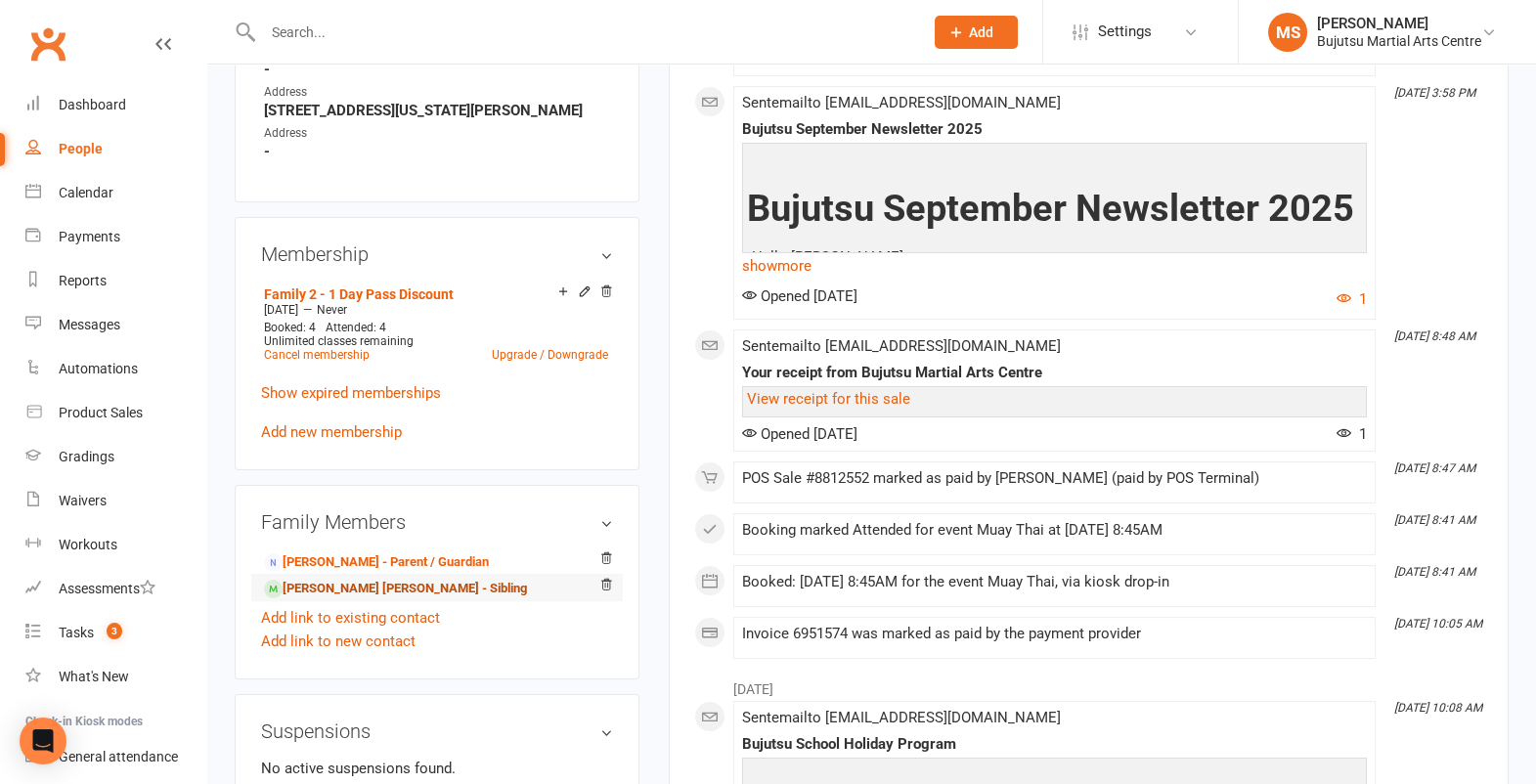
click at [325, 585] on link "Marley Rashleigh - Sibling" at bounding box center [395, 588] width 263 height 21
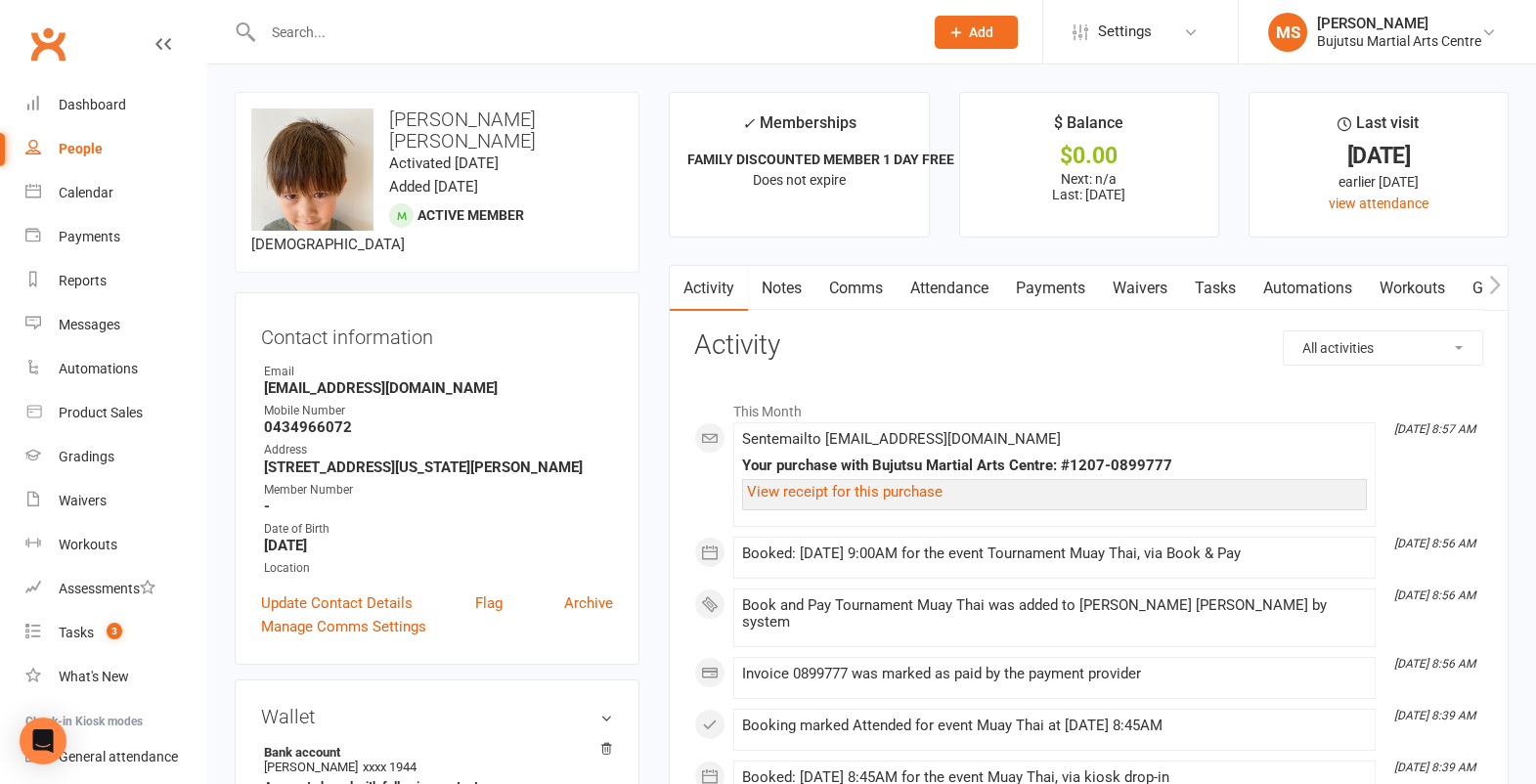
click at [732, 29] on input "text" at bounding box center [583, 33] width 652 height 28
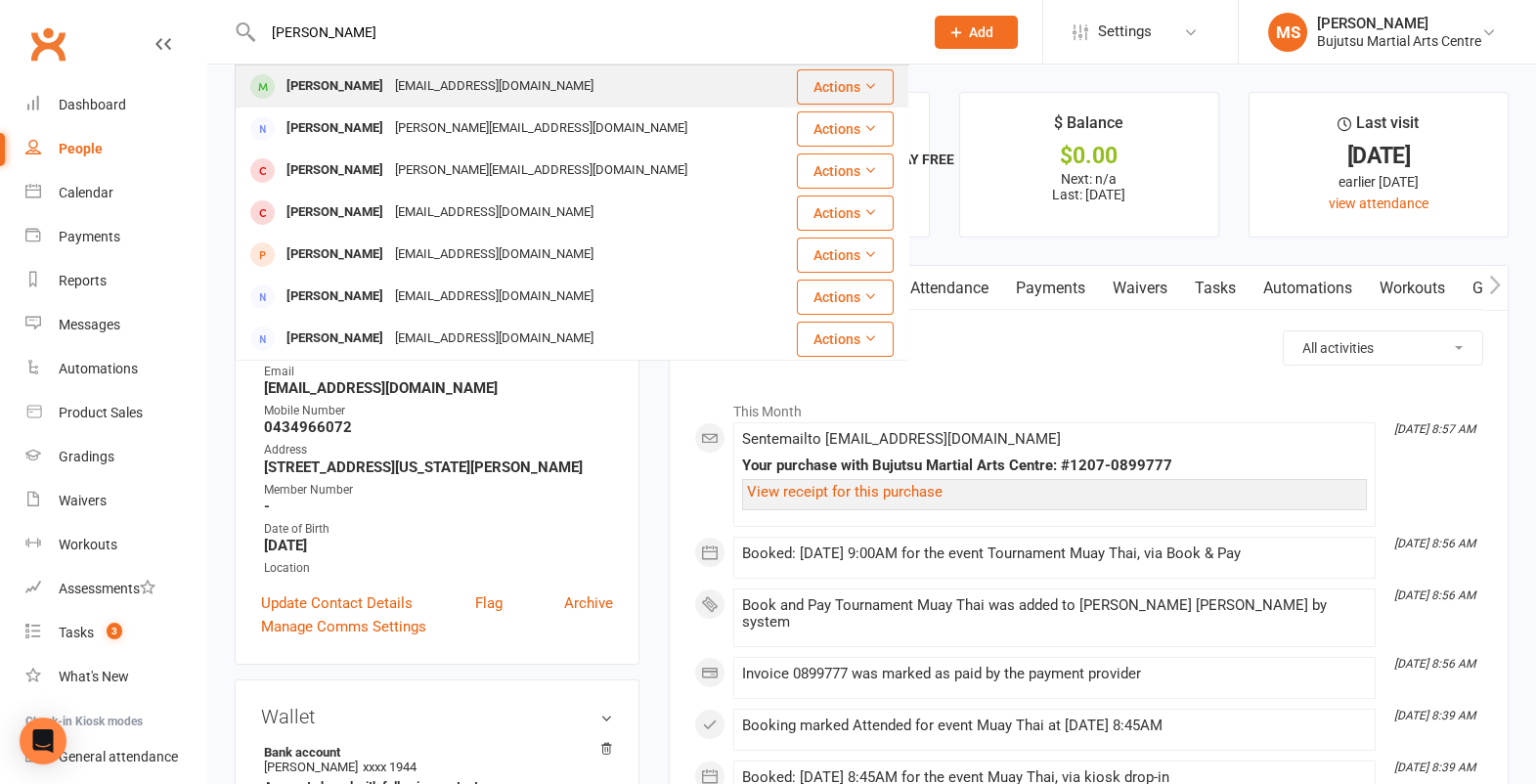
type input "daniella rus"
click at [497, 87] on div "[EMAIL_ADDRESS][DOMAIN_NAME]" at bounding box center [494, 86] width 210 height 29
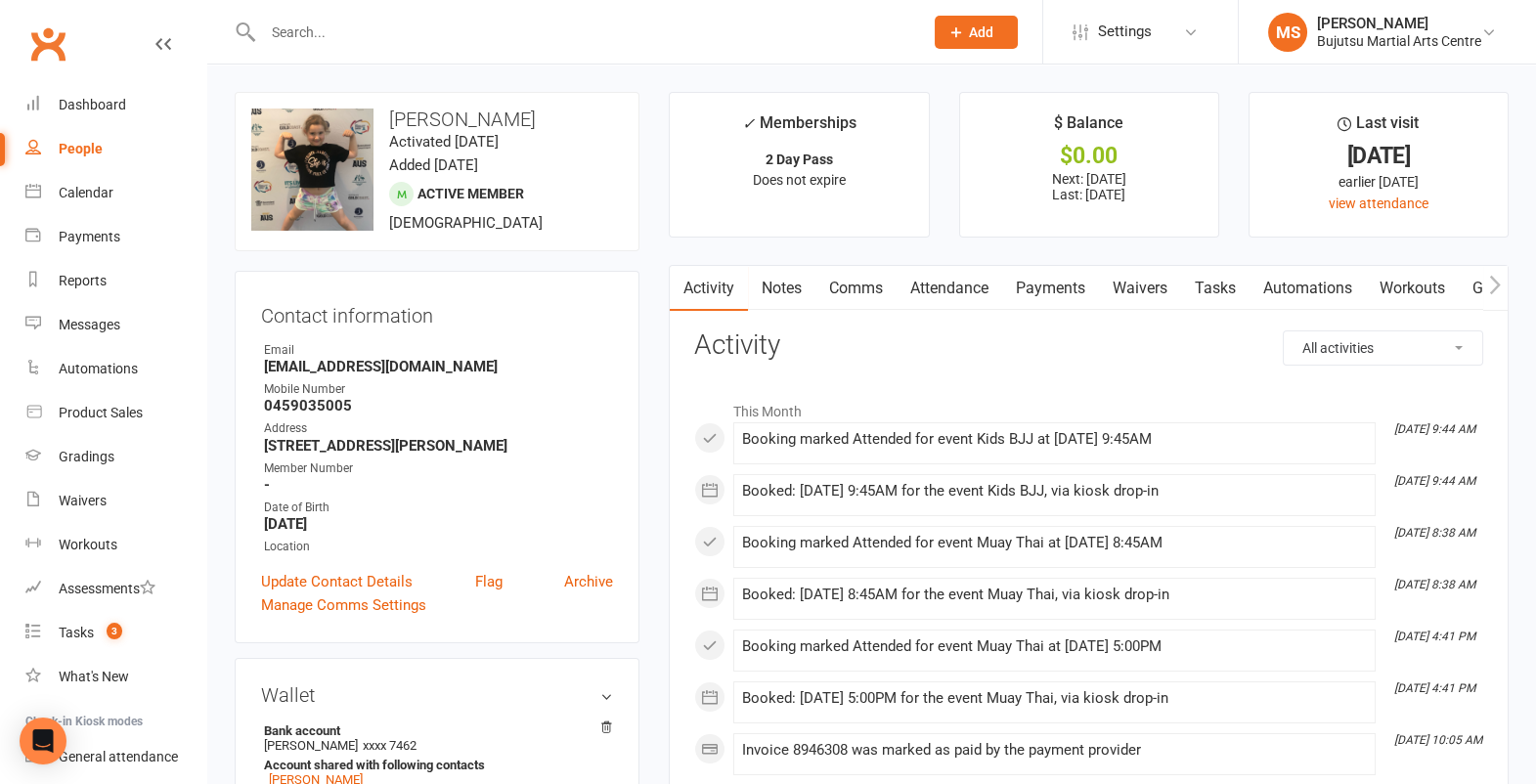
click at [573, 13] on div at bounding box center [572, 32] width 675 height 64
click at [553, 32] on input "text" at bounding box center [583, 33] width 652 height 28
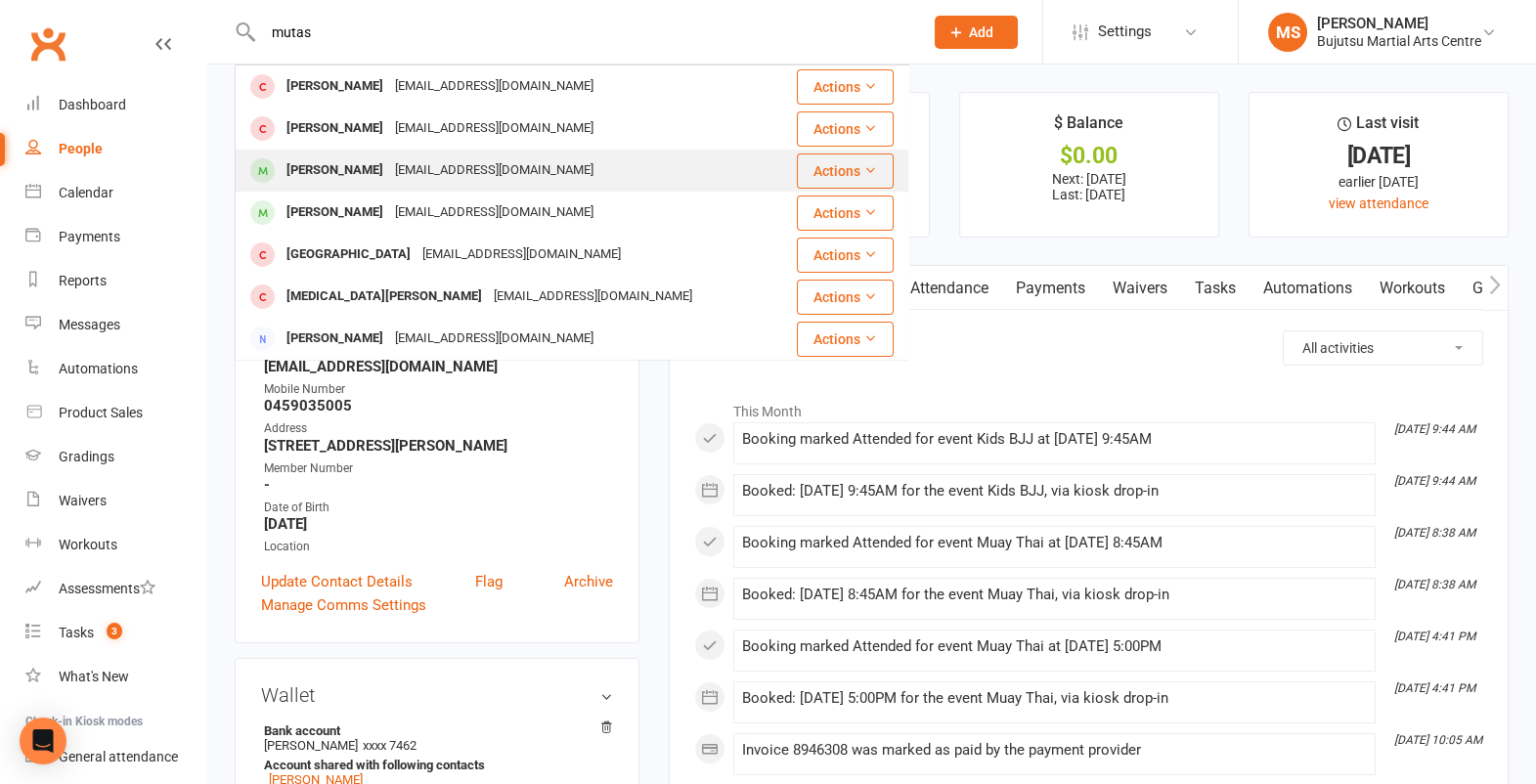
type input "mutas"
click at [477, 165] on div "[EMAIL_ADDRESS][DOMAIN_NAME]" at bounding box center [494, 171] width 210 height 29
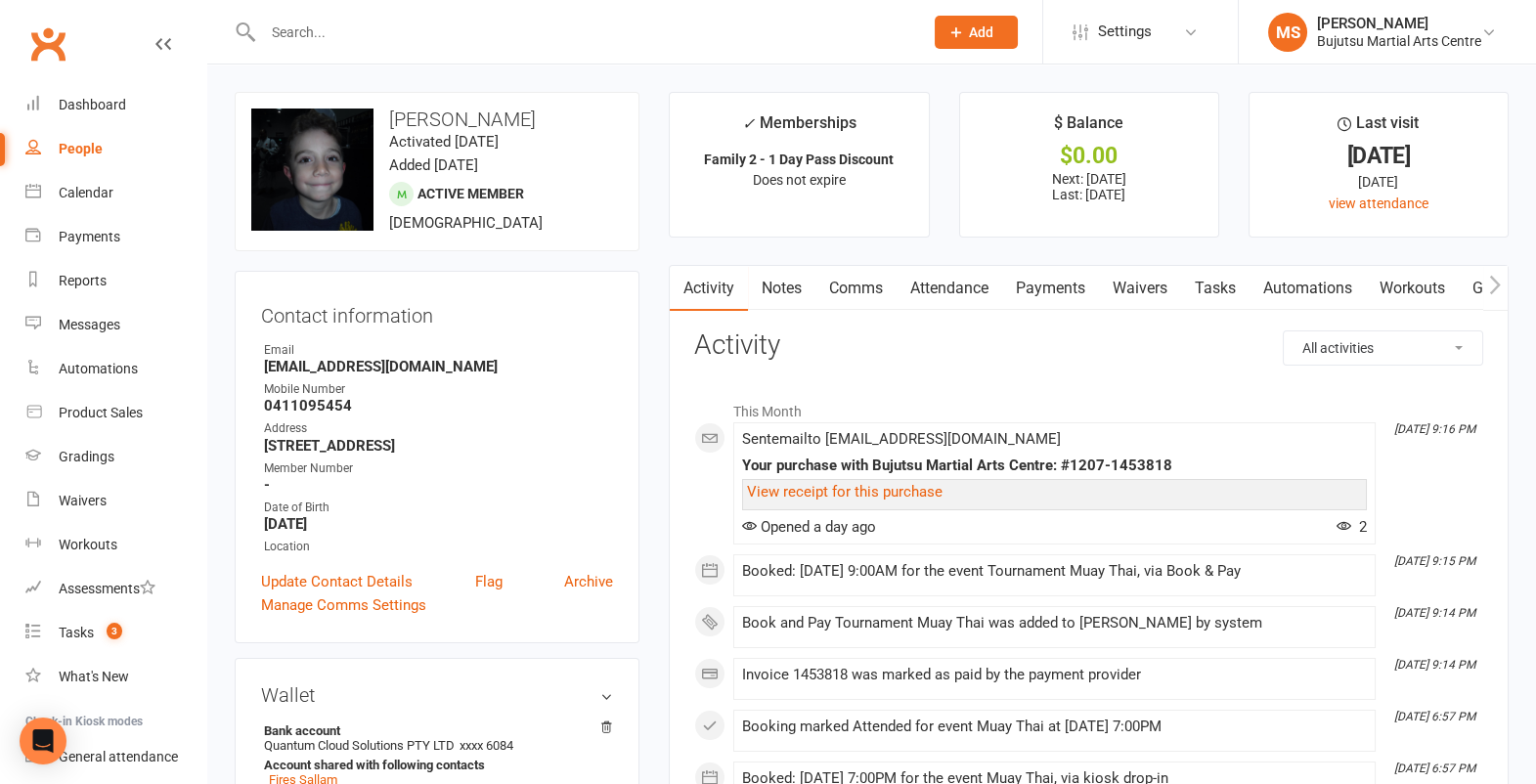
click at [696, 25] on input "text" at bounding box center [583, 33] width 652 height 28
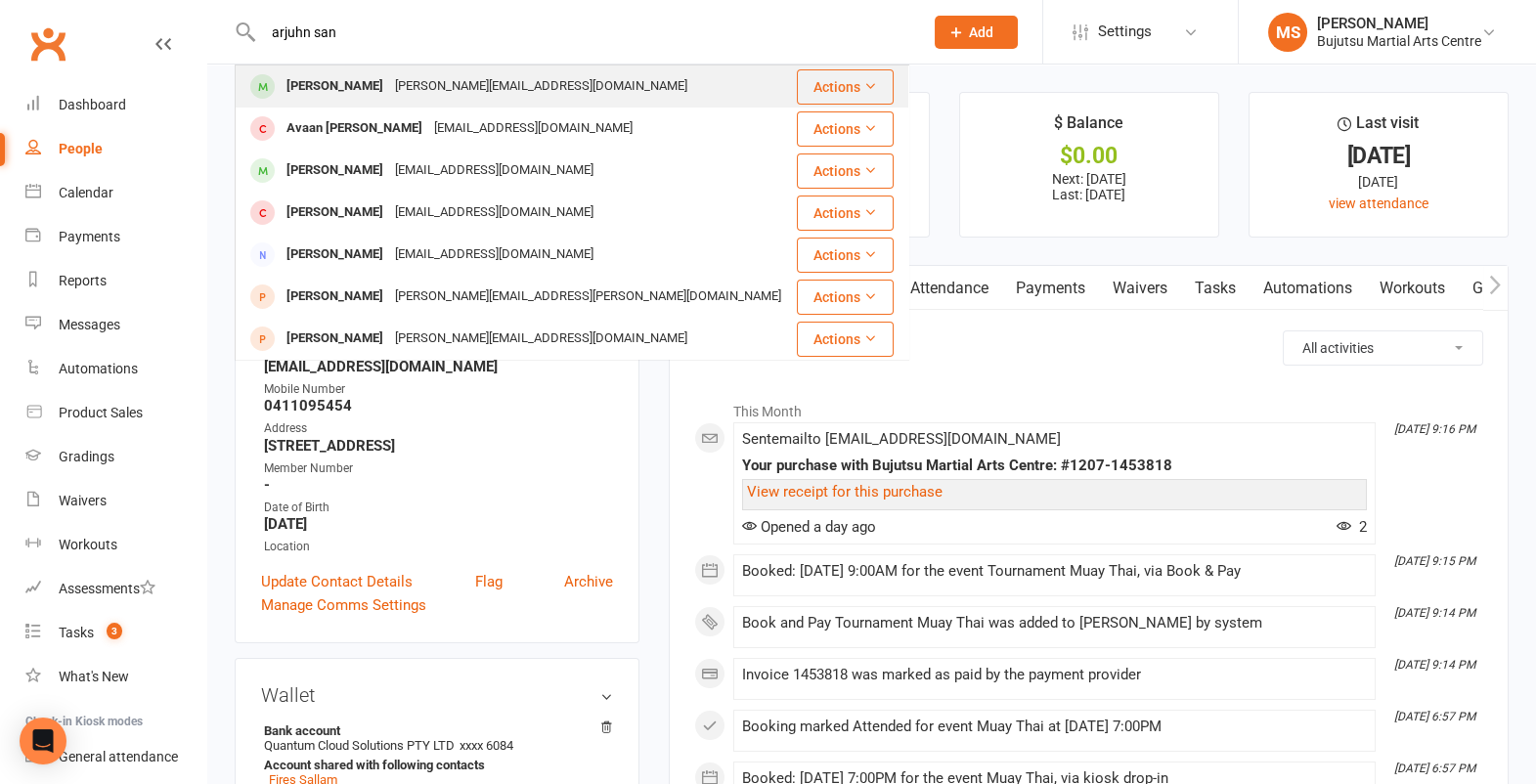
type input "arjuhn san"
click at [544, 78] on div "Arjun Sandhu kulbeer.kaur22@gmail.com" at bounding box center [515, 86] width 558 height 40
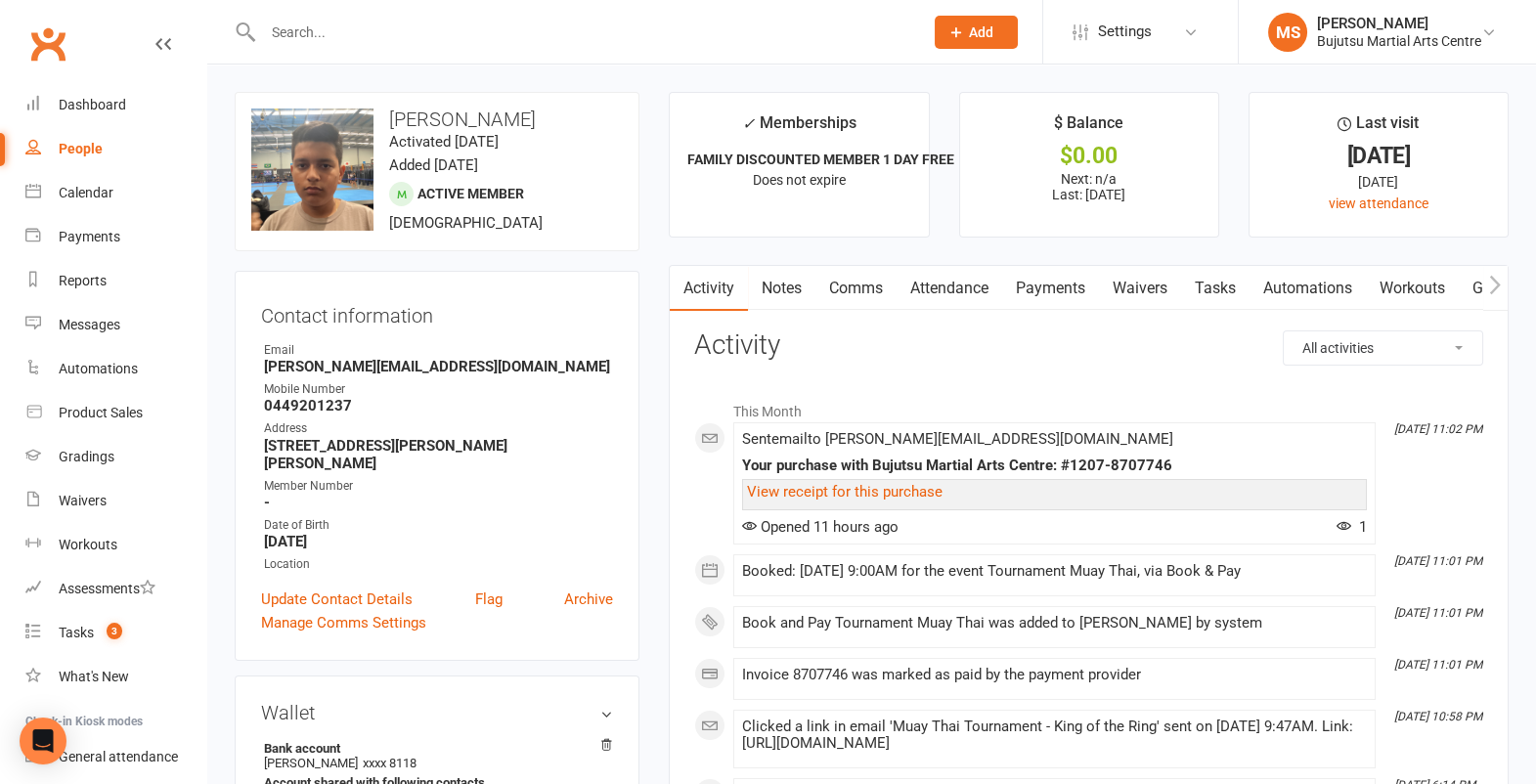
click at [796, 21] on input "text" at bounding box center [583, 33] width 652 height 28
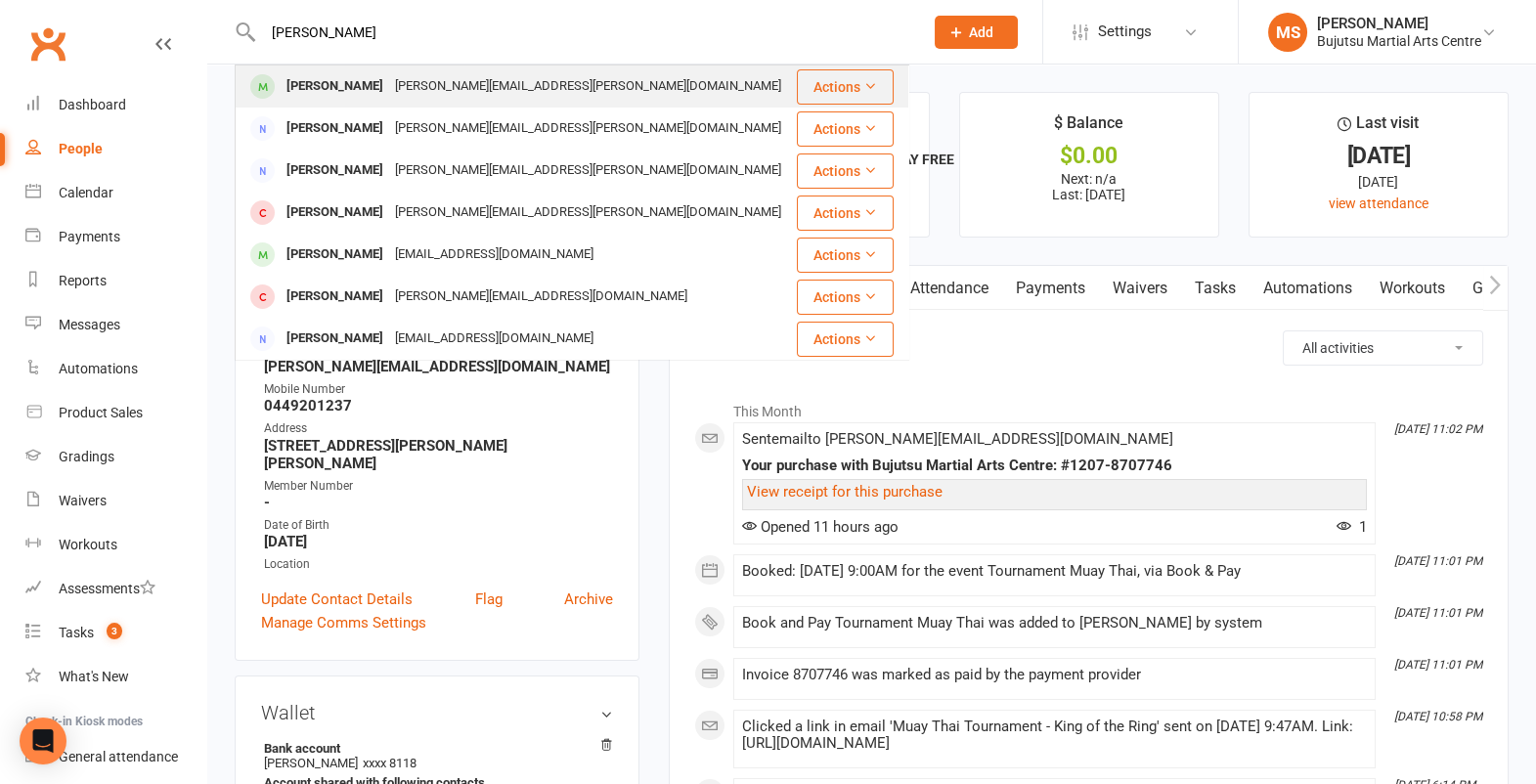
type input "milan tadic"
click at [723, 87] on div "Milan Tadic joanne.tadic@outlook.com" at bounding box center [515, 86] width 558 height 40
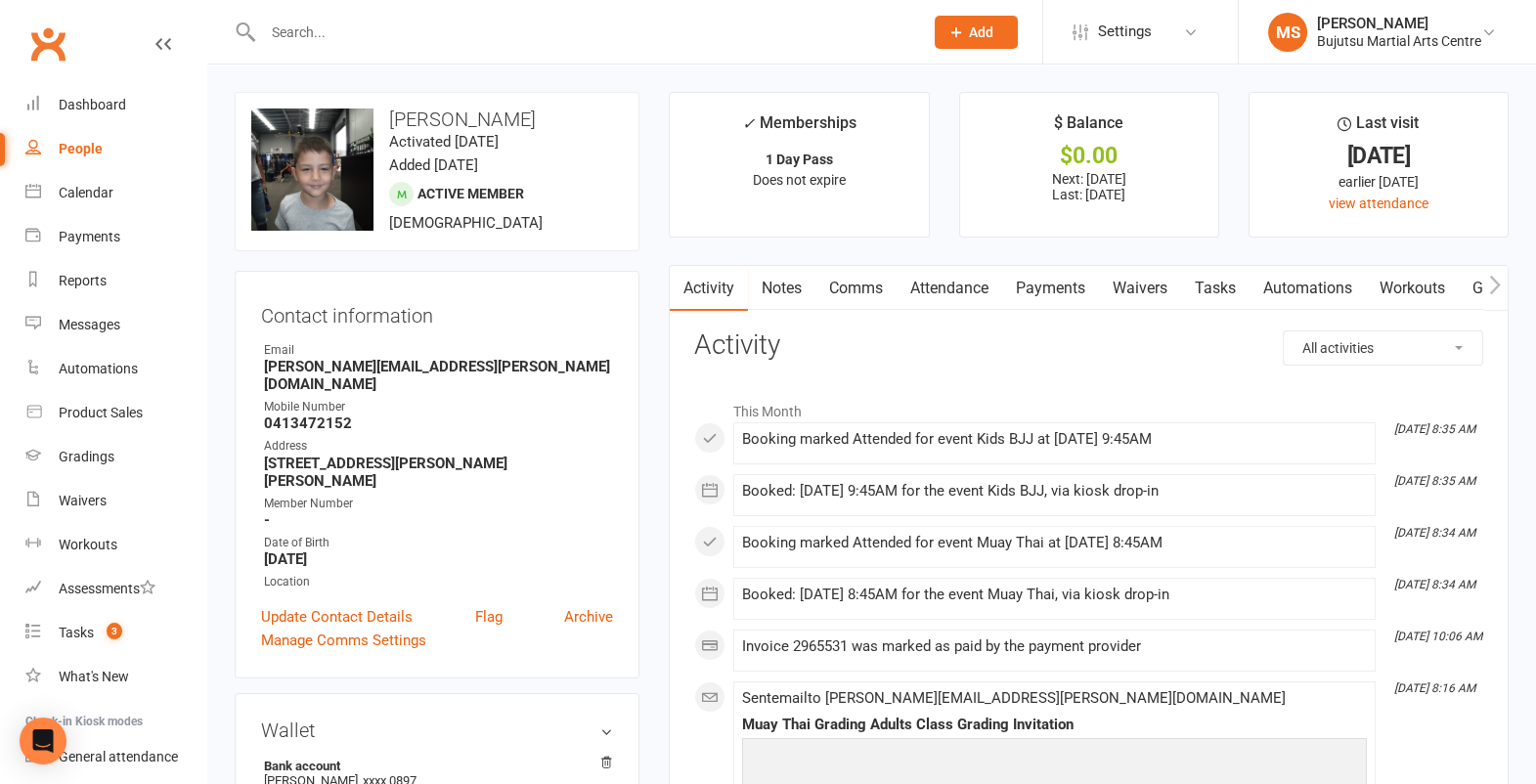
click at [720, 31] on input "text" at bounding box center [583, 33] width 652 height 28
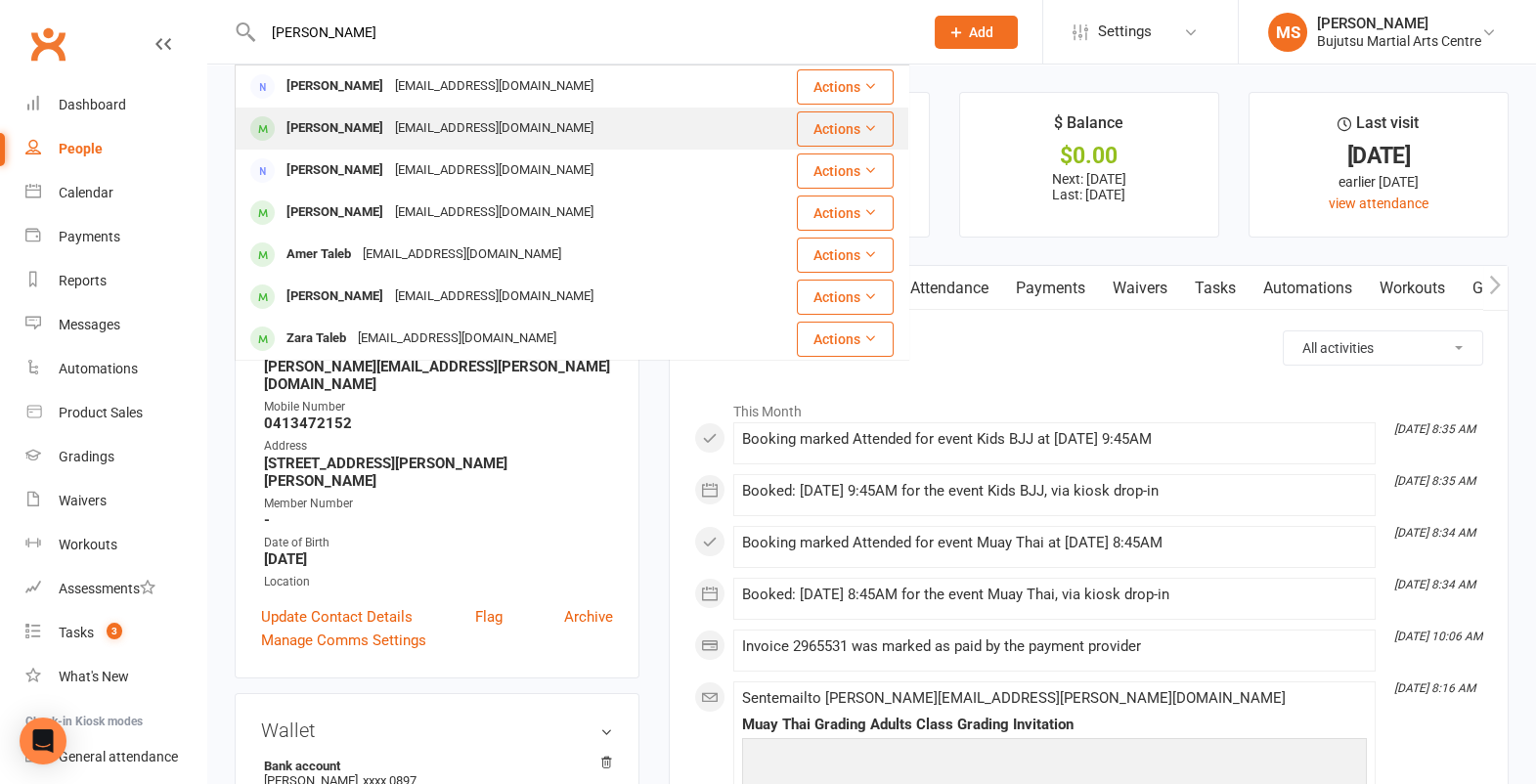
type input "hanah taleb"
click at [422, 134] on div "[EMAIL_ADDRESS][DOMAIN_NAME]" at bounding box center [494, 128] width 210 height 29
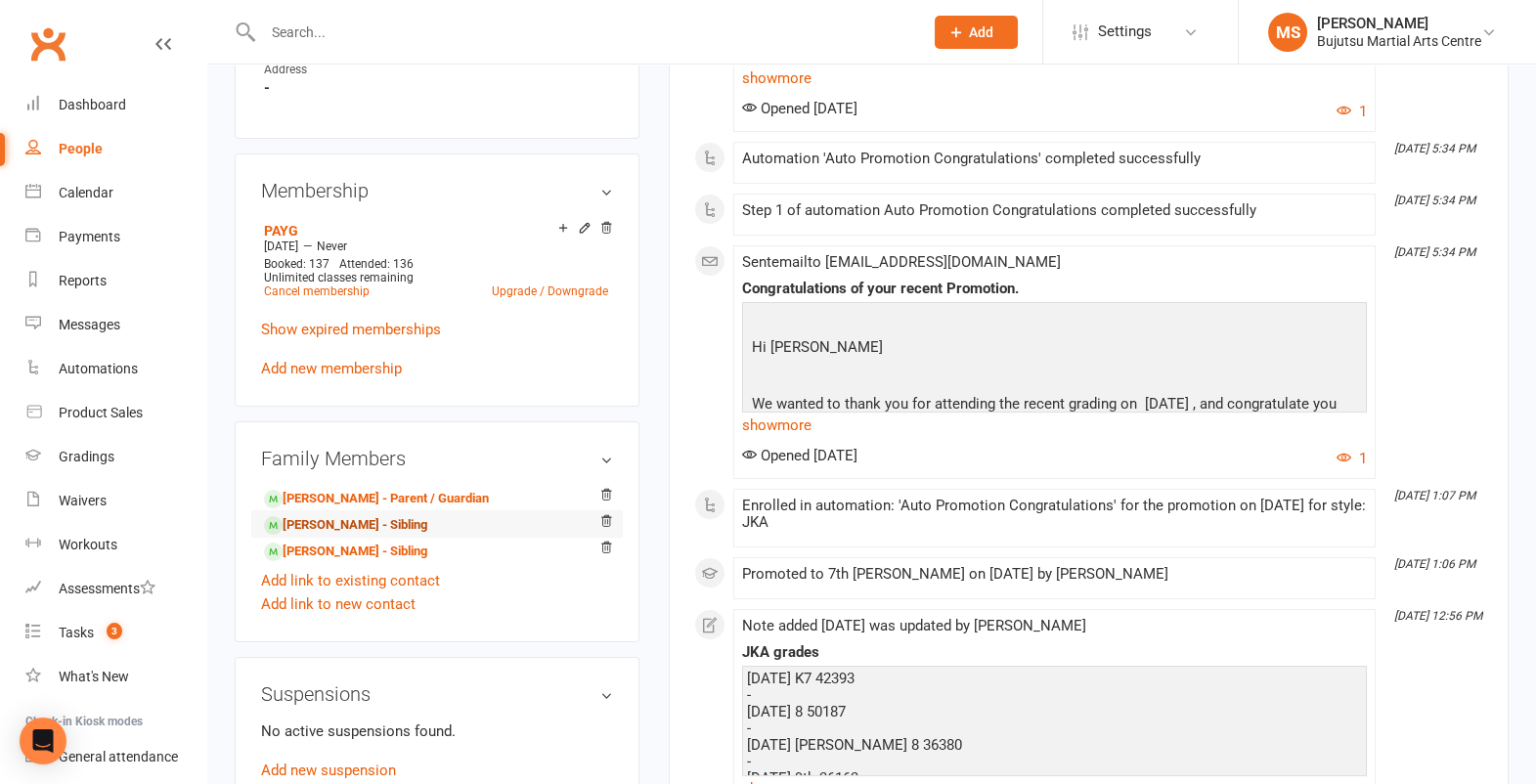
scroll to position [1290, 0]
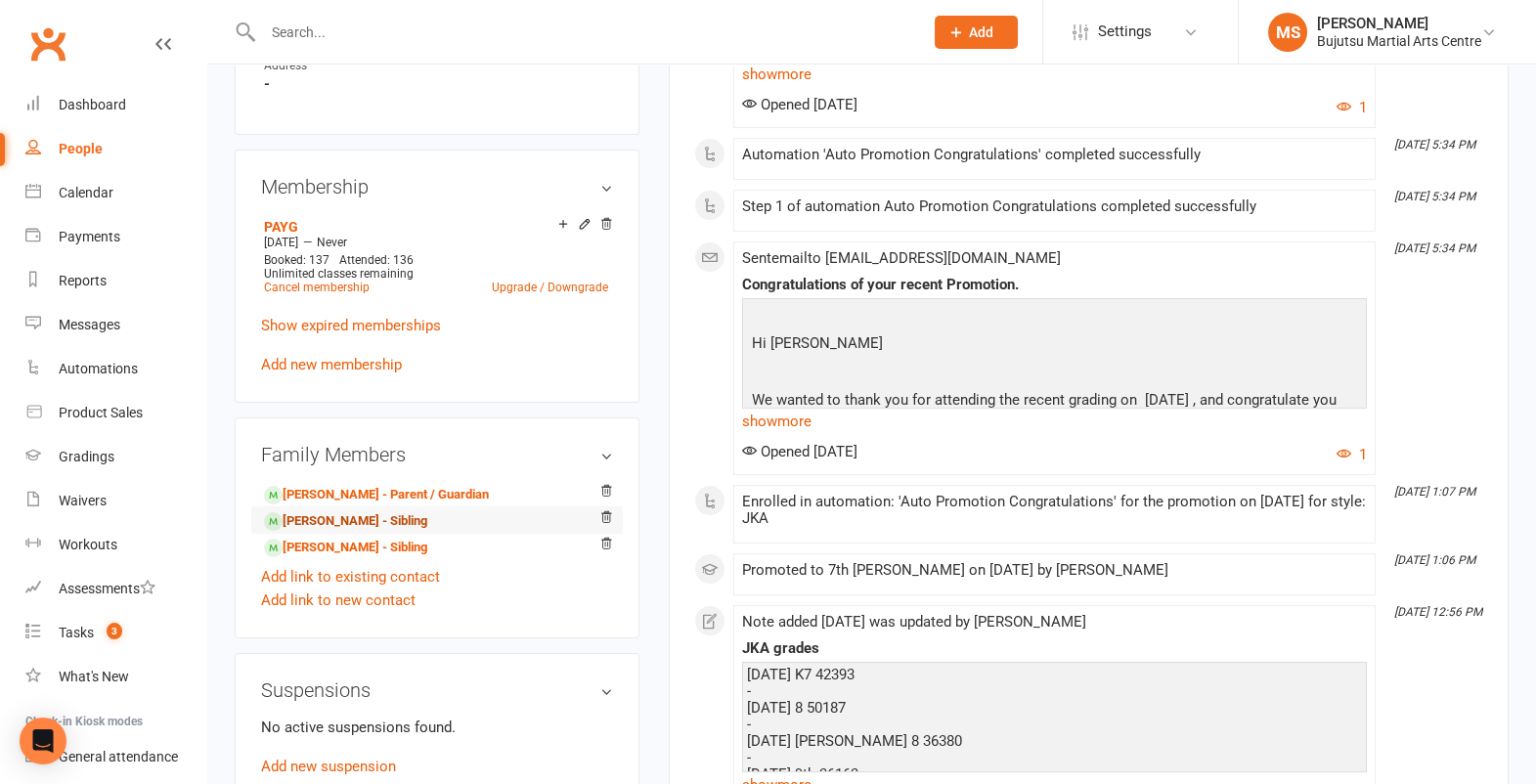
click at [332, 511] on link "Layla Taleb - Sibling" at bounding box center [346, 521] width 163 height 21
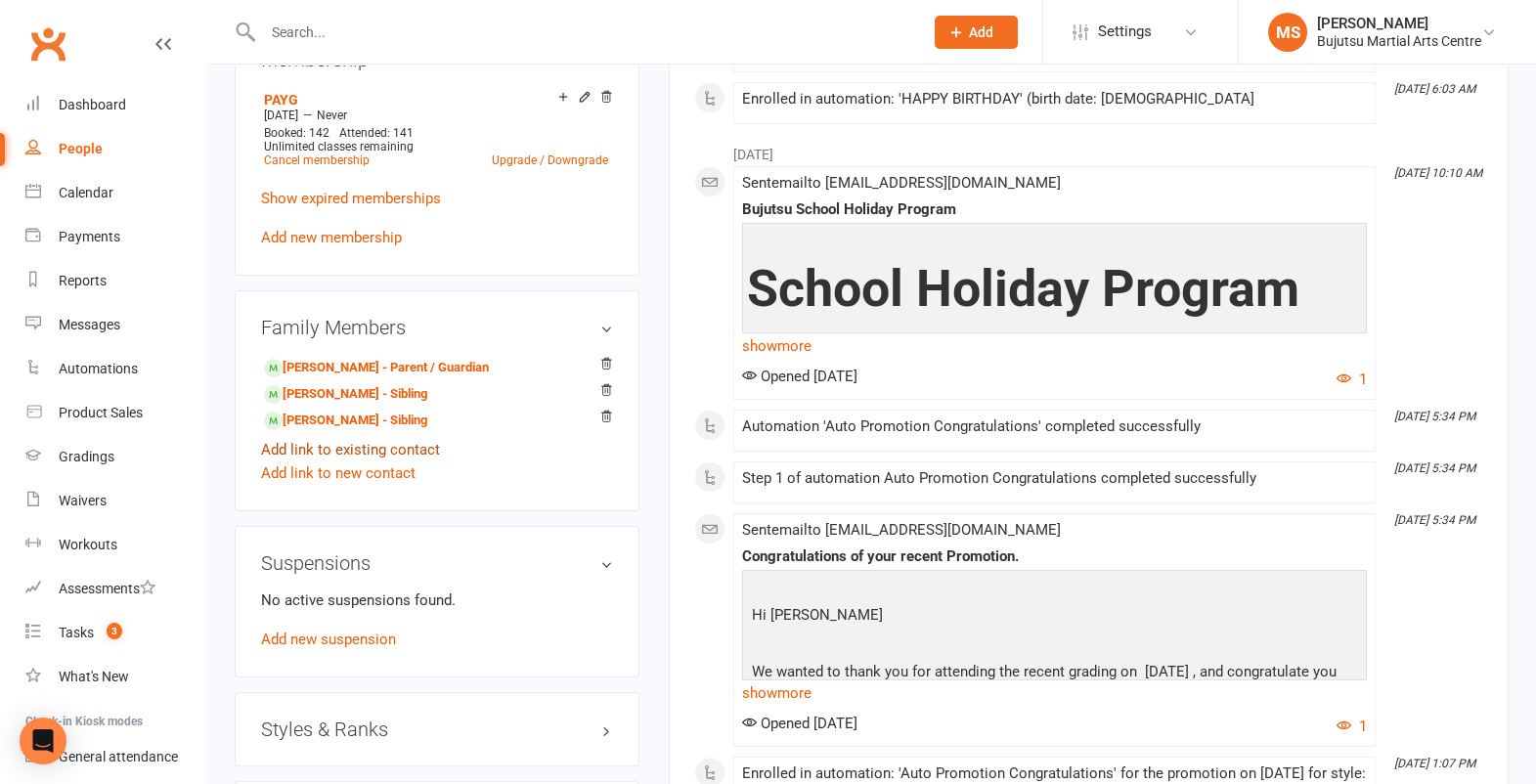
scroll to position [1423, 0]
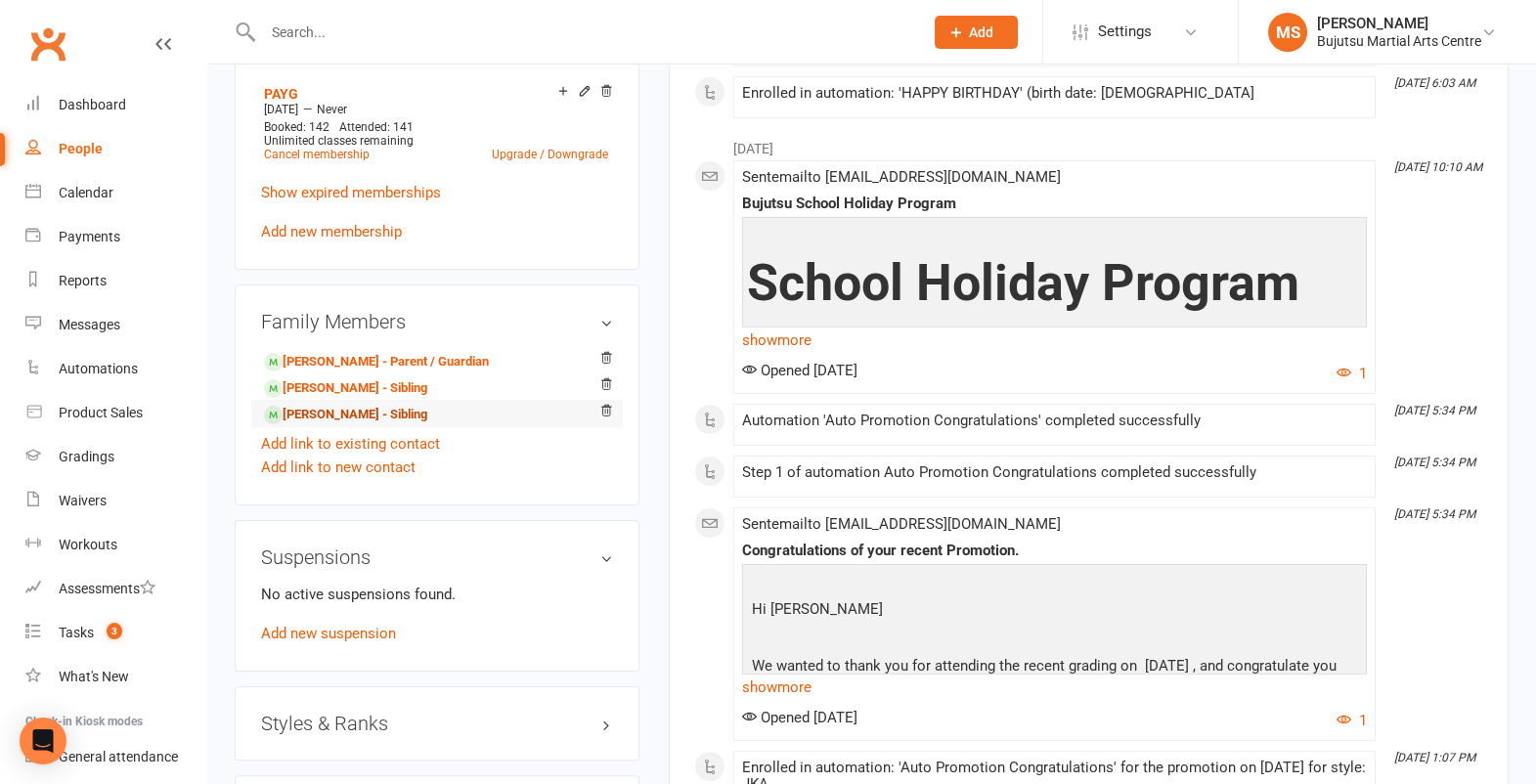
click at [310, 405] on link "Mahmoud Taleb - Sibling" at bounding box center [346, 415] width 163 height 21
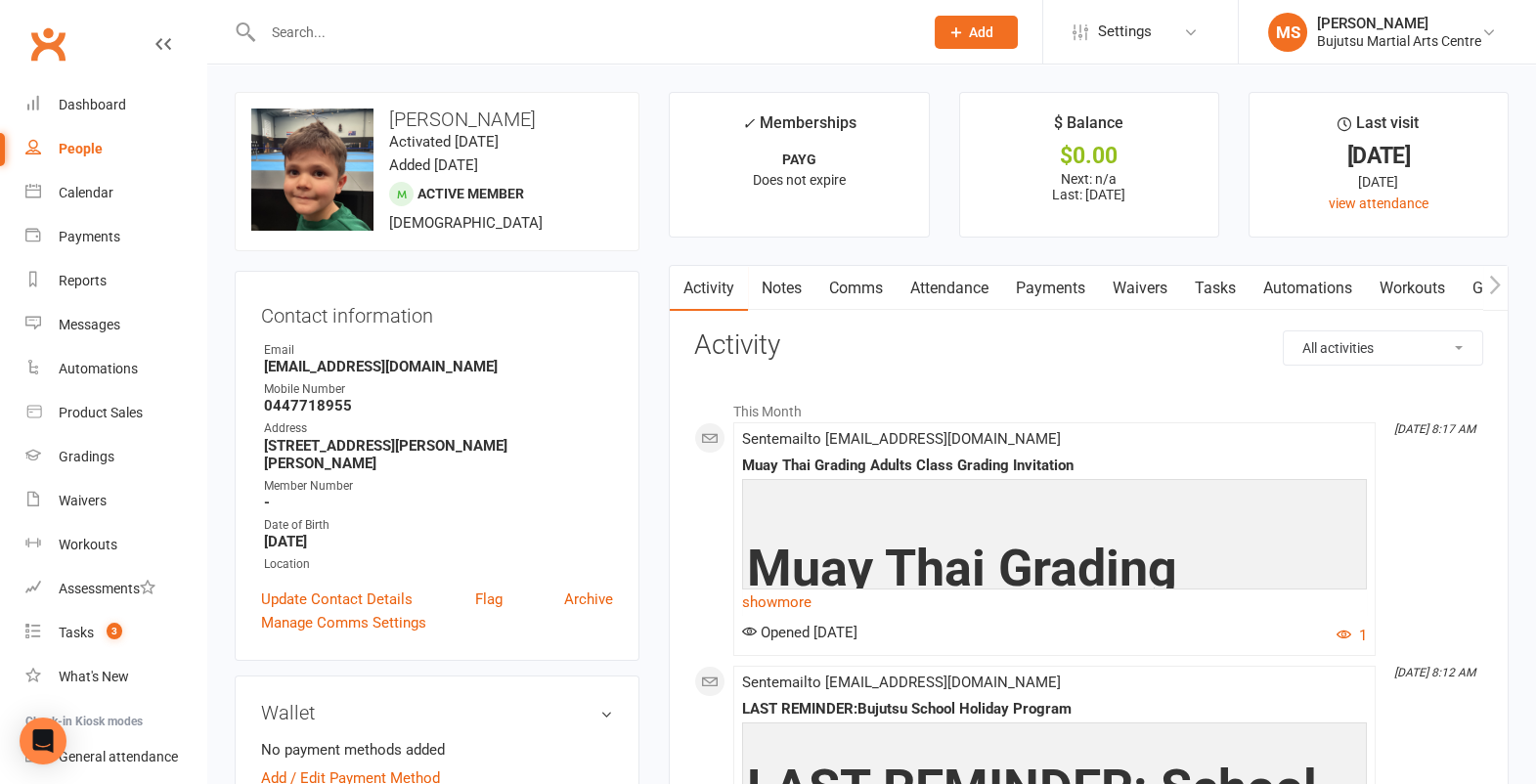
click at [742, 35] on input "text" at bounding box center [583, 33] width 652 height 28
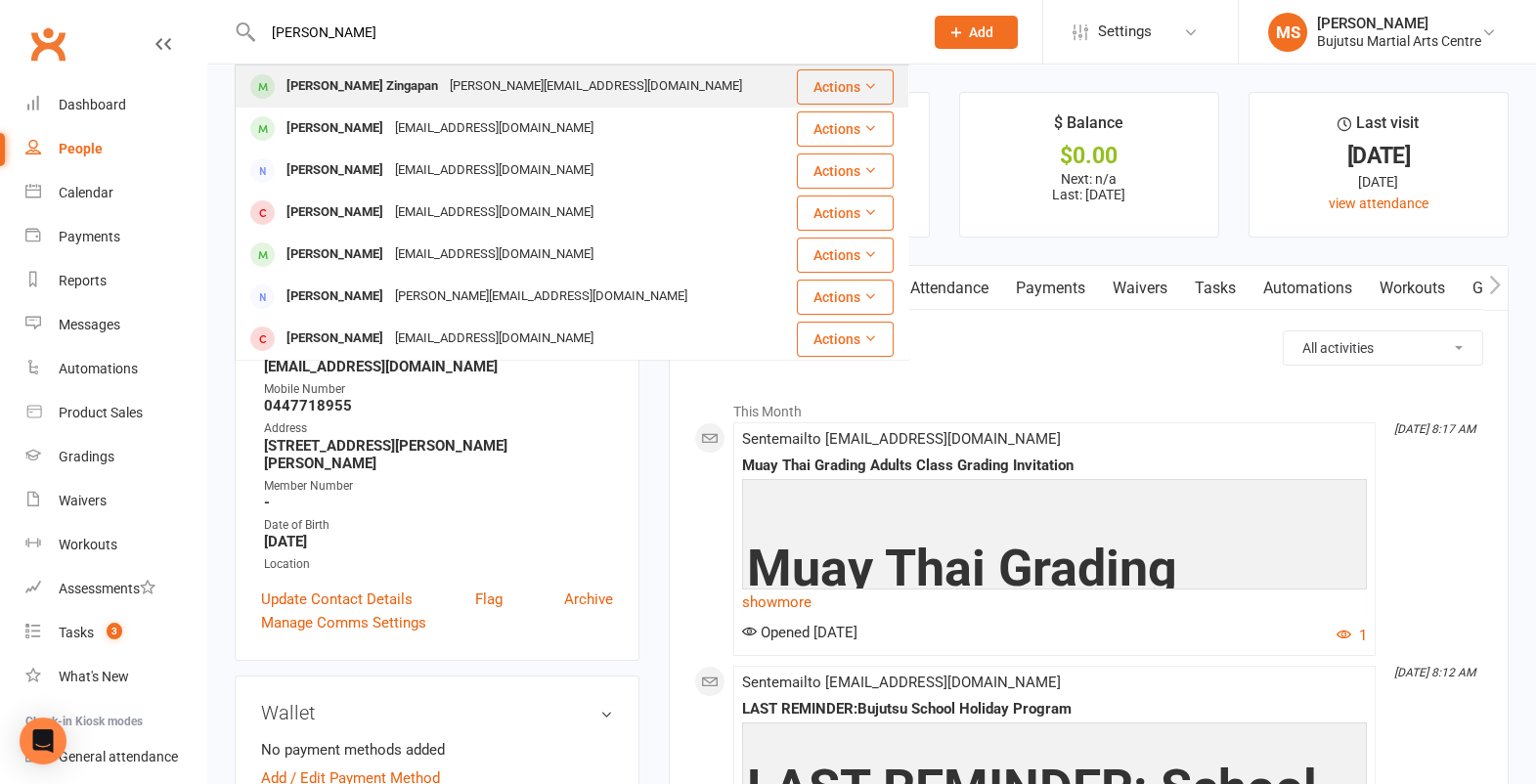
type input "mason bently"
click at [680, 78] on div "Mason Bentley Zingapan joanne.tan1108@gmail.com" at bounding box center [511, 86] width 551 height 40
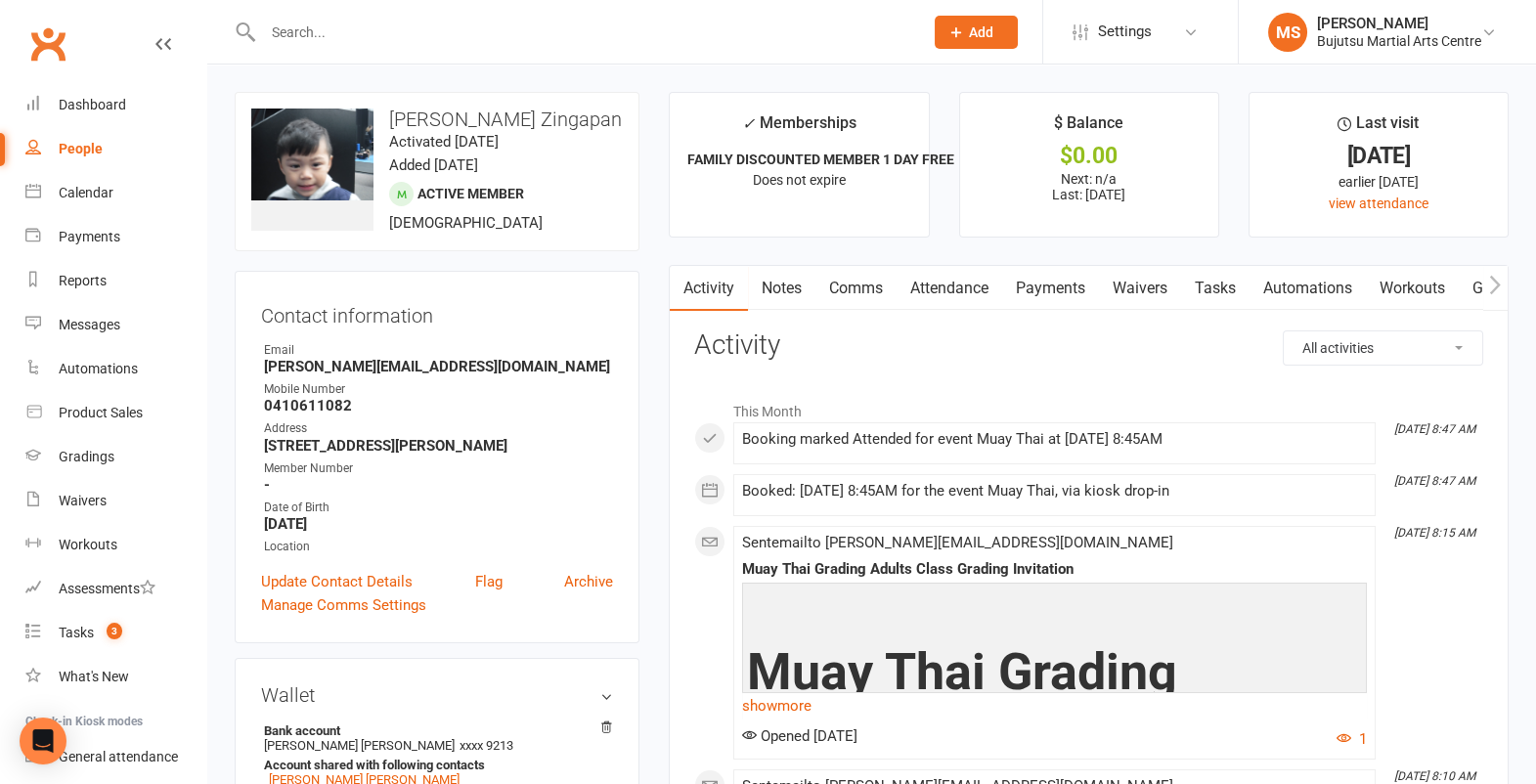
click at [786, 36] on input "text" at bounding box center [583, 33] width 652 height 28
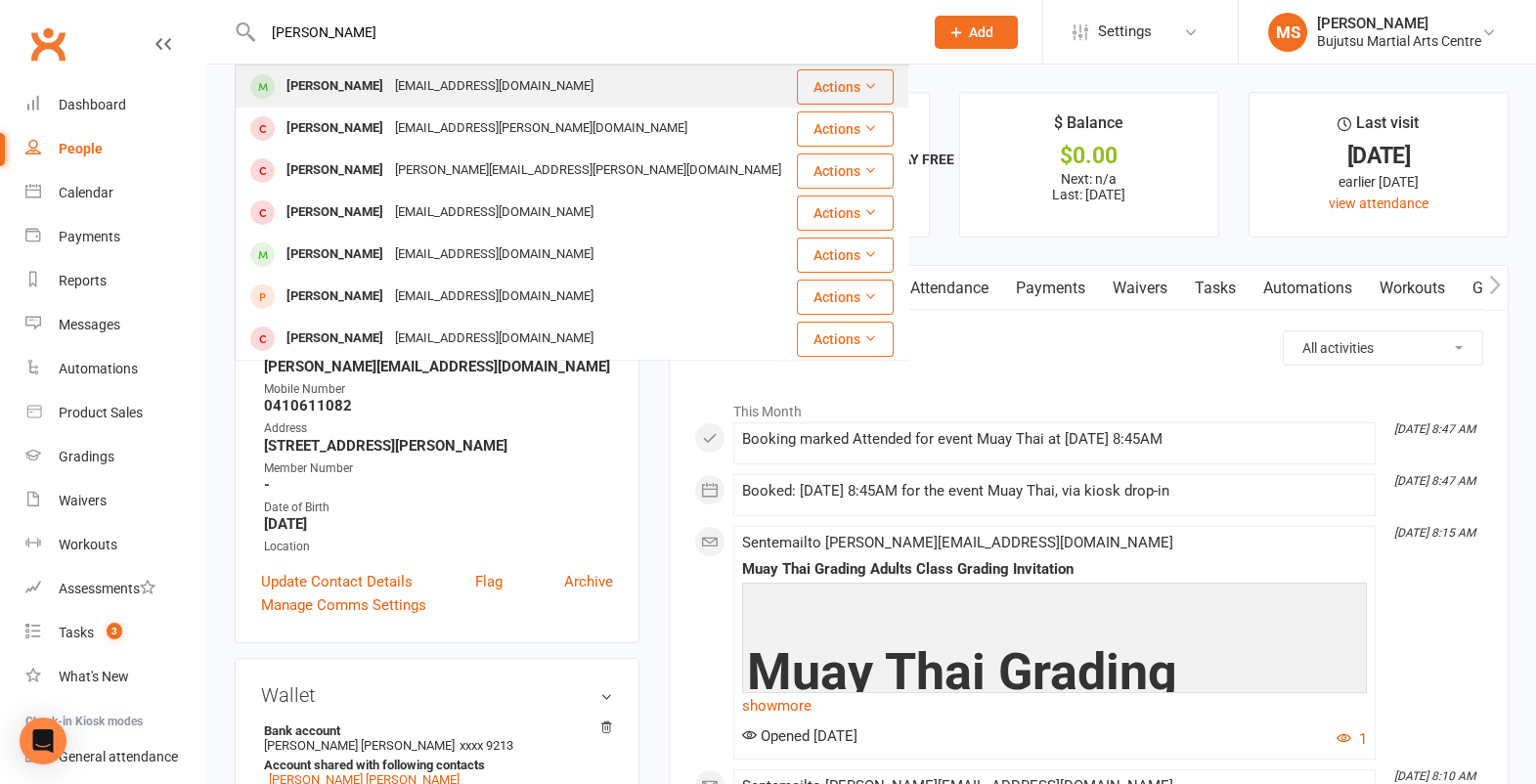
type input "noah zlot"
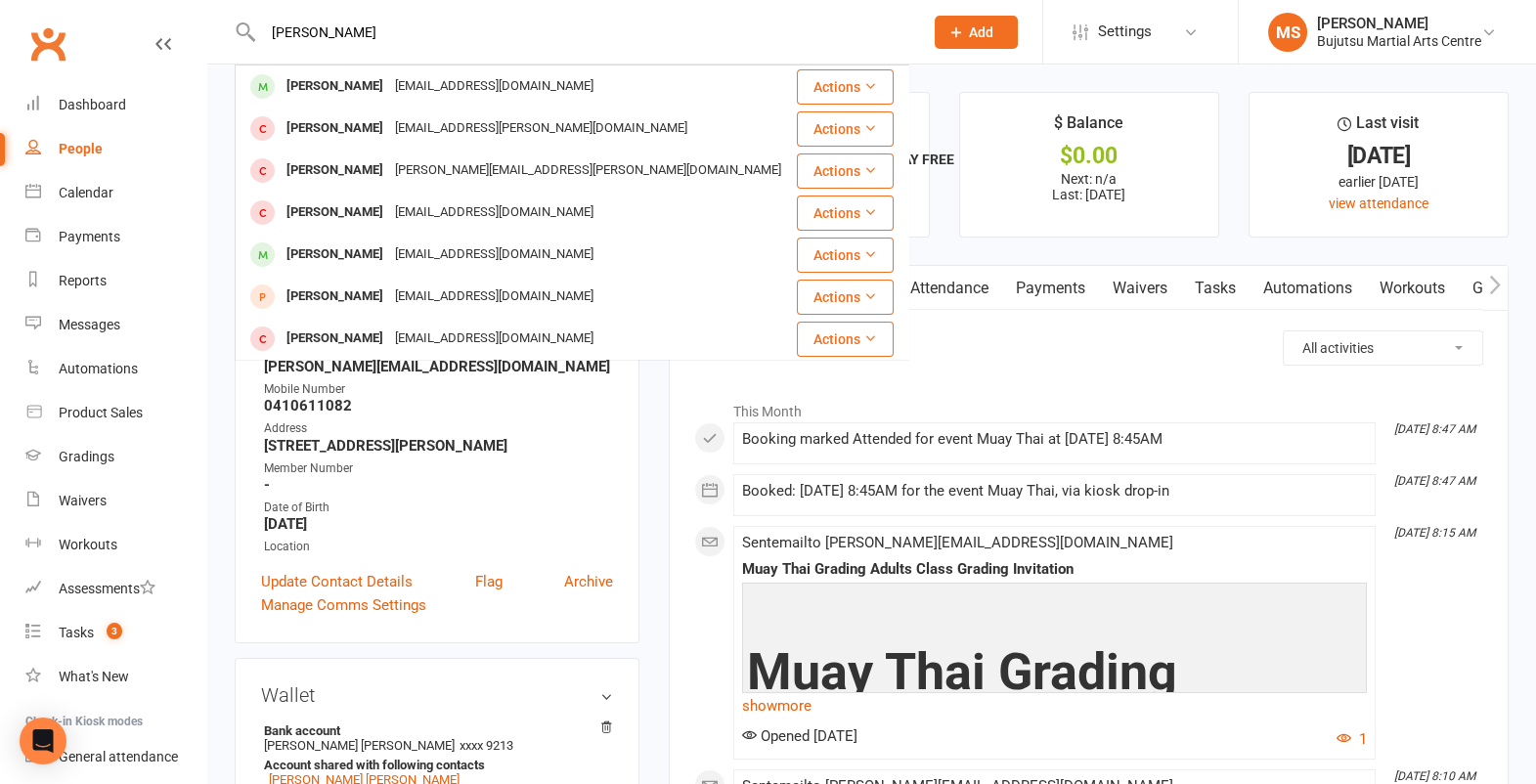
click at [380, 82] on div "[PERSON_NAME]" at bounding box center [335, 86] width 108 height 29
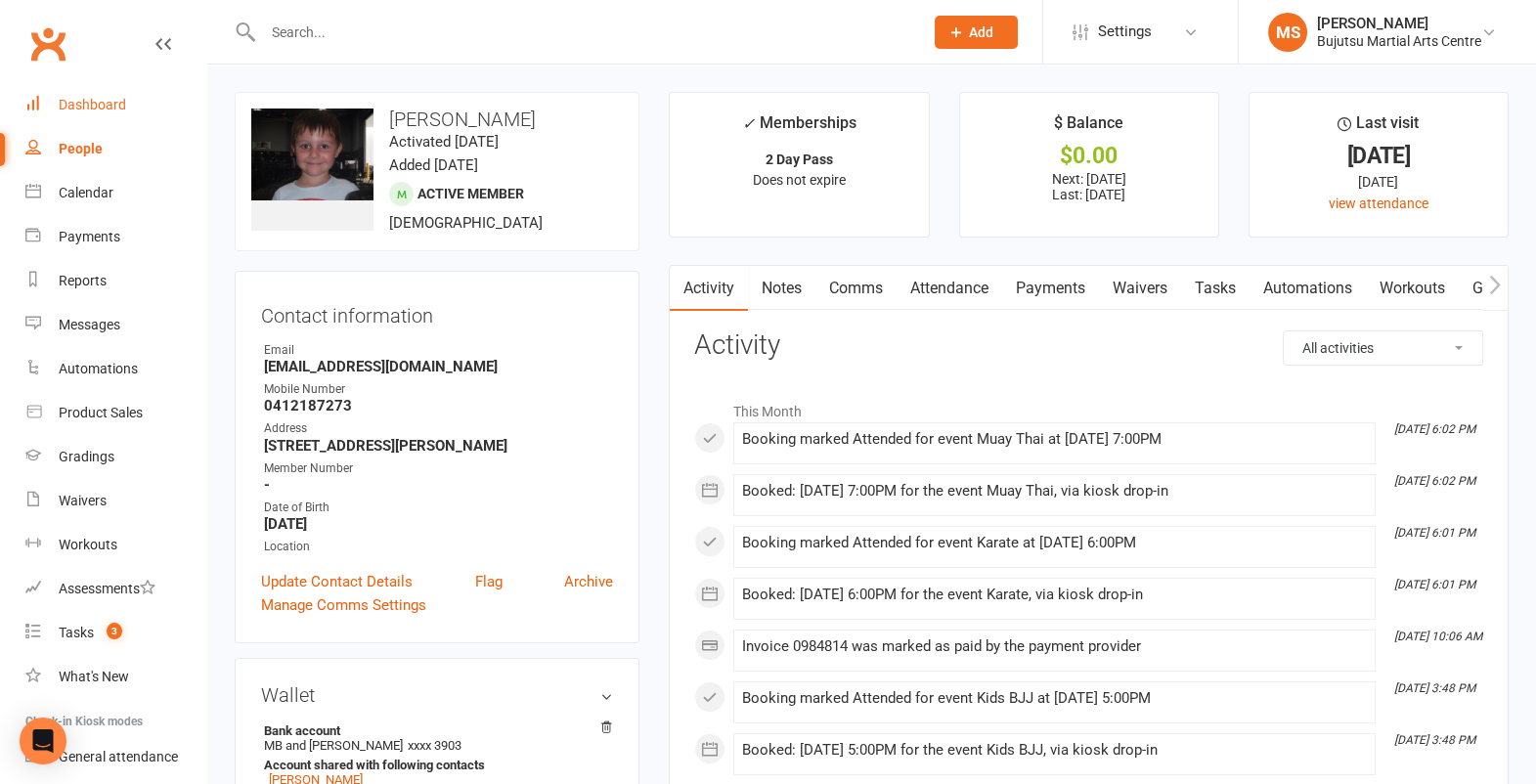
click at [92, 112] on link "Dashboard" at bounding box center [116, 105] width 181 height 44
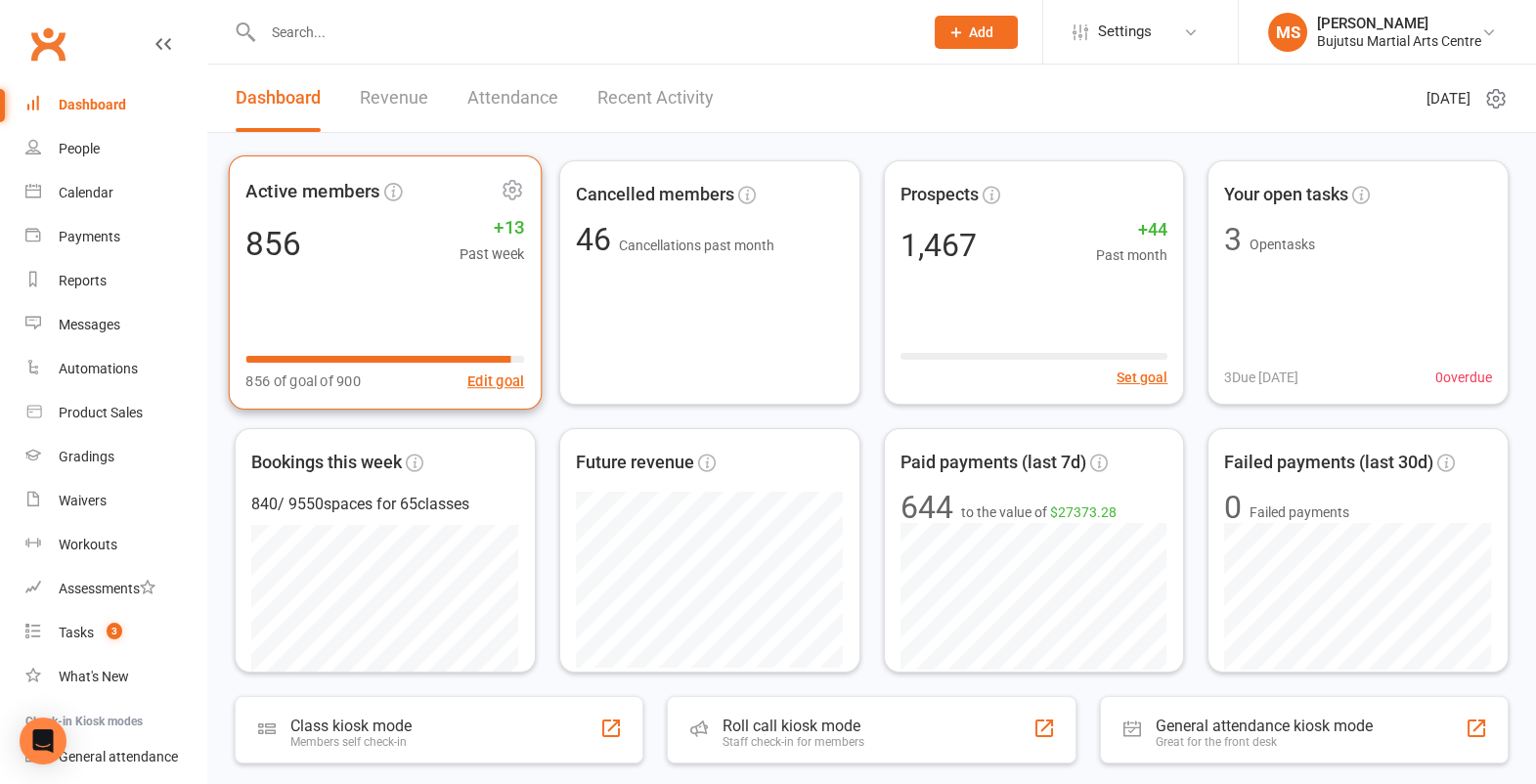
click at [359, 247] on div "856 +13 Past week" at bounding box center [384, 244] width 279 height 44
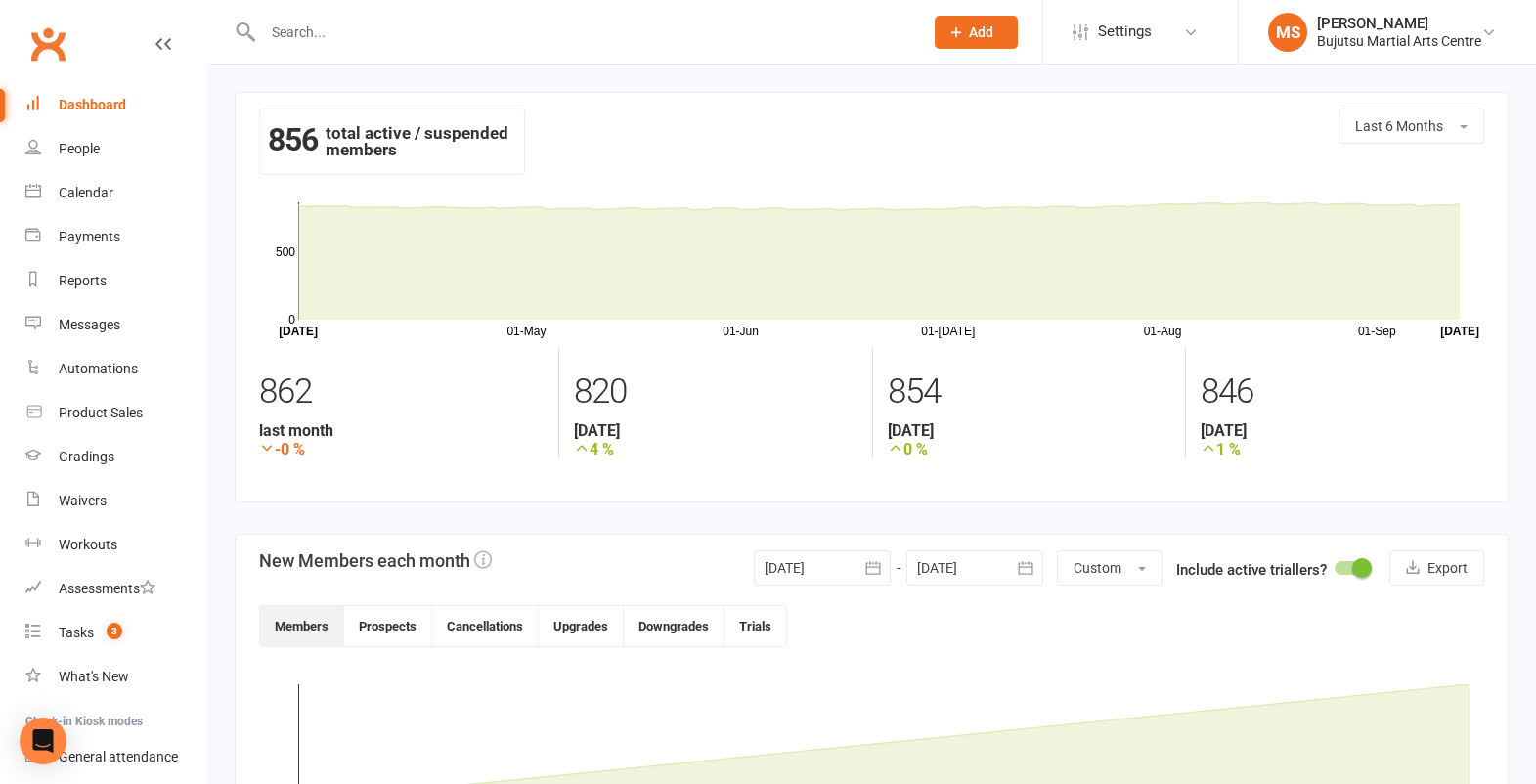
click at [431, 35] on input "text" at bounding box center [583, 33] width 652 height 28
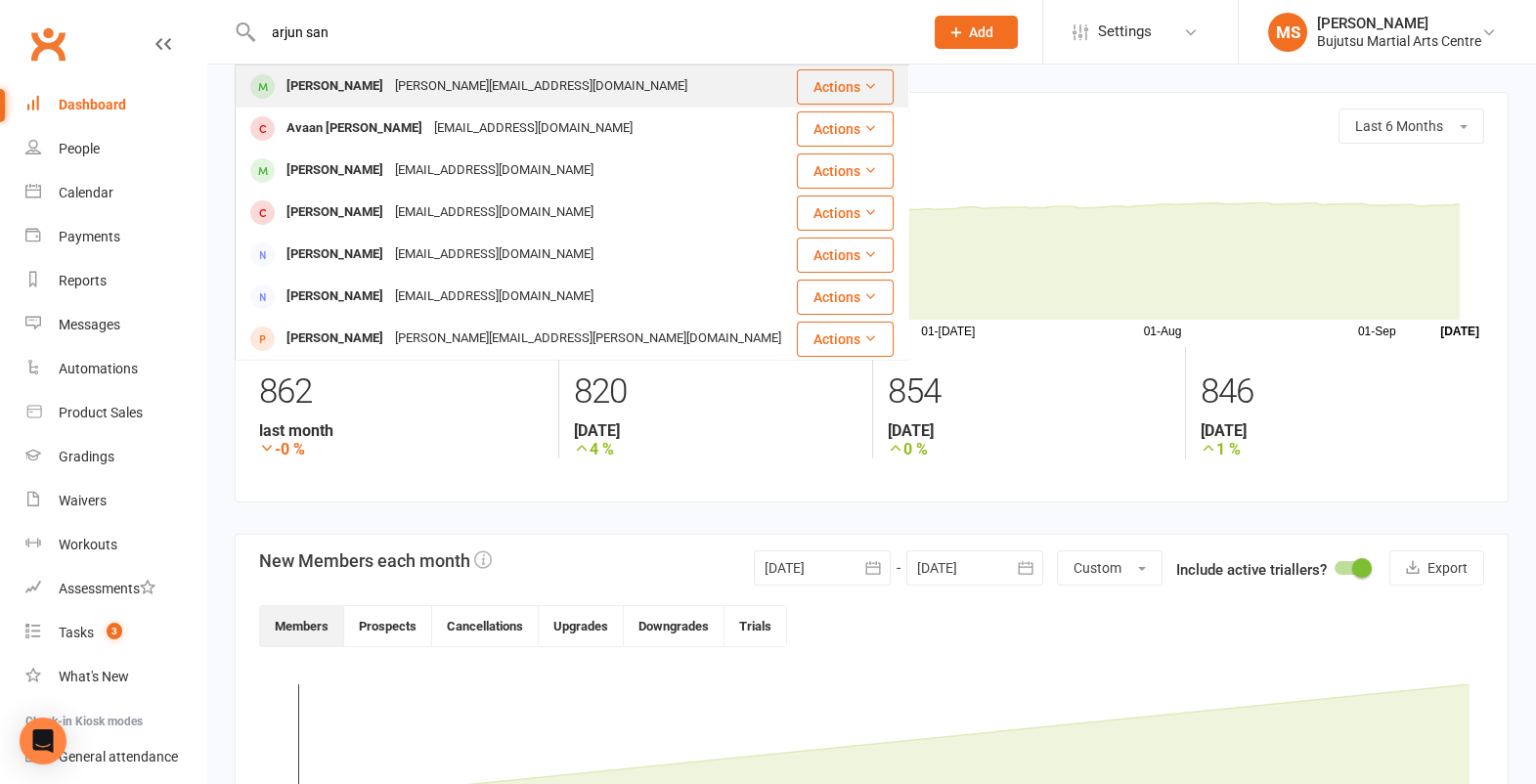
type input "arjun san"
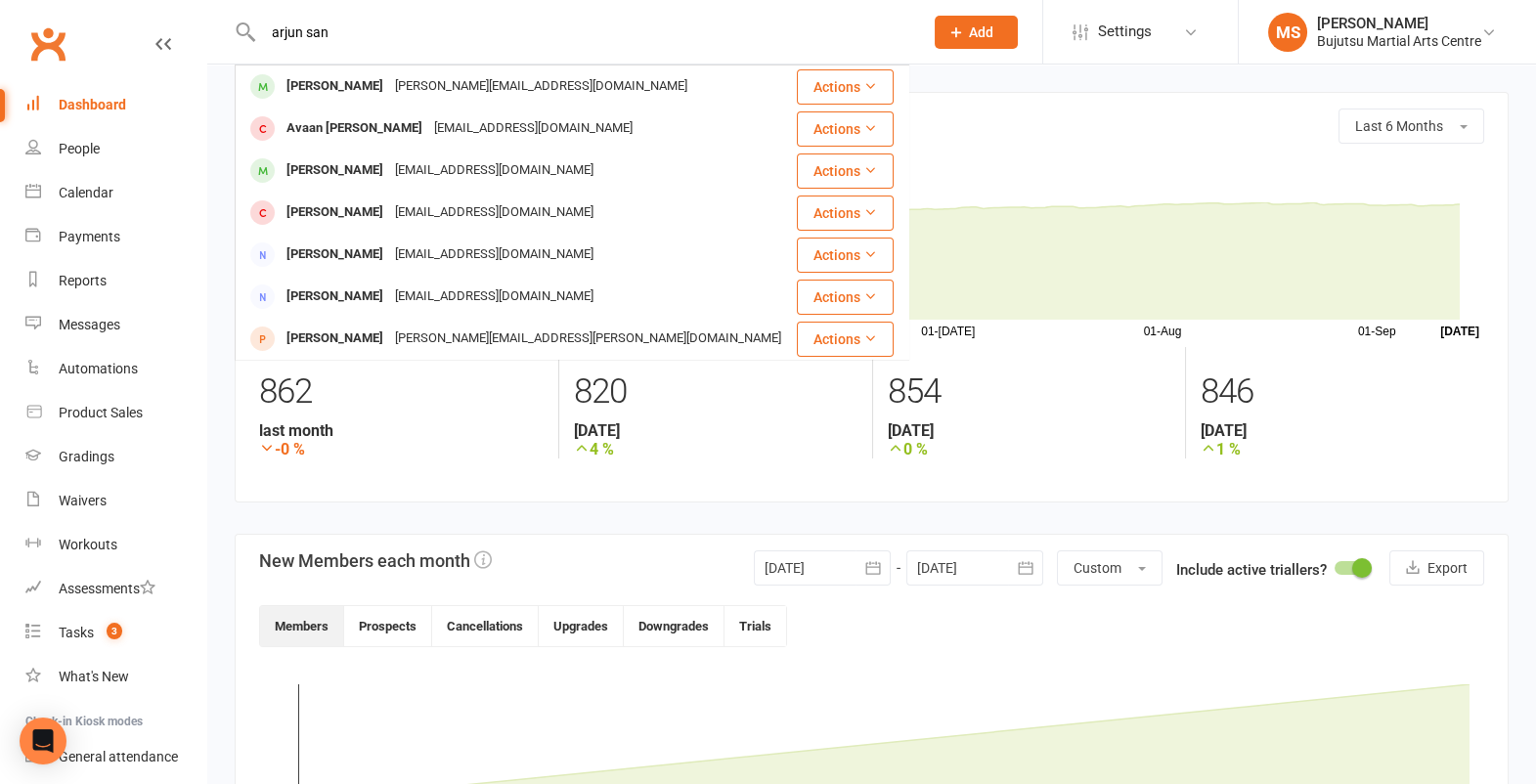
click at [345, 80] on div "[PERSON_NAME]" at bounding box center [335, 86] width 108 height 29
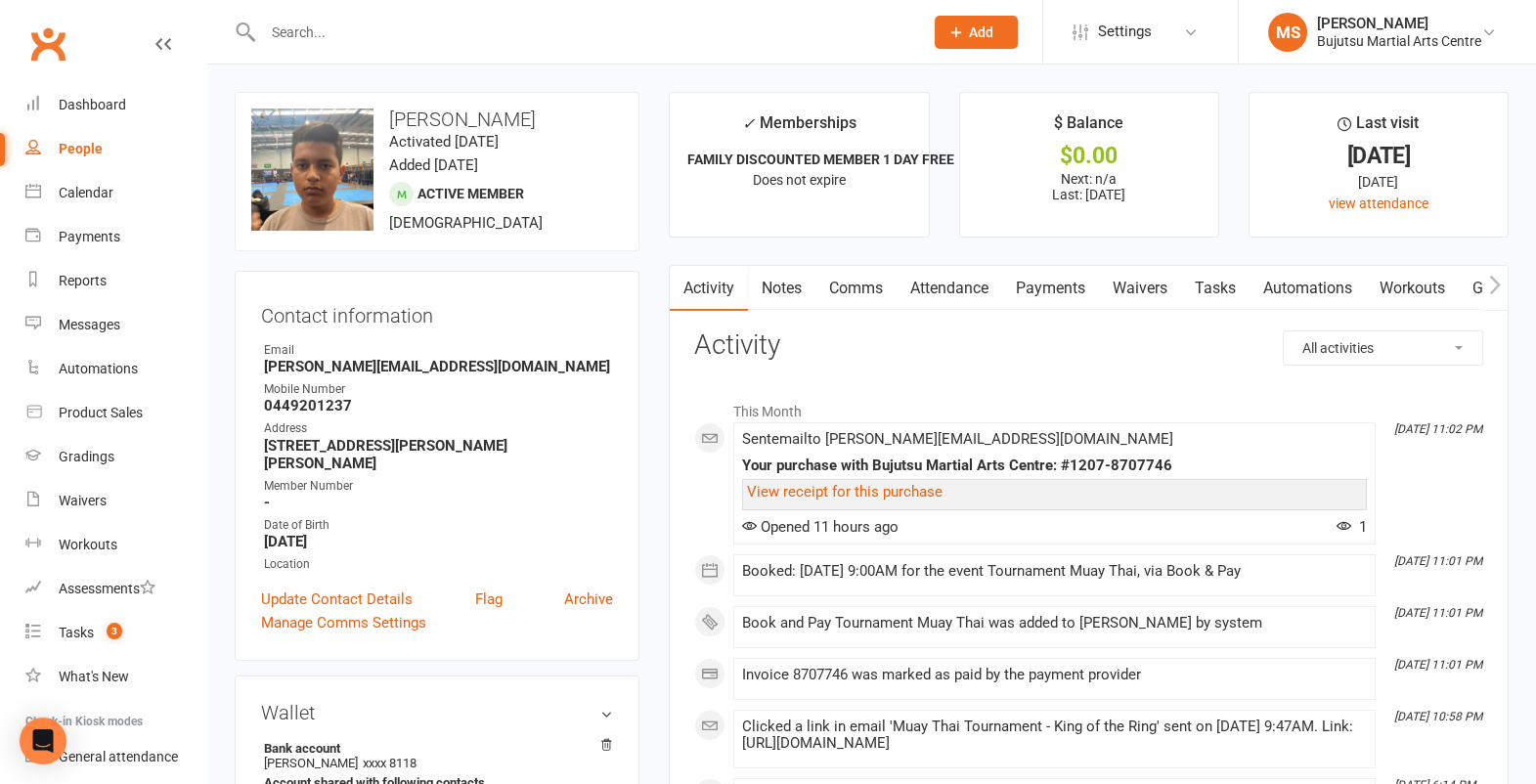
click at [365, 33] on input "text" at bounding box center [583, 33] width 652 height 28
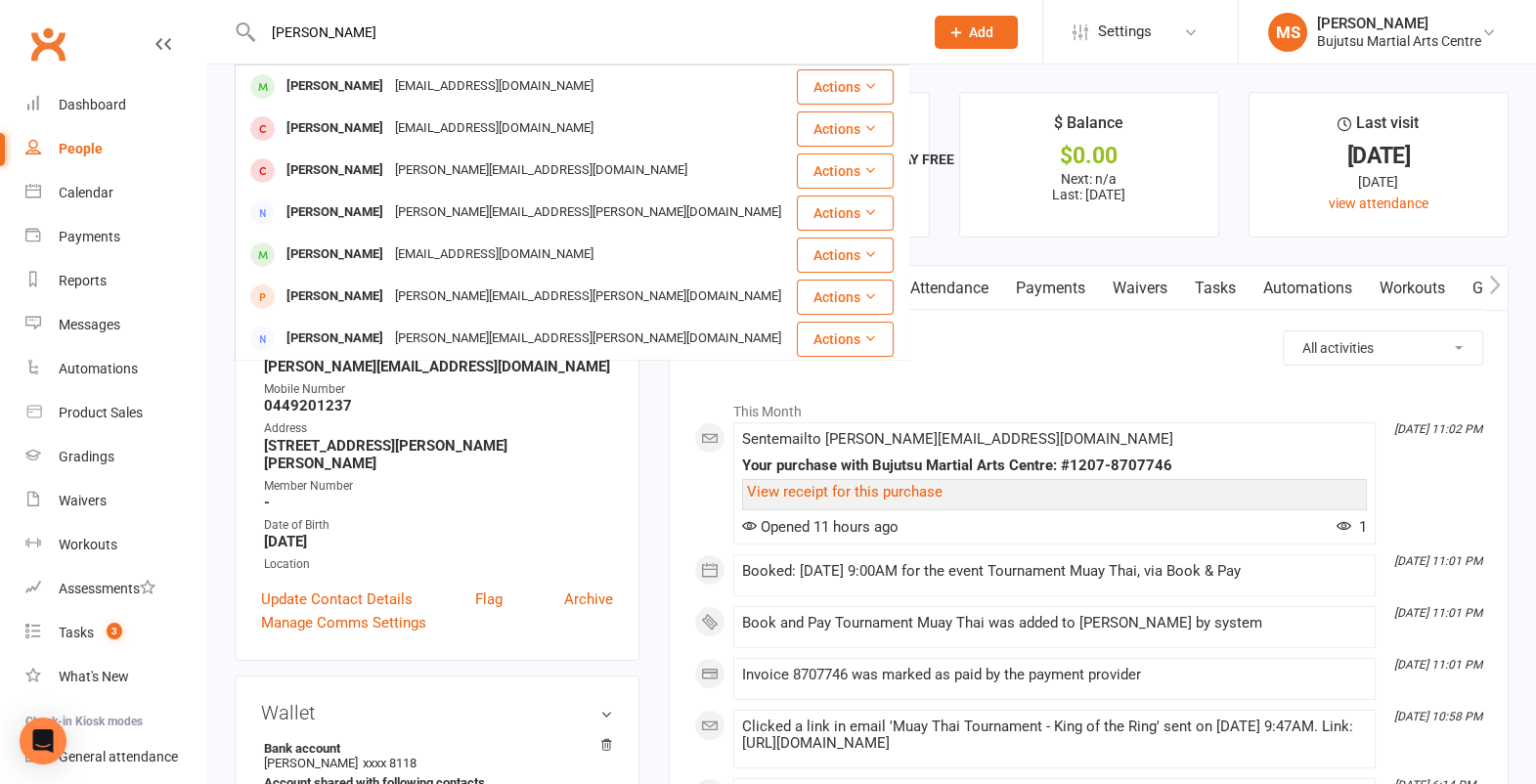
type input "luca mineo"
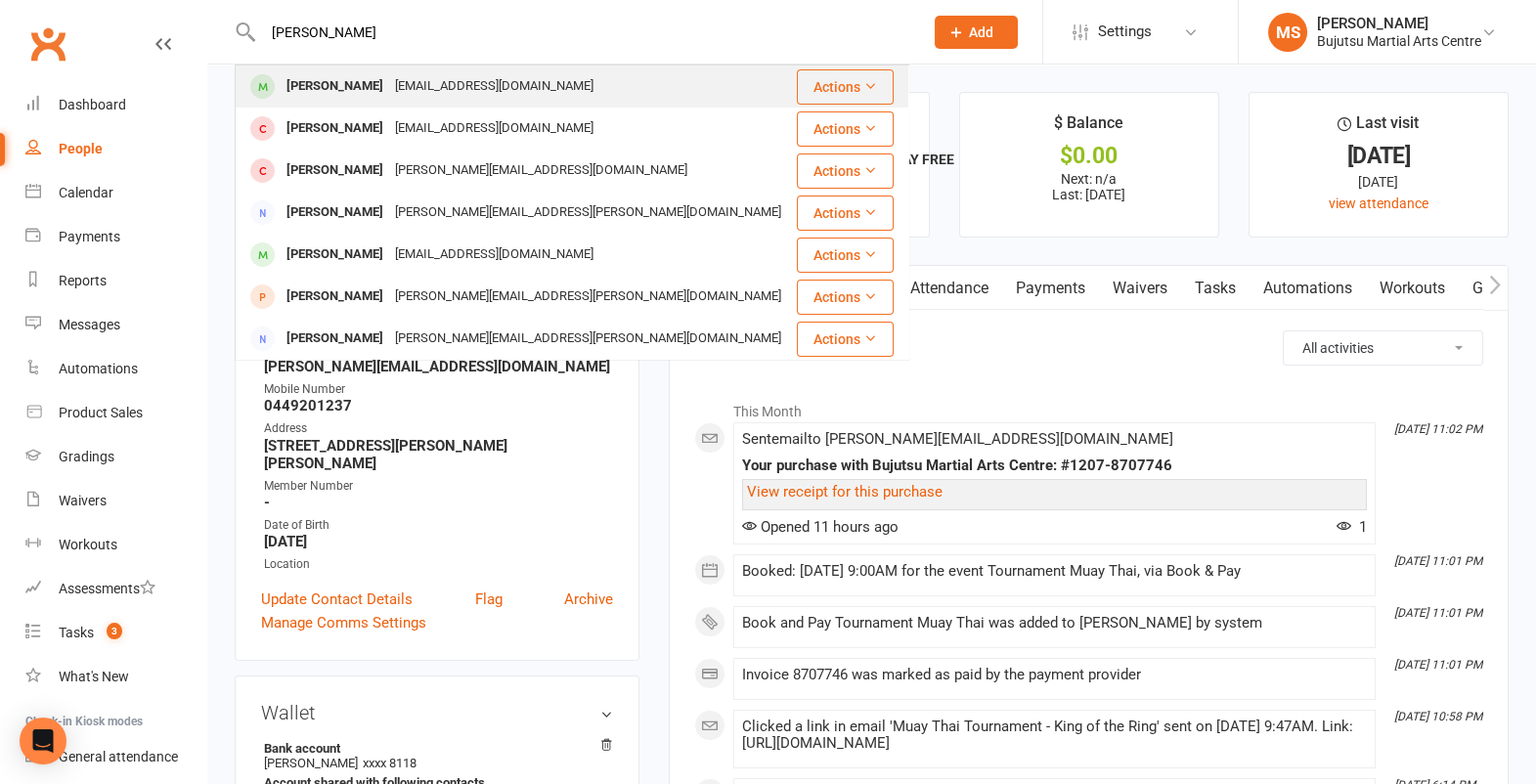
click at [310, 91] on div "[PERSON_NAME]" at bounding box center [335, 86] width 108 height 29
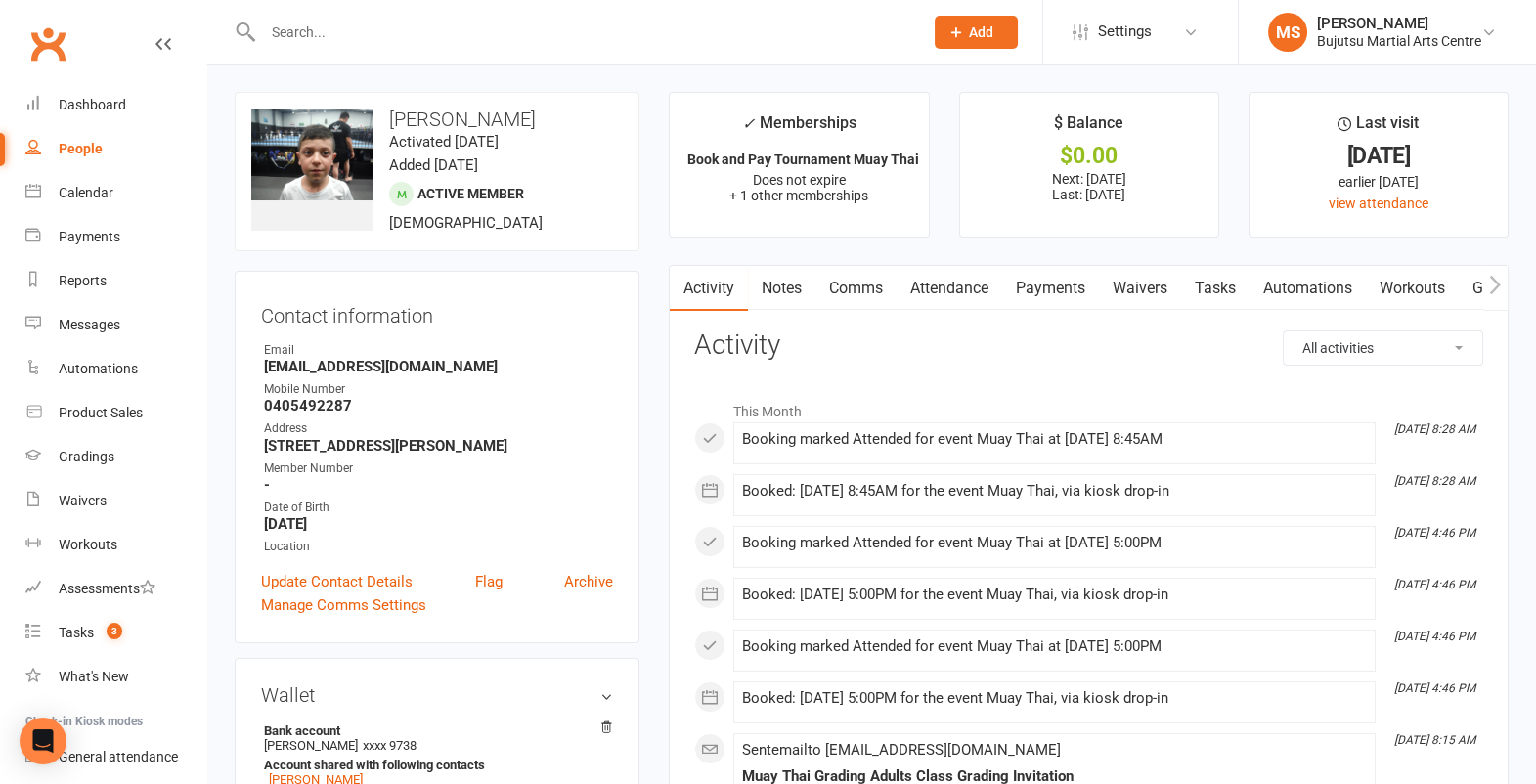
click at [430, 42] on input "text" at bounding box center [583, 33] width 652 height 28
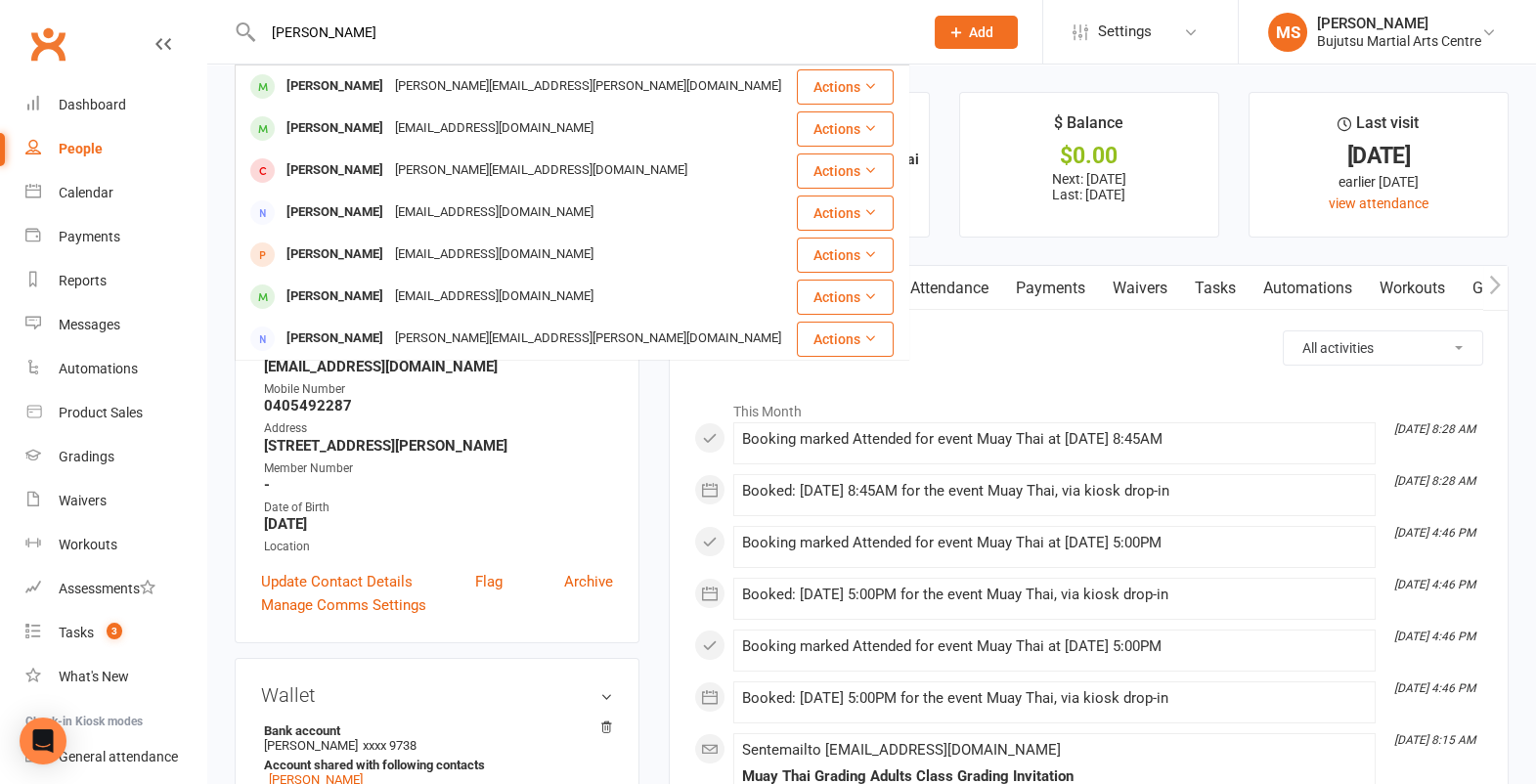
type input "milan tadi"
click at [400, 91] on div "[PERSON_NAME][EMAIL_ADDRESS][PERSON_NAME][DOMAIN_NAME]" at bounding box center [588, 86] width 398 height 29
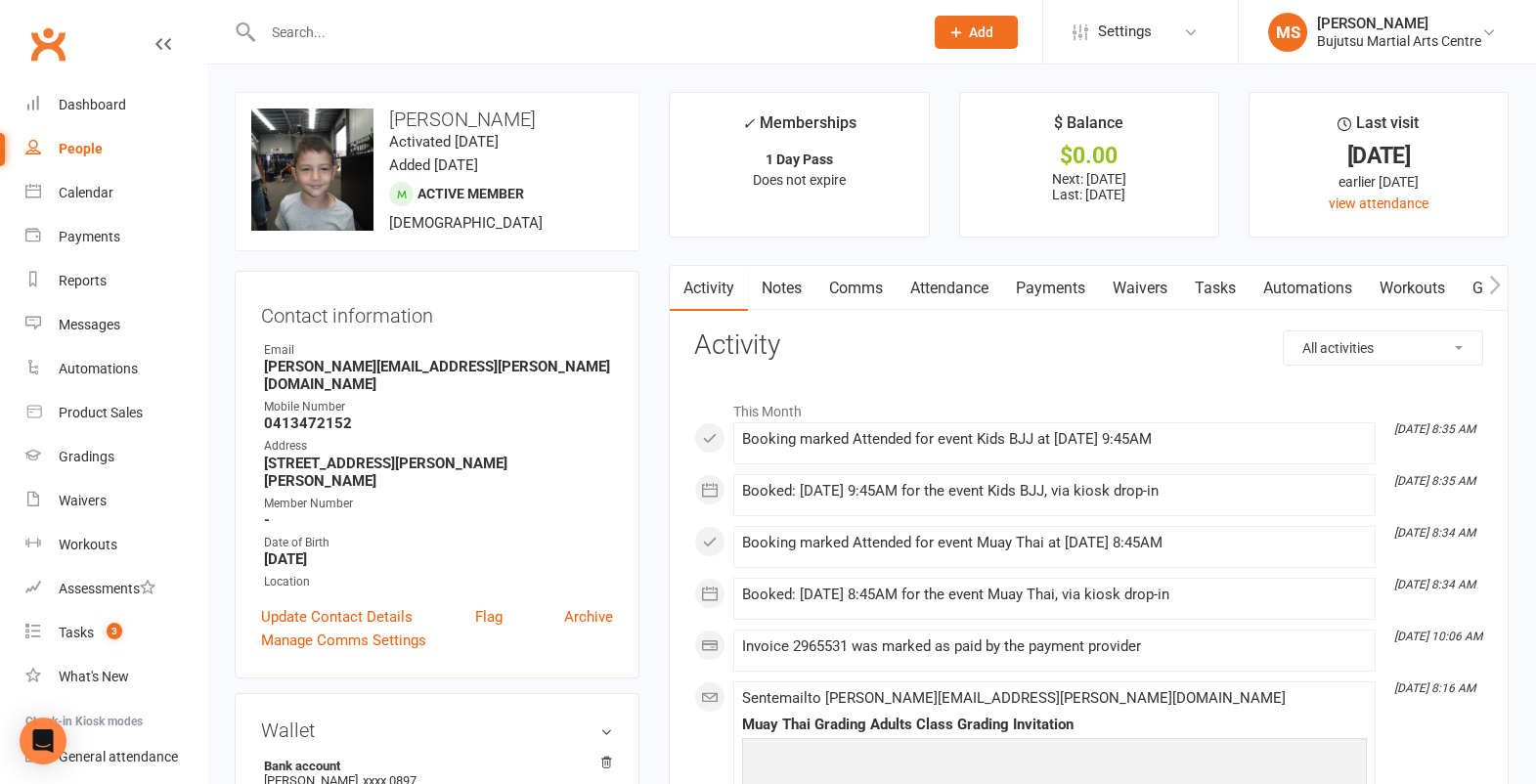
click at [445, 42] on input "text" at bounding box center [583, 33] width 652 height 28
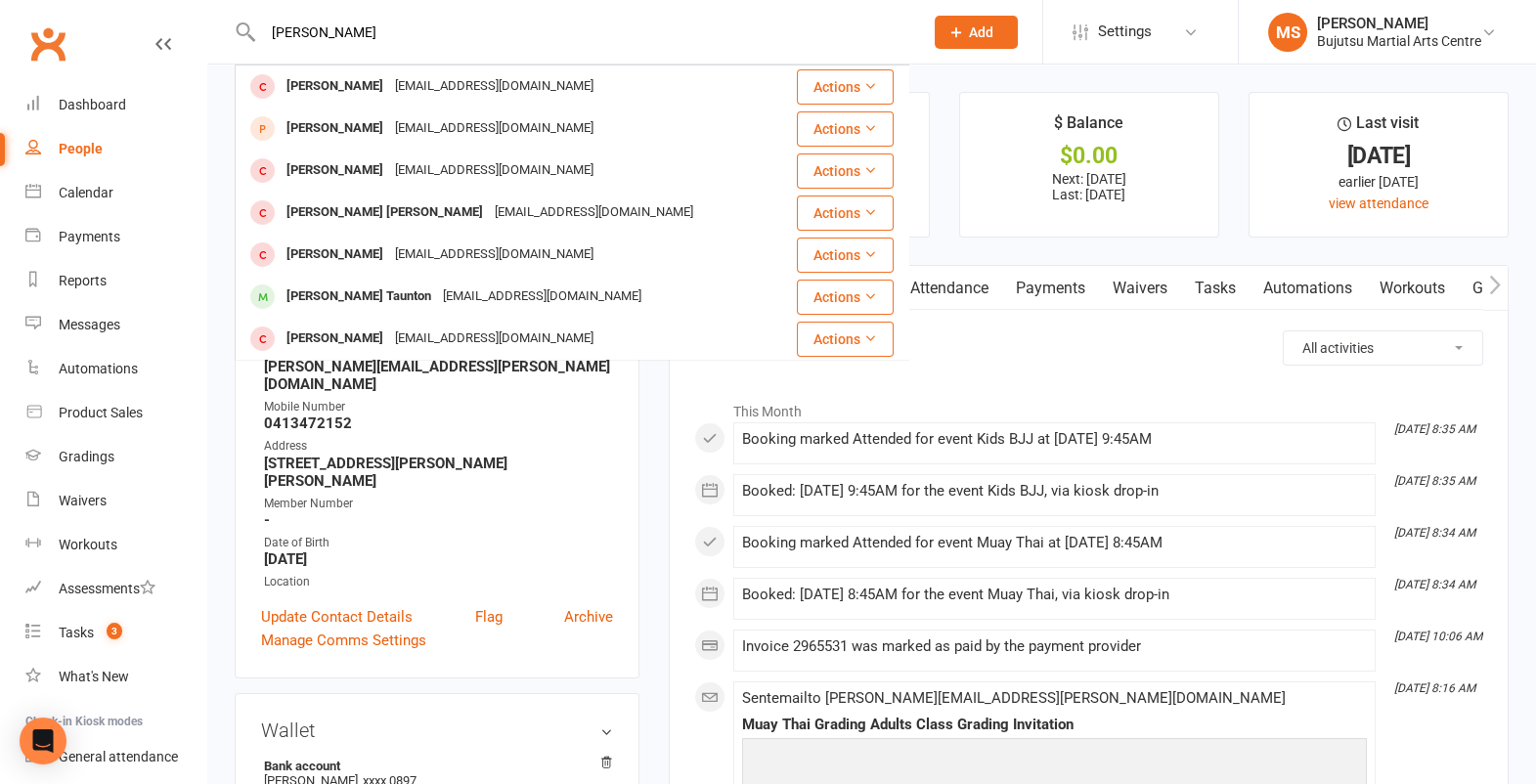
scroll to position [5, 0]
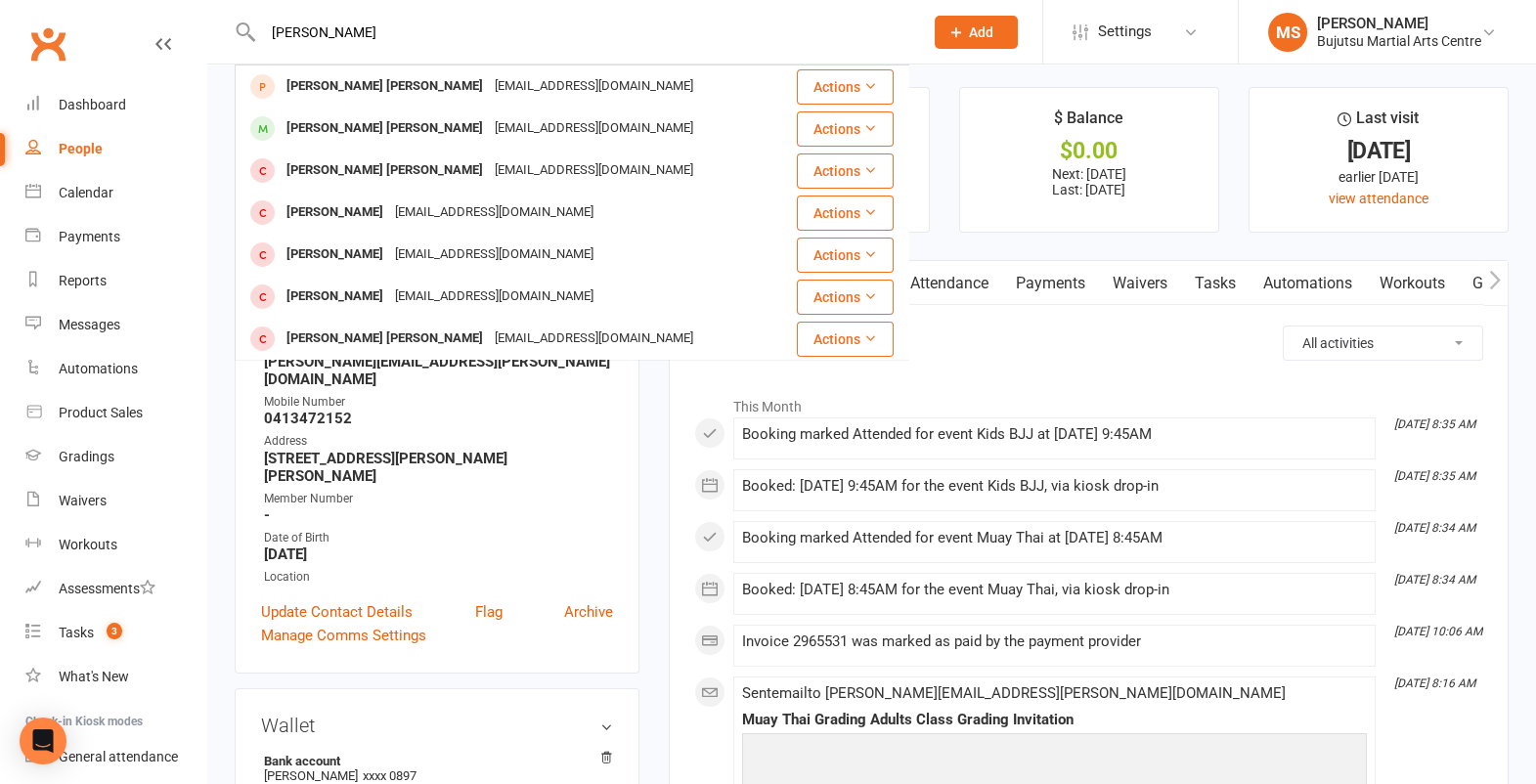
type input "hudson lan"
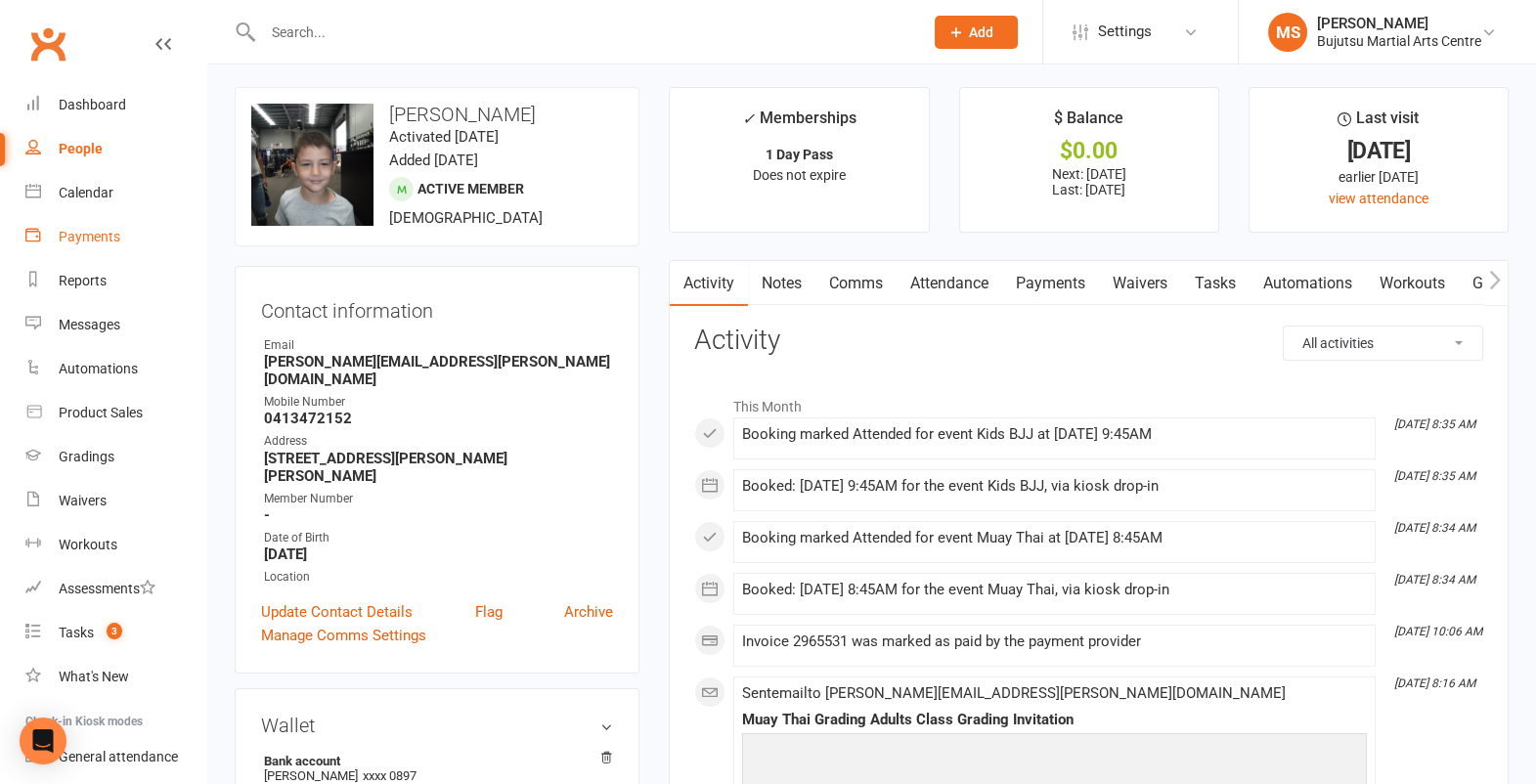
click at [104, 238] on div "Payments" at bounding box center [89, 236] width 62 height 16
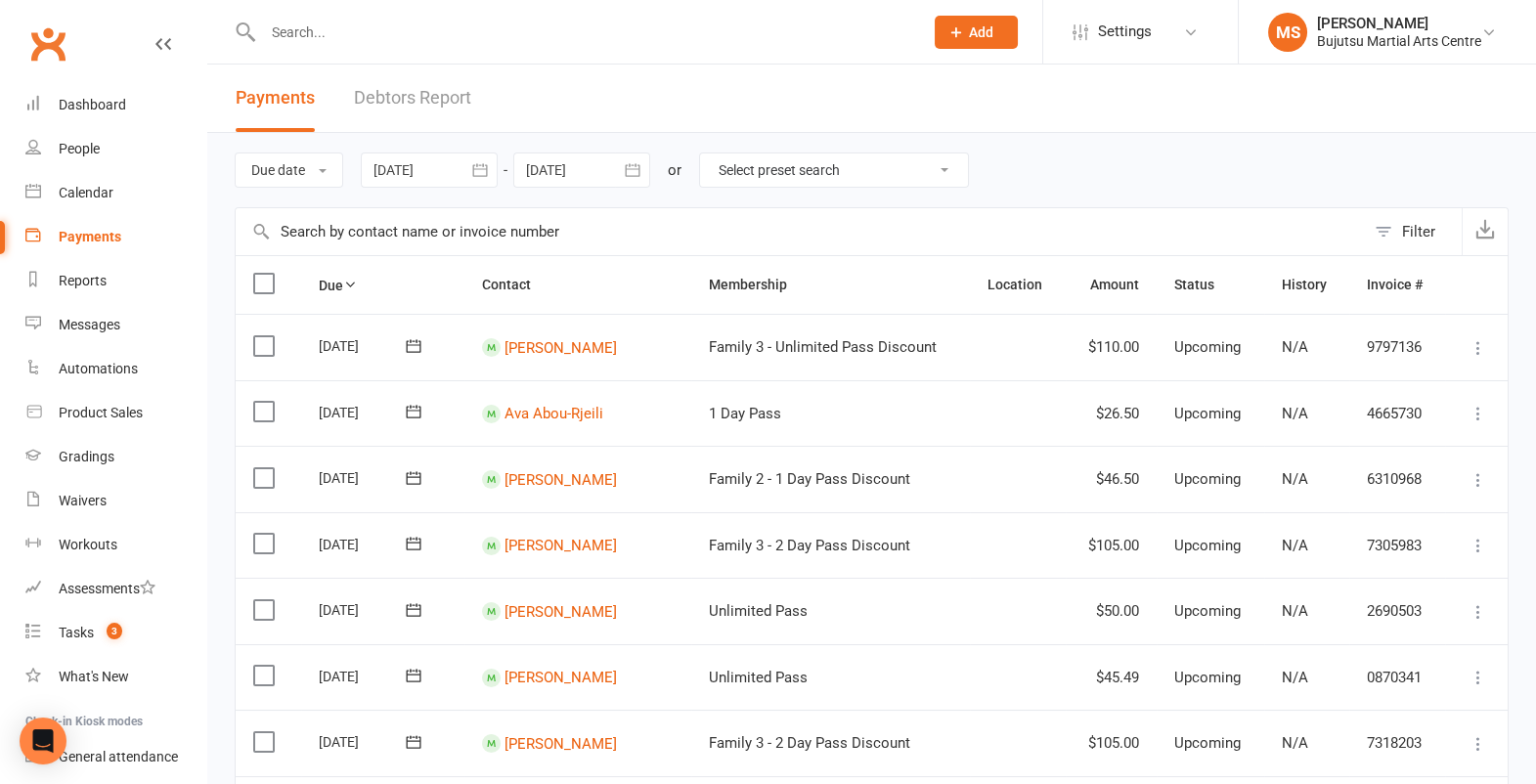
click at [450, 174] on div at bounding box center [429, 170] width 137 height 35
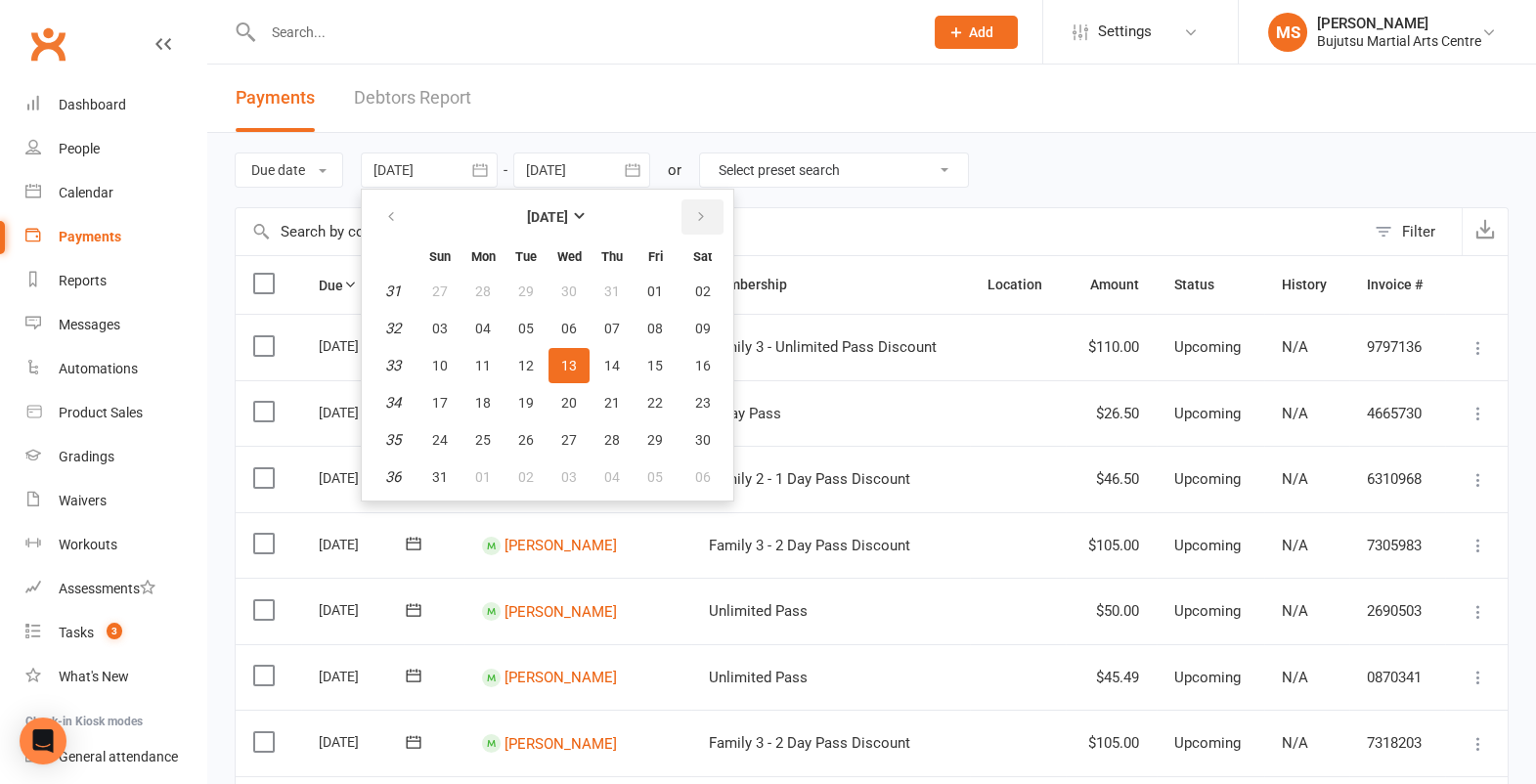
click at [709, 213] on button "button" at bounding box center [702, 216] width 42 height 35
click at [656, 469] on span "10" at bounding box center [655, 477] width 16 height 16
type input "10 Oct 2025"
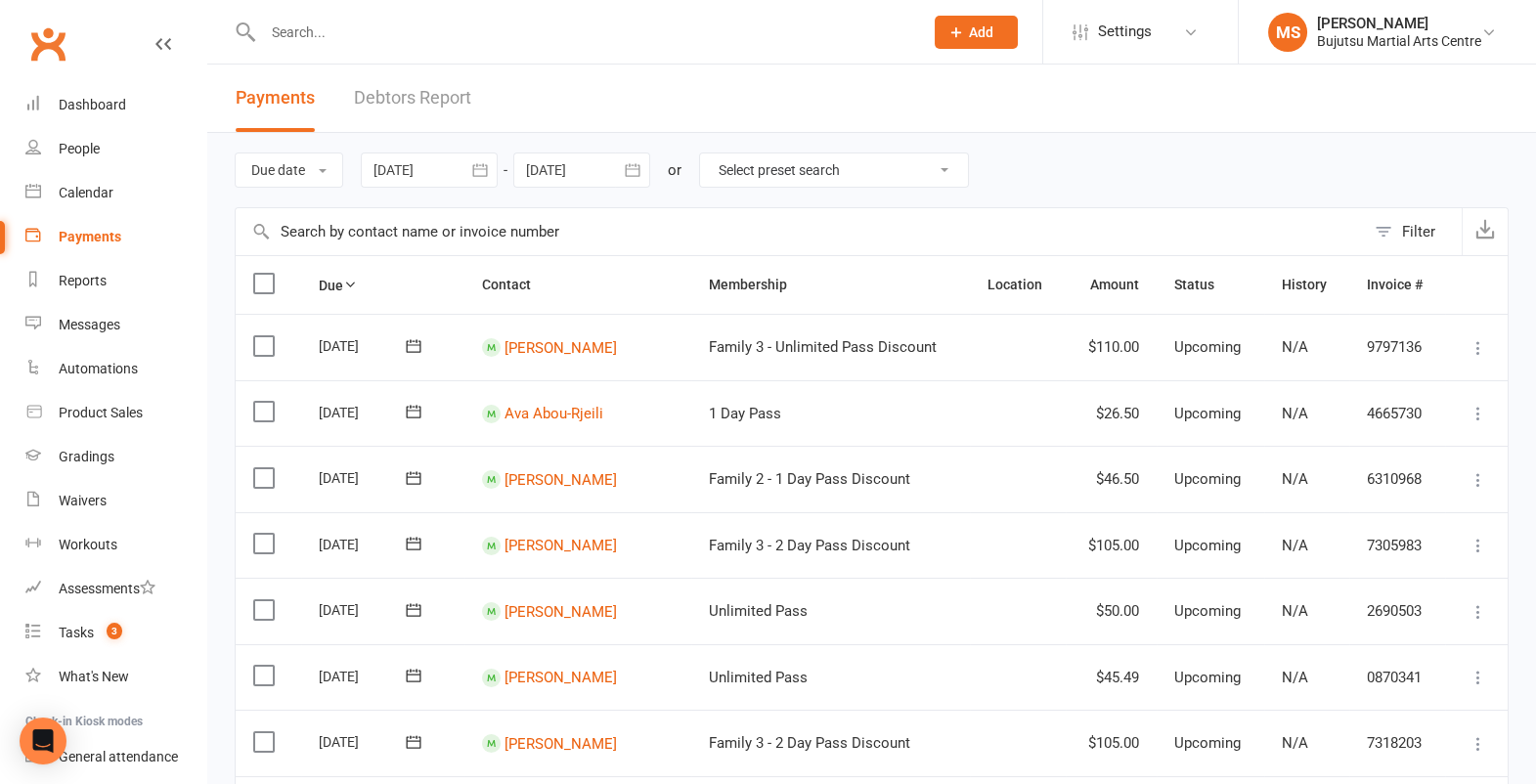
click at [575, 167] on div at bounding box center [582, 170] width 137 height 35
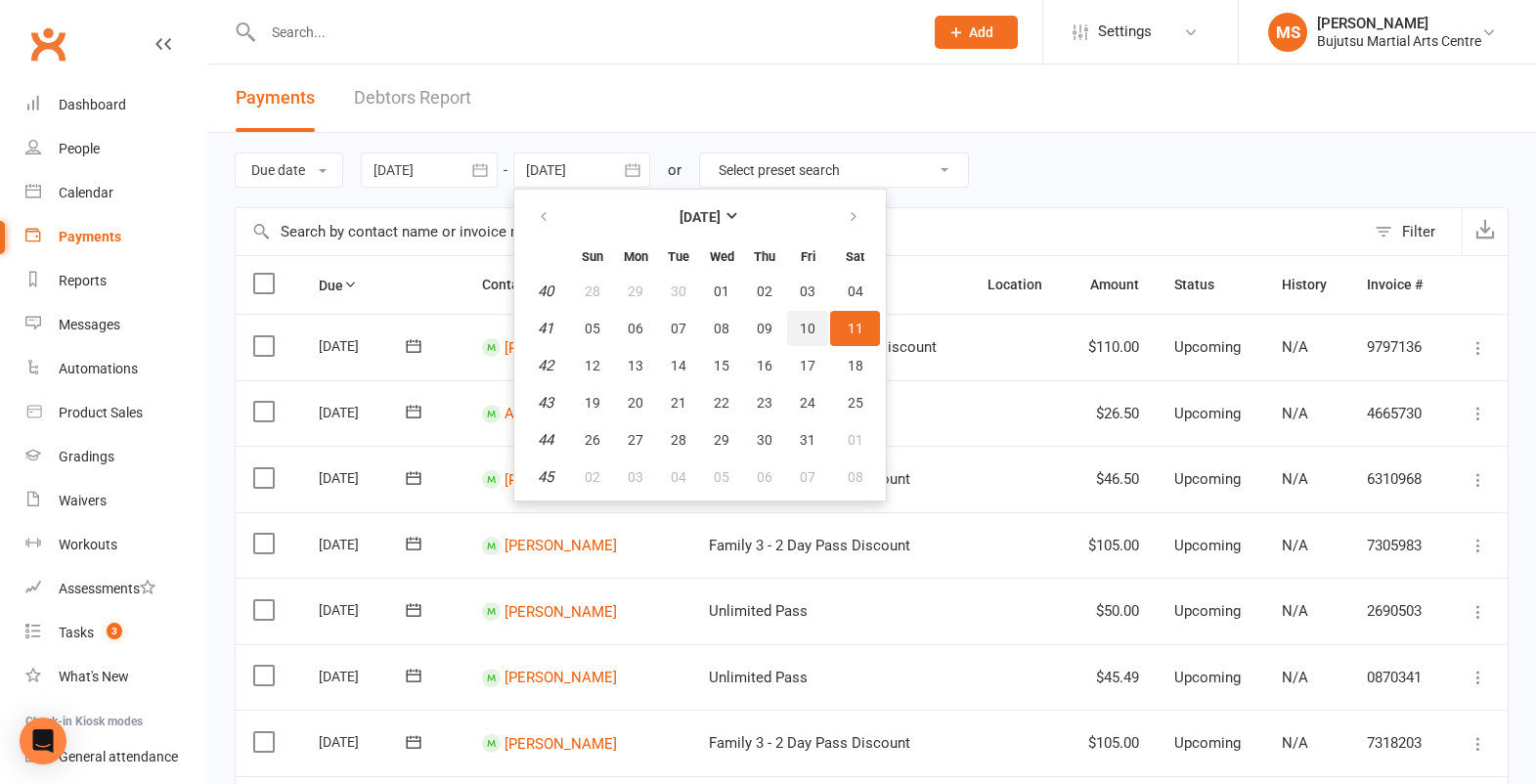
click at [810, 333] on span "10" at bounding box center [808, 328] width 16 height 16
type input "10 Oct 2025"
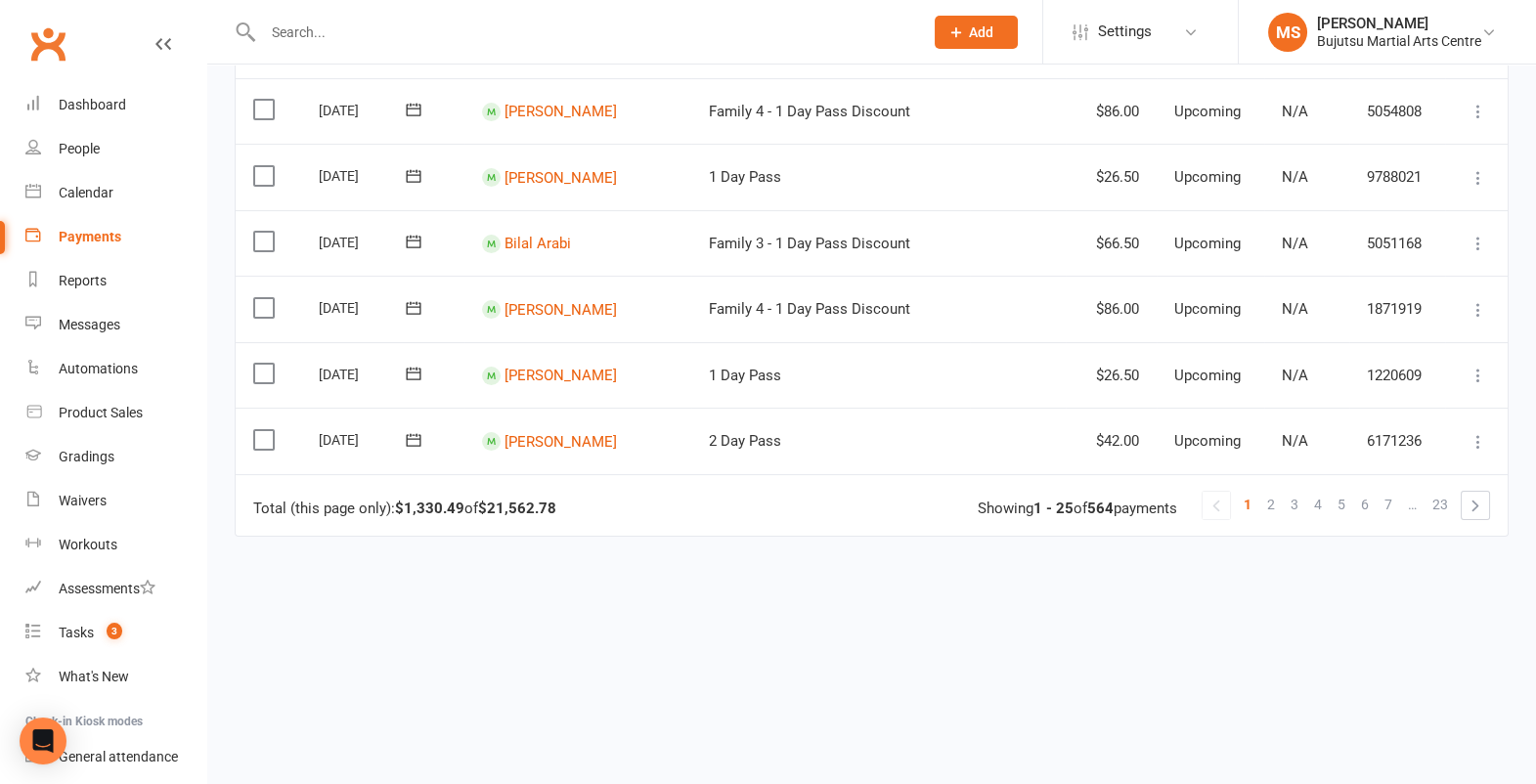
scroll to position [1514, 0]
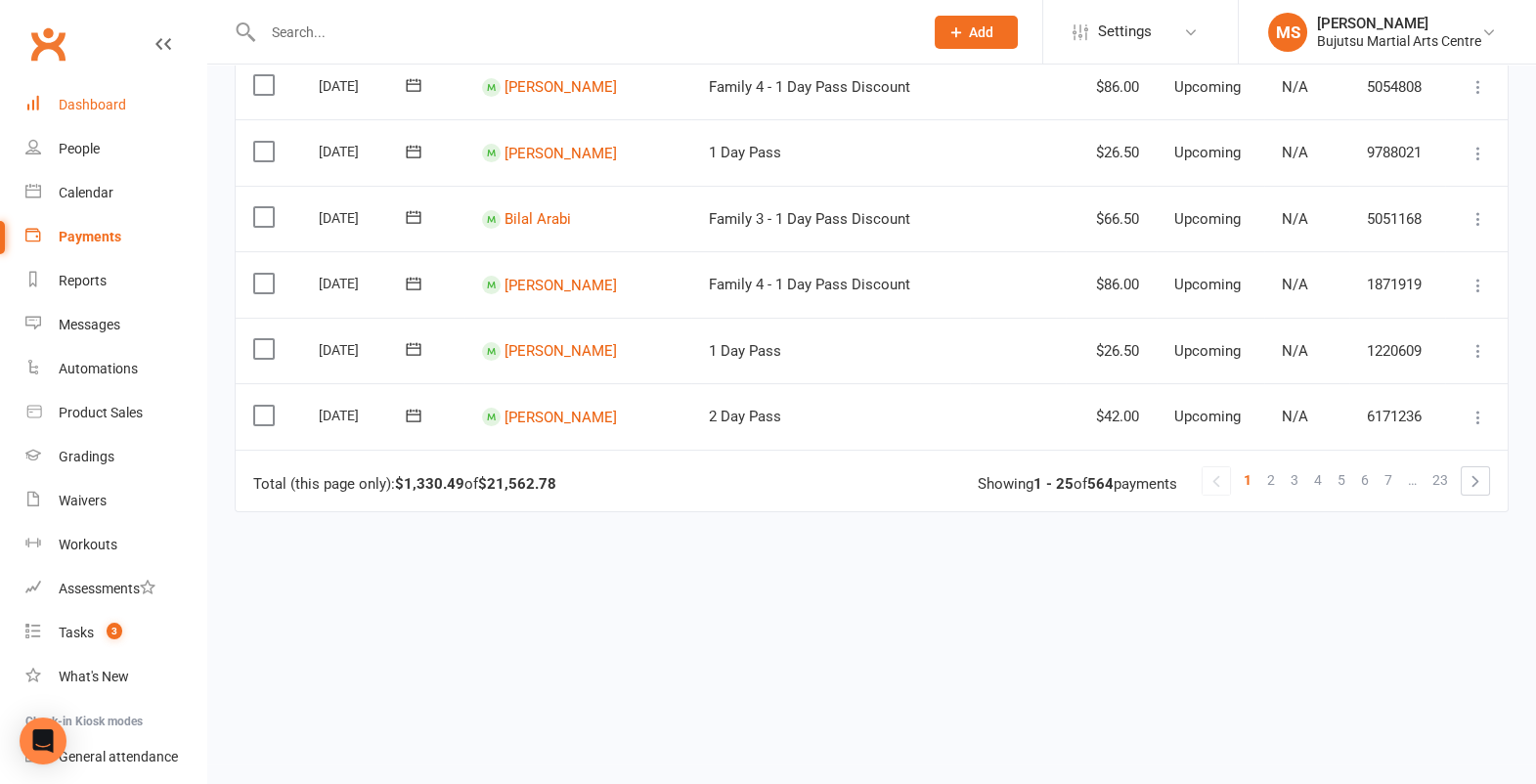
click at [109, 106] on div "Dashboard" at bounding box center [92, 105] width 68 height 16
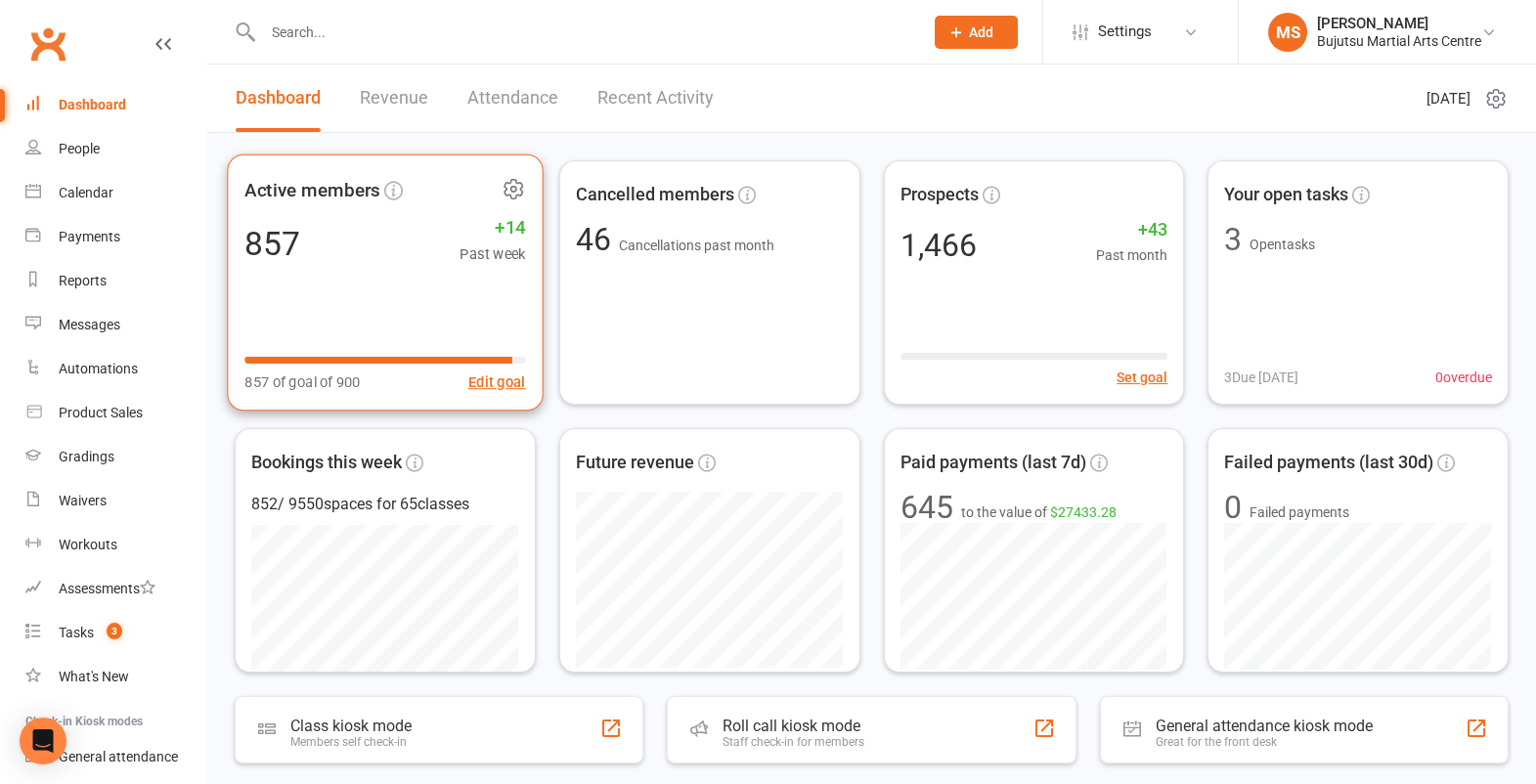
click at [365, 255] on div "857 +14 Past week" at bounding box center [384, 243] width 281 height 44
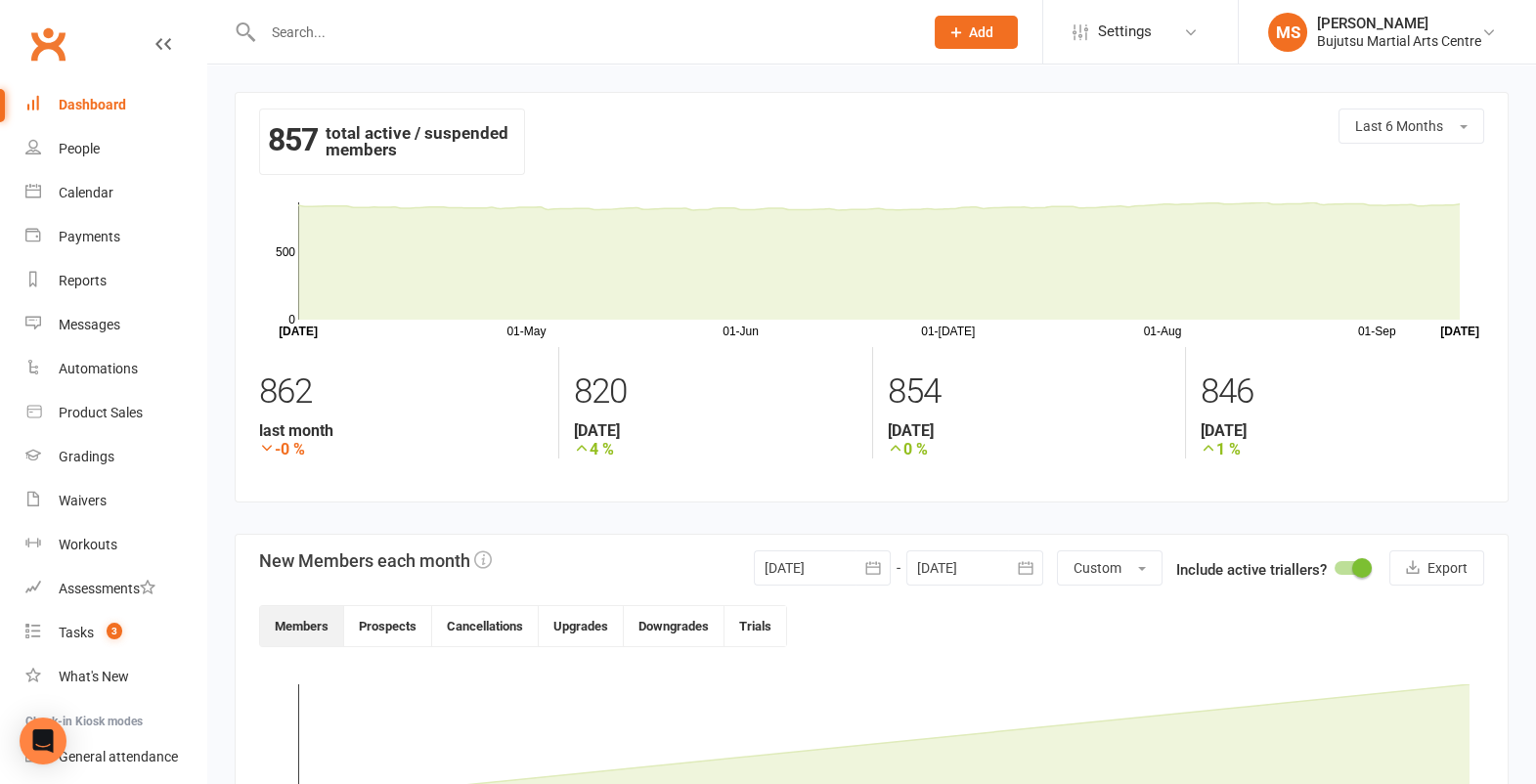
click at [114, 110] on div "Dashboard" at bounding box center [92, 105] width 68 height 16
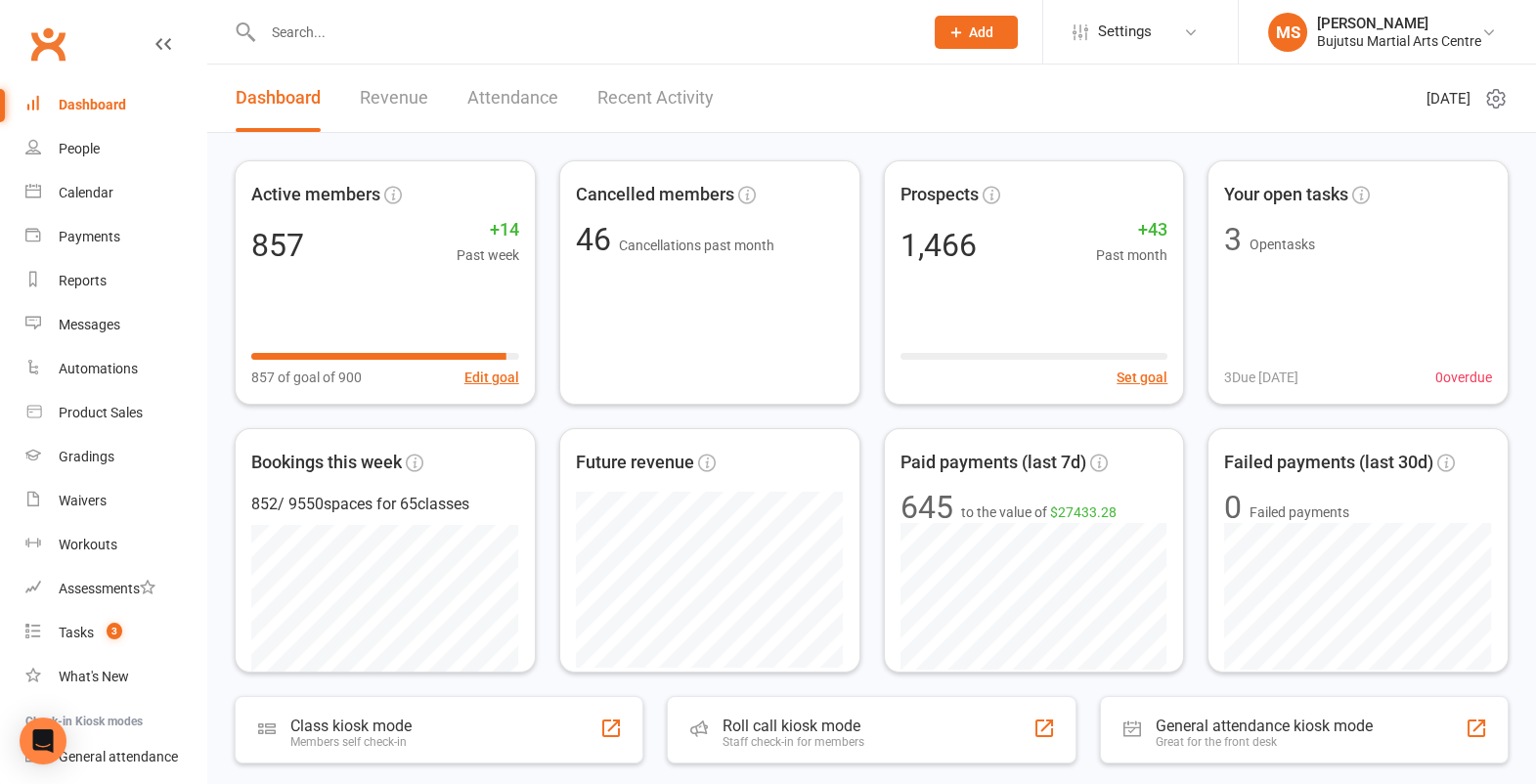
click at [653, 96] on link "Recent Activity" at bounding box center [655, 98] width 116 height 67
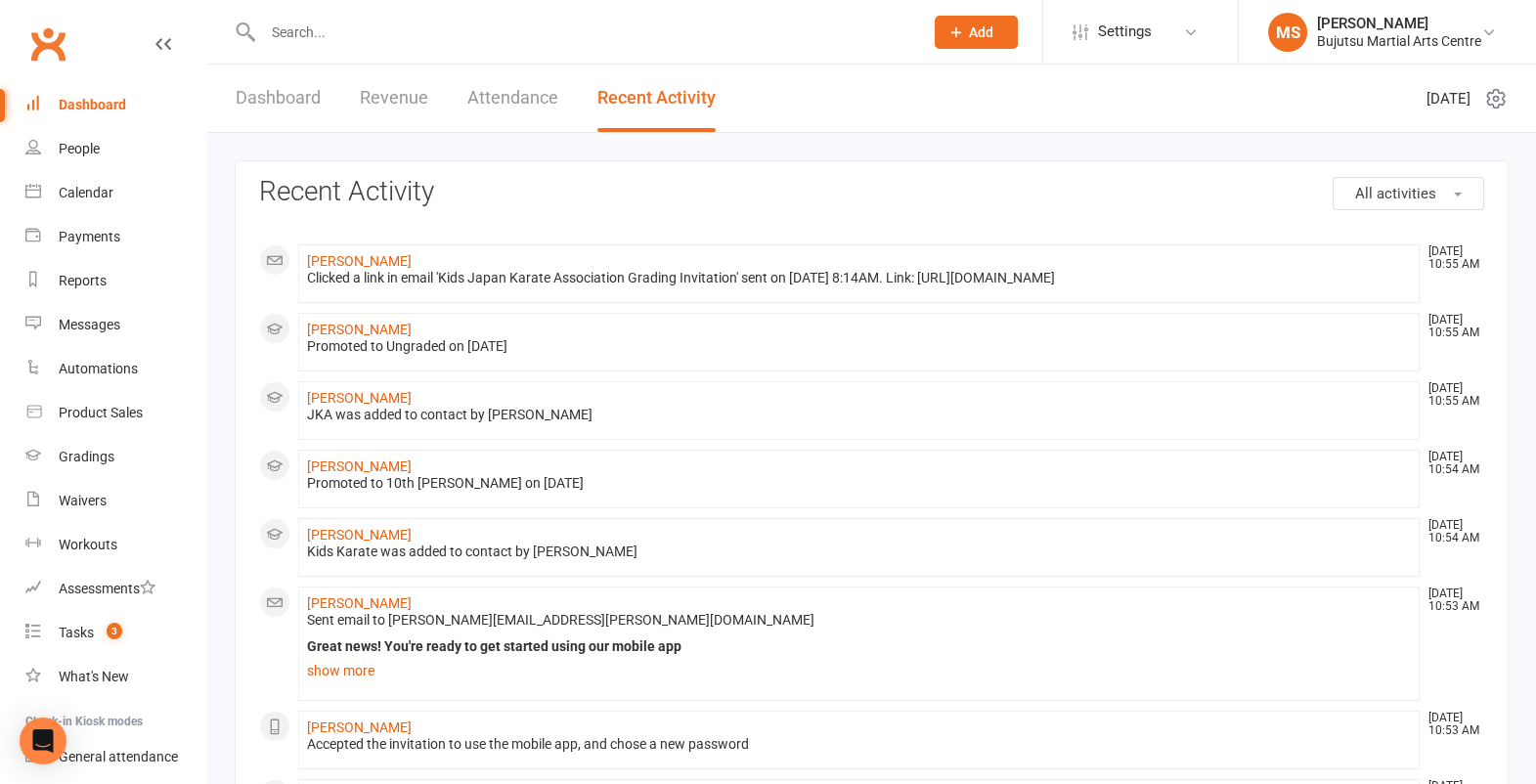
click at [1451, 202] on button "All activities" at bounding box center [1408, 193] width 152 height 33
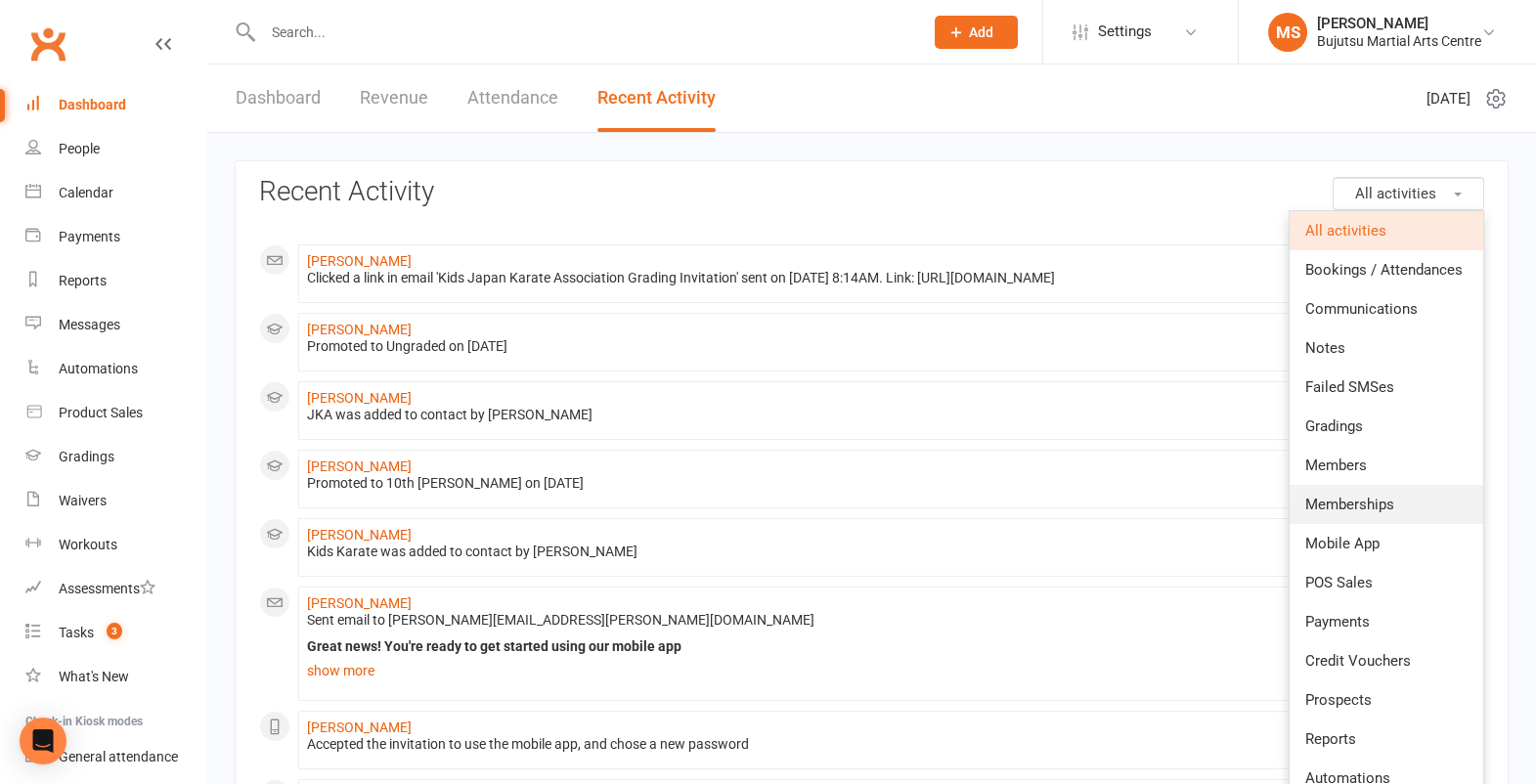
click at [1407, 498] on link "Memberships" at bounding box center [1386, 504] width 194 height 39
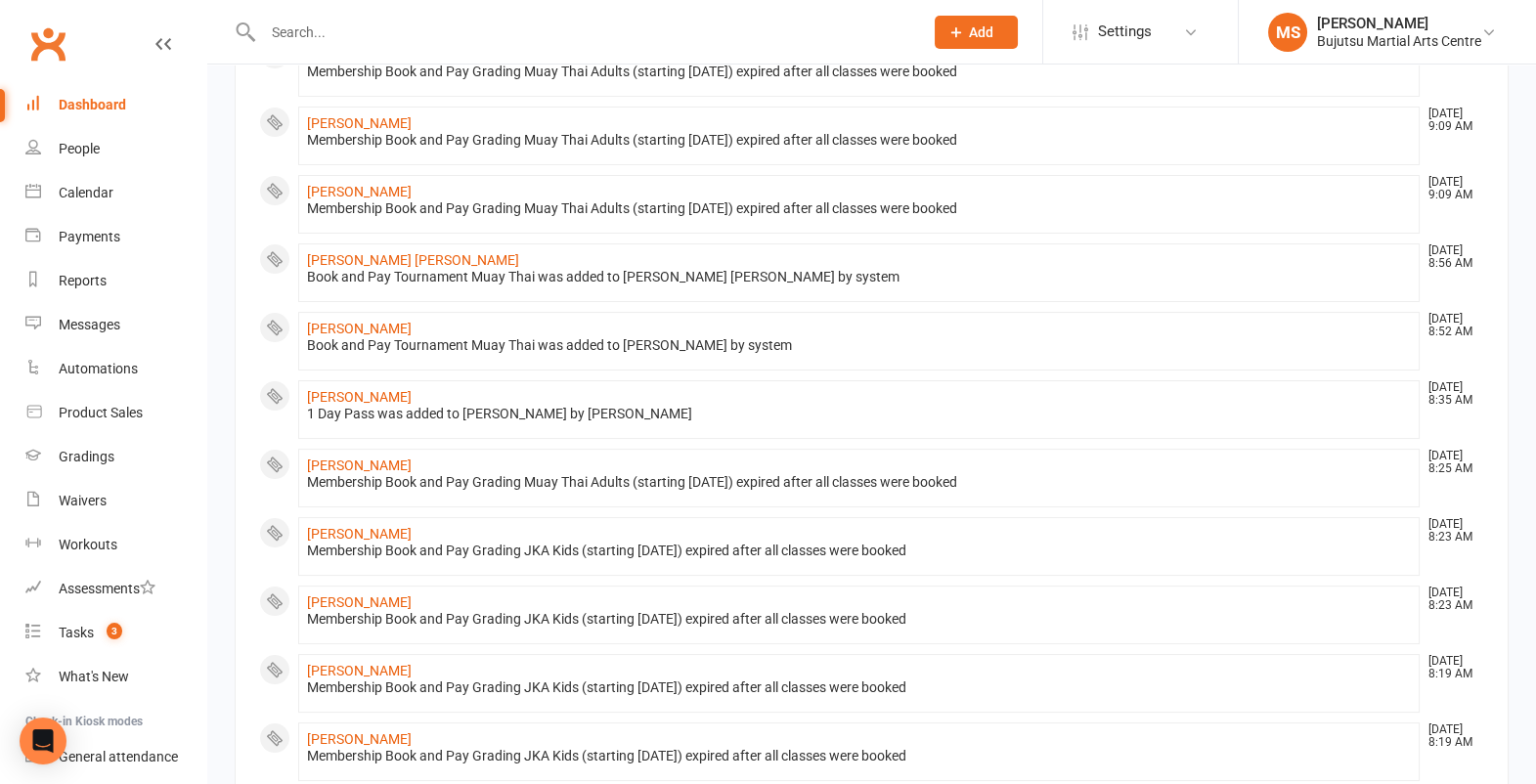
scroll to position [617, 0]
click at [96, 110] on div "Dashboard" at bounding box center [92, 105] width 68 height 16
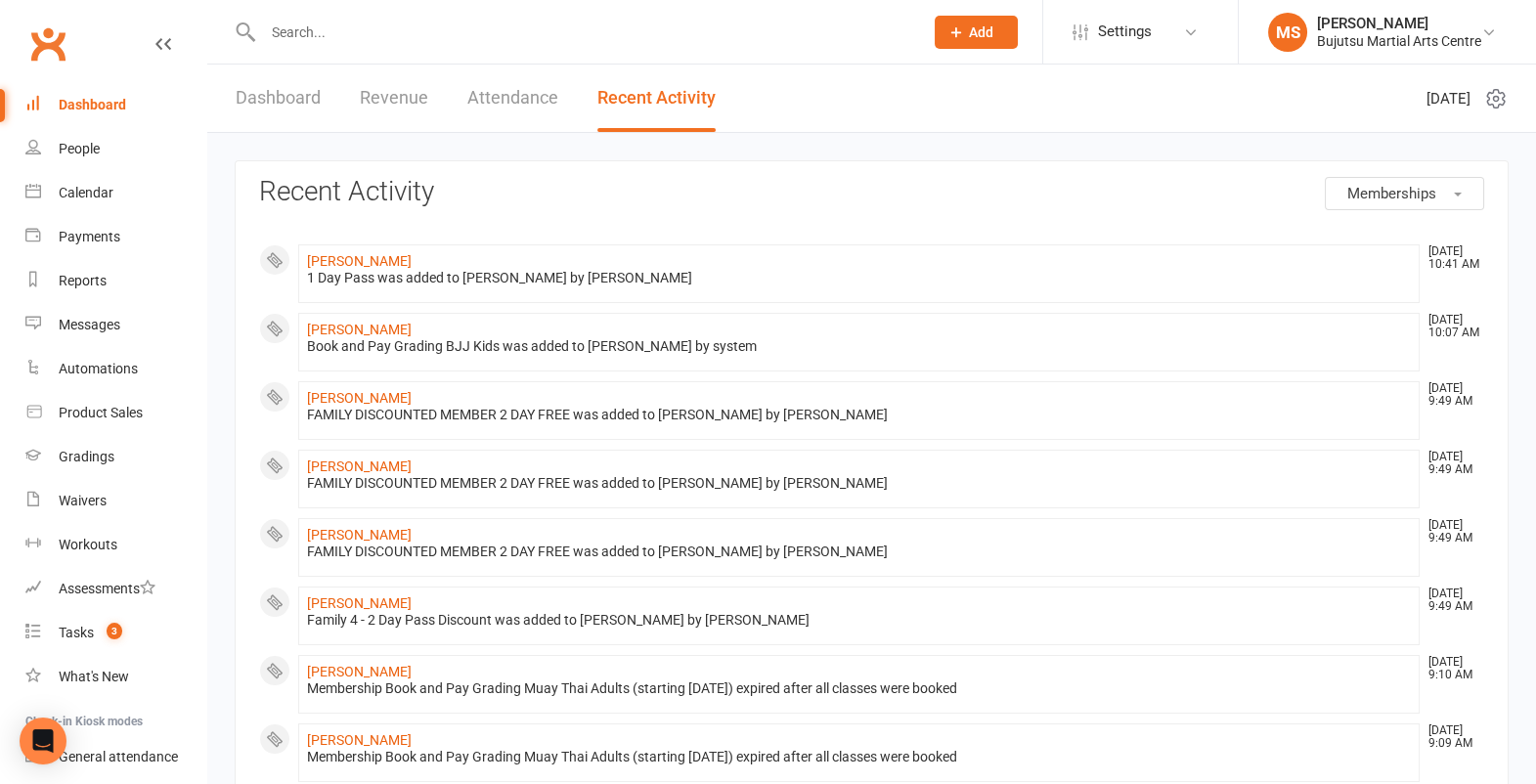
click at [291, 98] on link "Dashboard" at bounding box center [278, 98] width 85 height 67
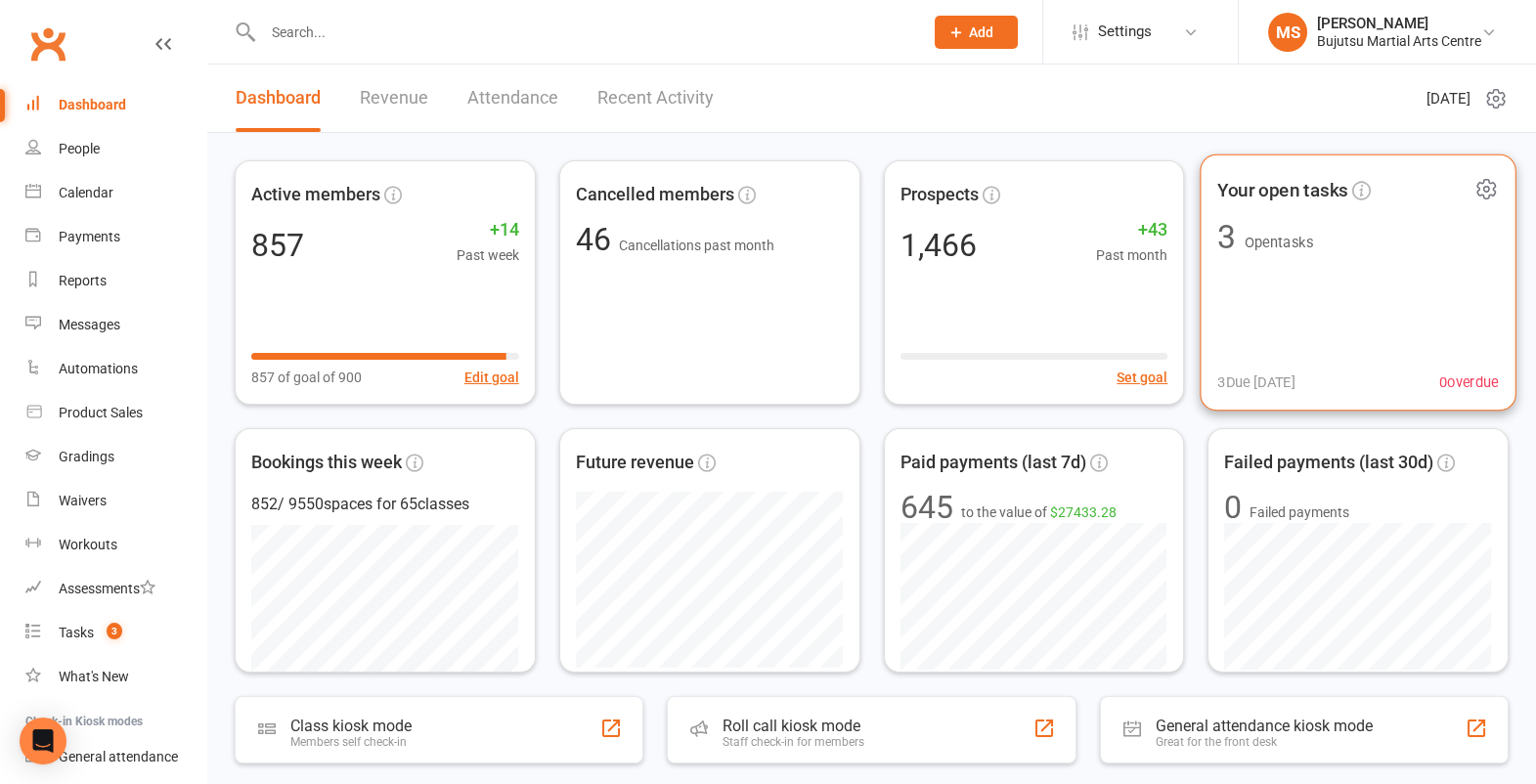
click at [1304, 280] on div "Your open tasks 3 Open tasks 3 Due today 0 overdue" at bounding box center [1358, 283] width 316 height 257
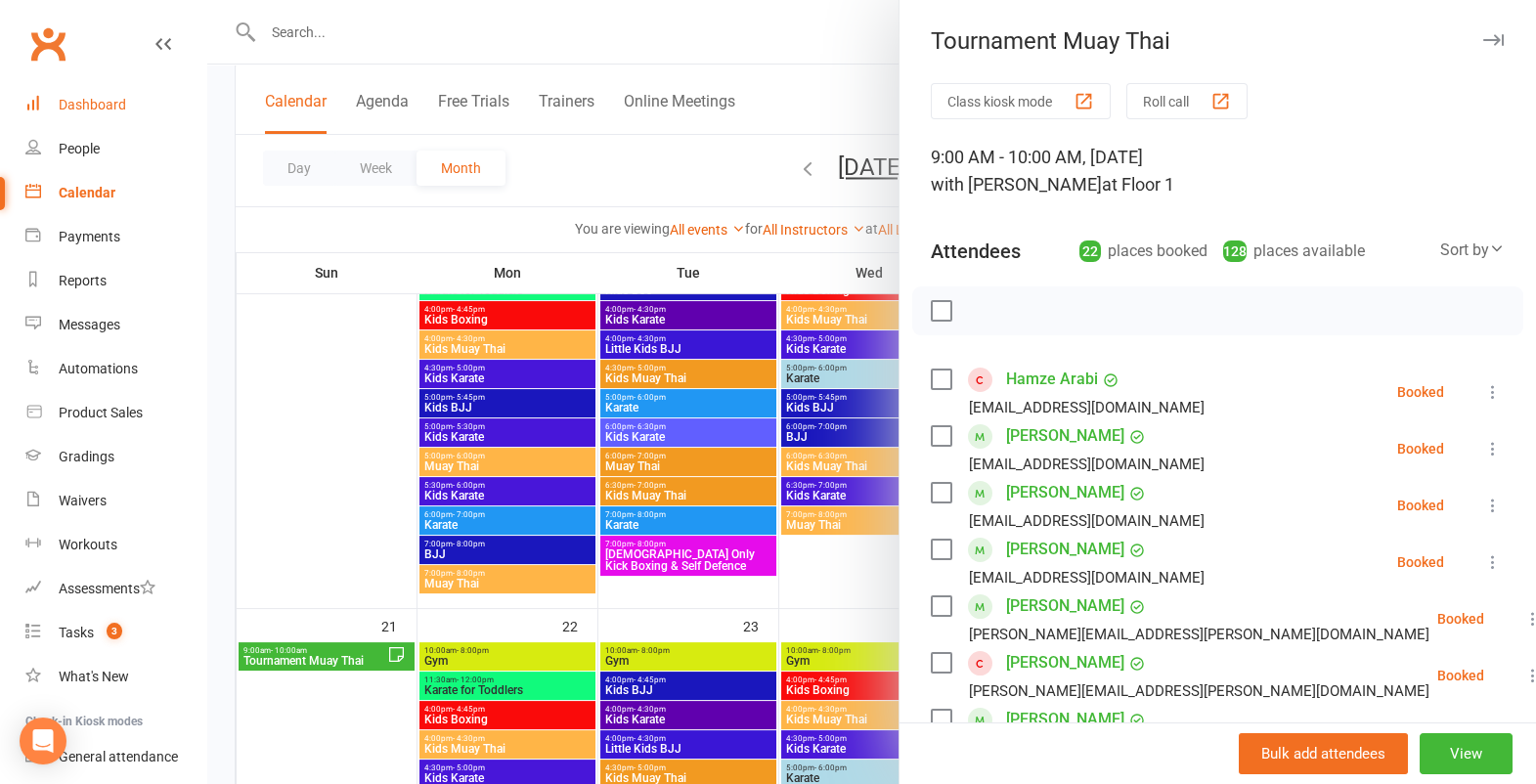
scroll to position [1172, 0]
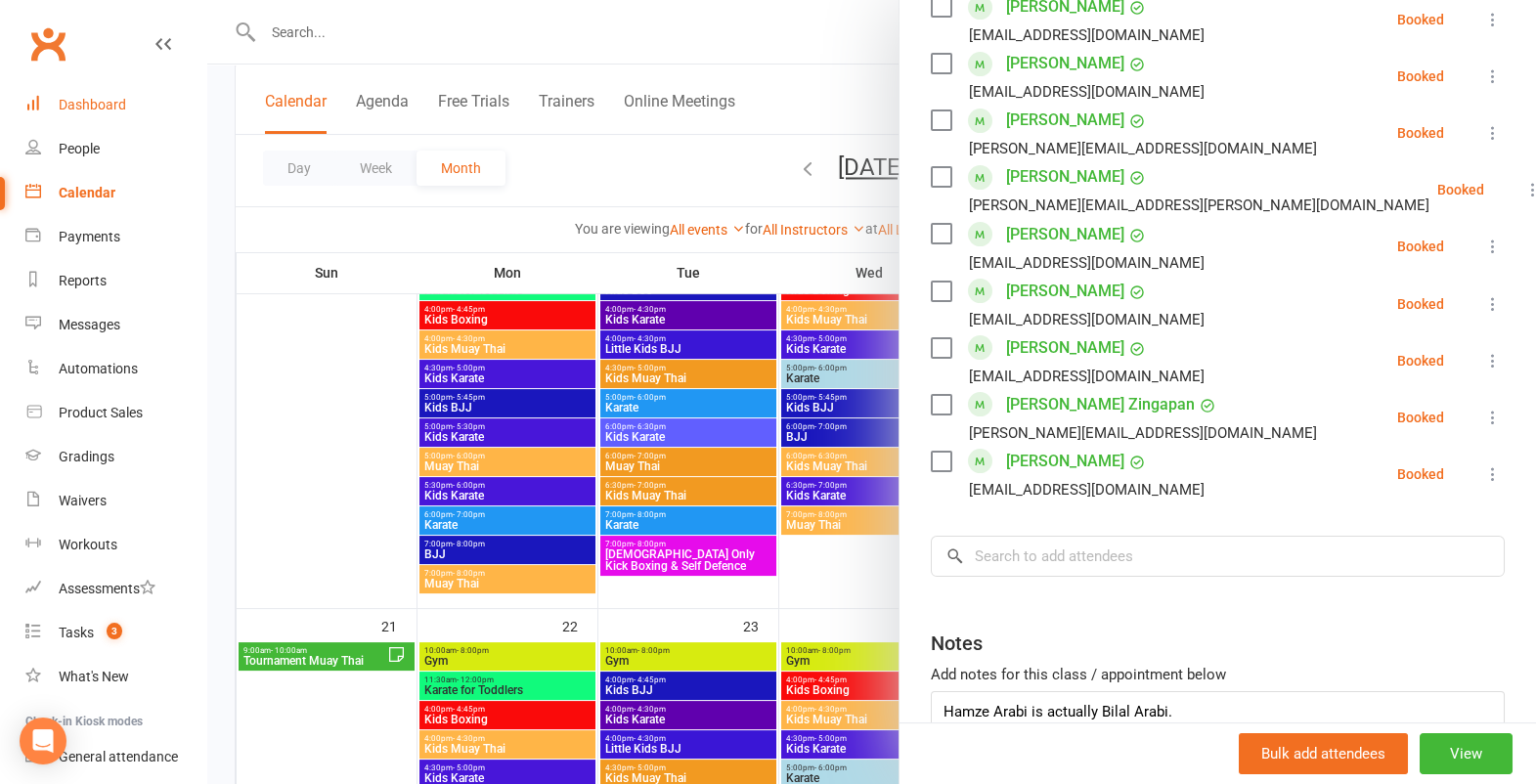
click at [65, 101] on div "Dashboard" at bounding box center [92, 105] width 68 height 16
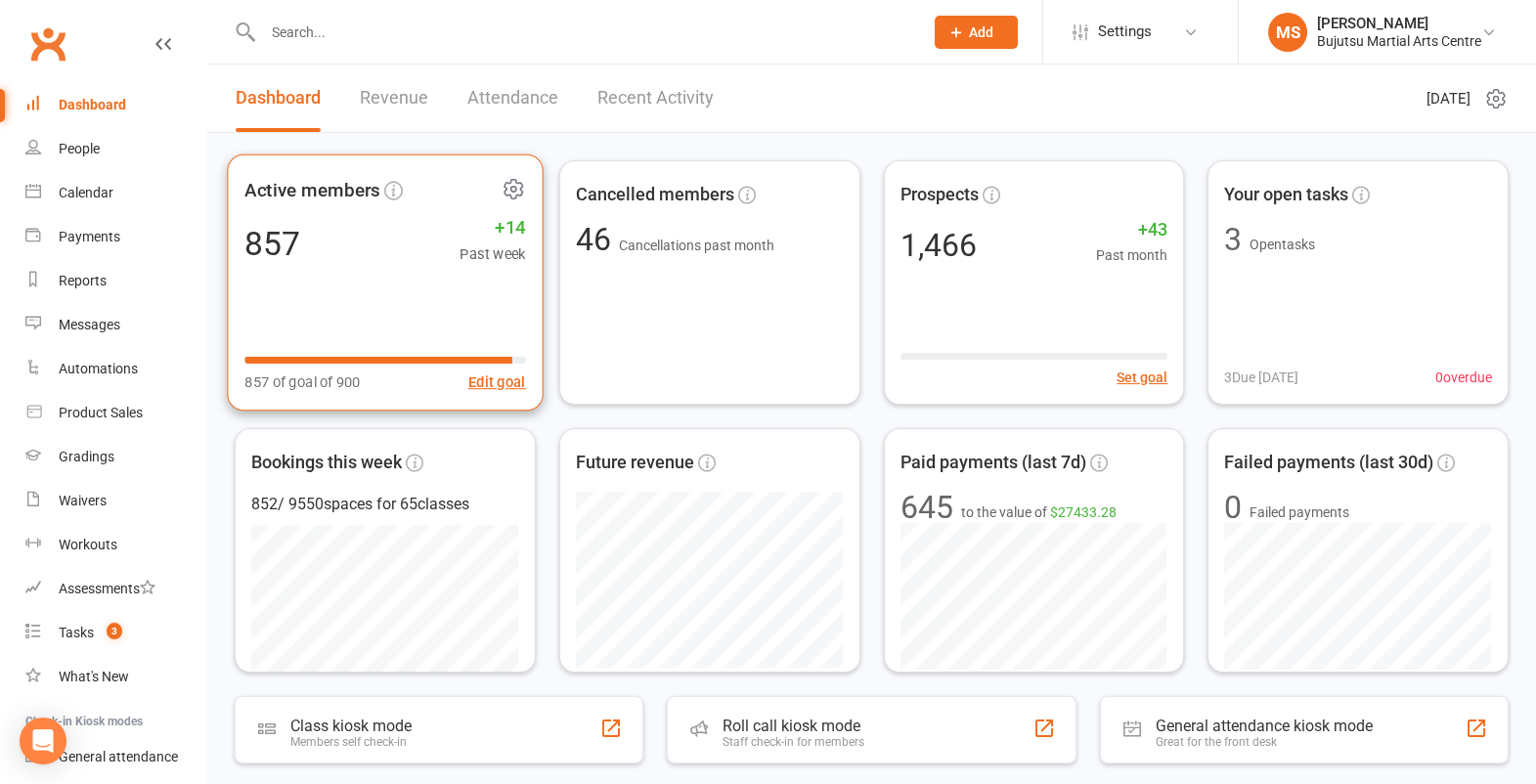
click at [286, 290] on div "Active members 857 +14 Past week 857 of goal of 900 Edit goal" at bounding box center [385, 283] width 316 height 257
